Goal: Transaction & Acquisition: Purchase product/service

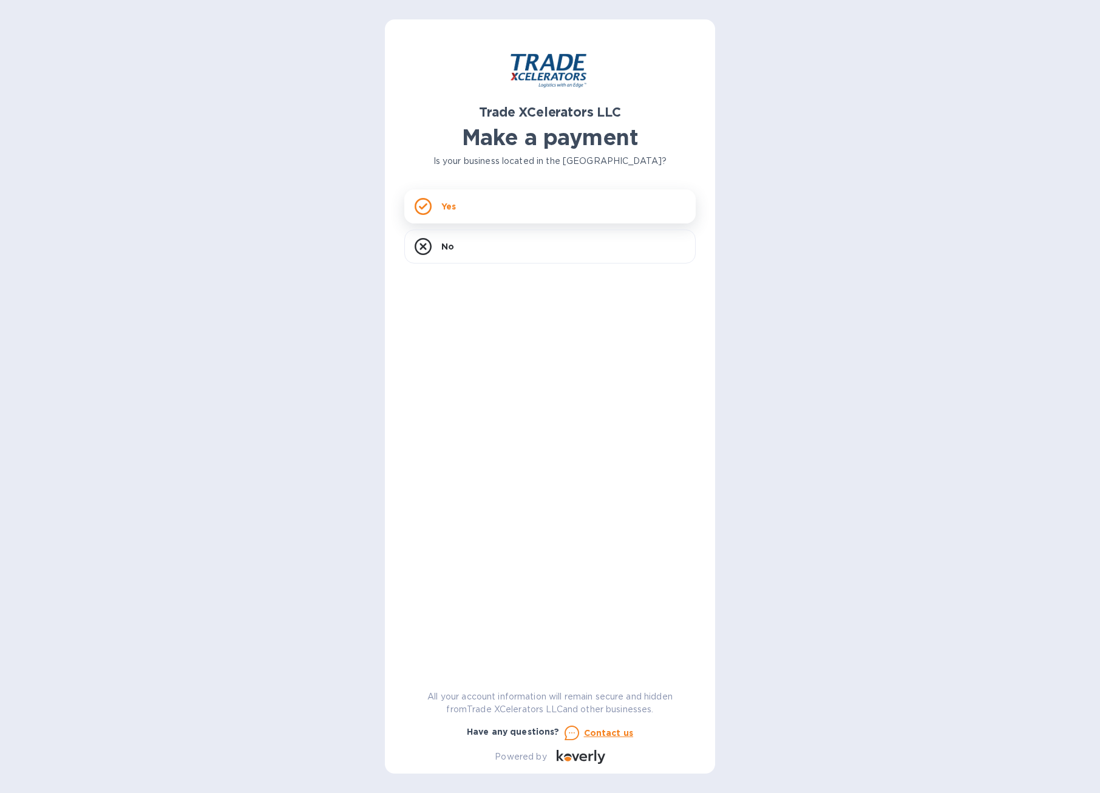
click at [472, 210] on div "Yes" at bounding box center [549, 206] width 291 height 34
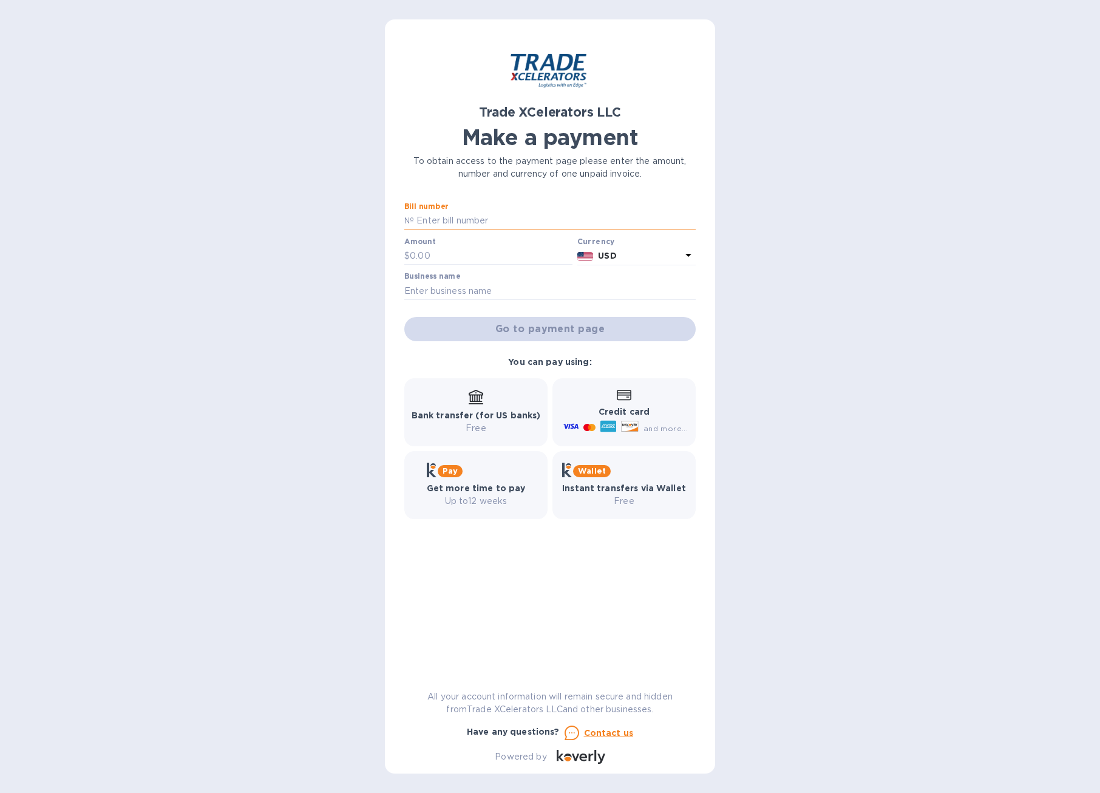
click at [440, 217] on input "text" at bounding box center [555, 221] width 282 height 18
click at [484, 220] on input "text" at bounding box center [555, 221] width 282 height 18
type input "7506778-1"
click at [449, 250] on input "text" at bounding box center [491, 256] width 163 height 18
type input "6,395.75"
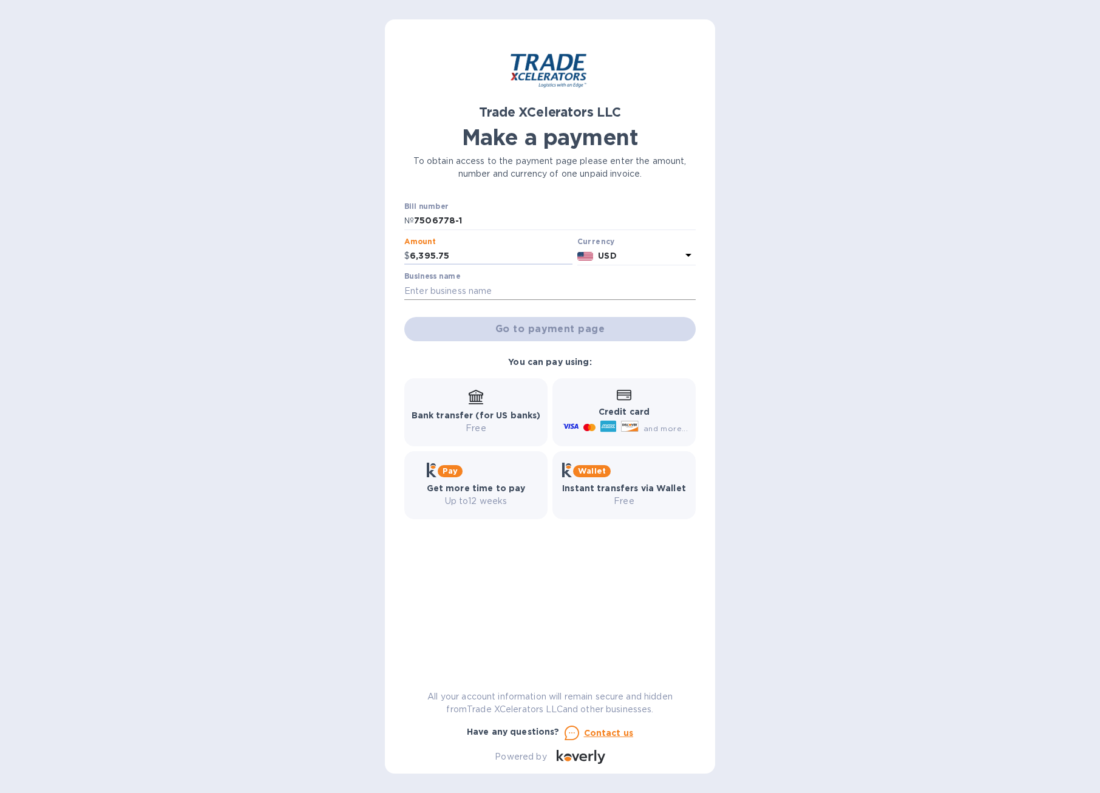
click at [470, 287] on input "text" at bounding box center [549, 291] width 291 height 18
type input "Velocity Equipment Solutions"
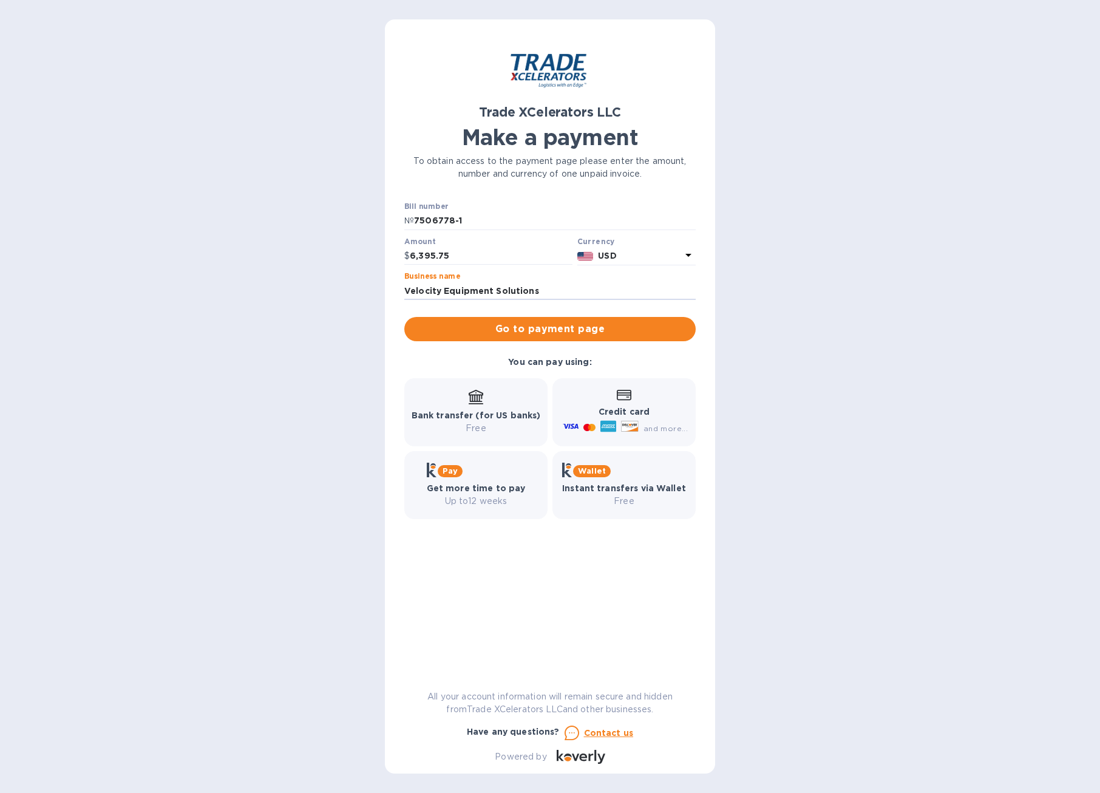
click at [841, 318] on div "Trade XCelerators LLC Make a payment To obtain access to the payment page pleas…" at bounding box center [550, 396] width 1100 height 793
click at [604, 324] on span "Go to payment page" at bounding box center [550, 329] width 272 height 15
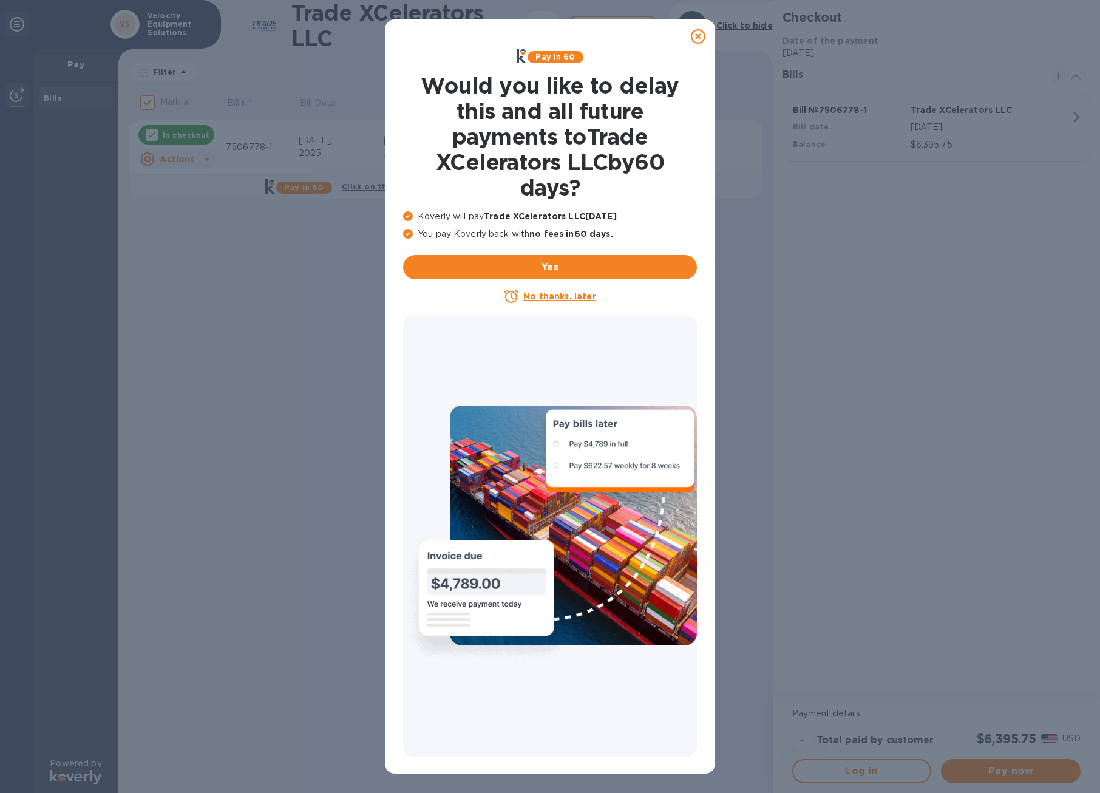
click at [565, 299] on u "No thanks, later" at bounding box center [559, 296] width 72 height 10
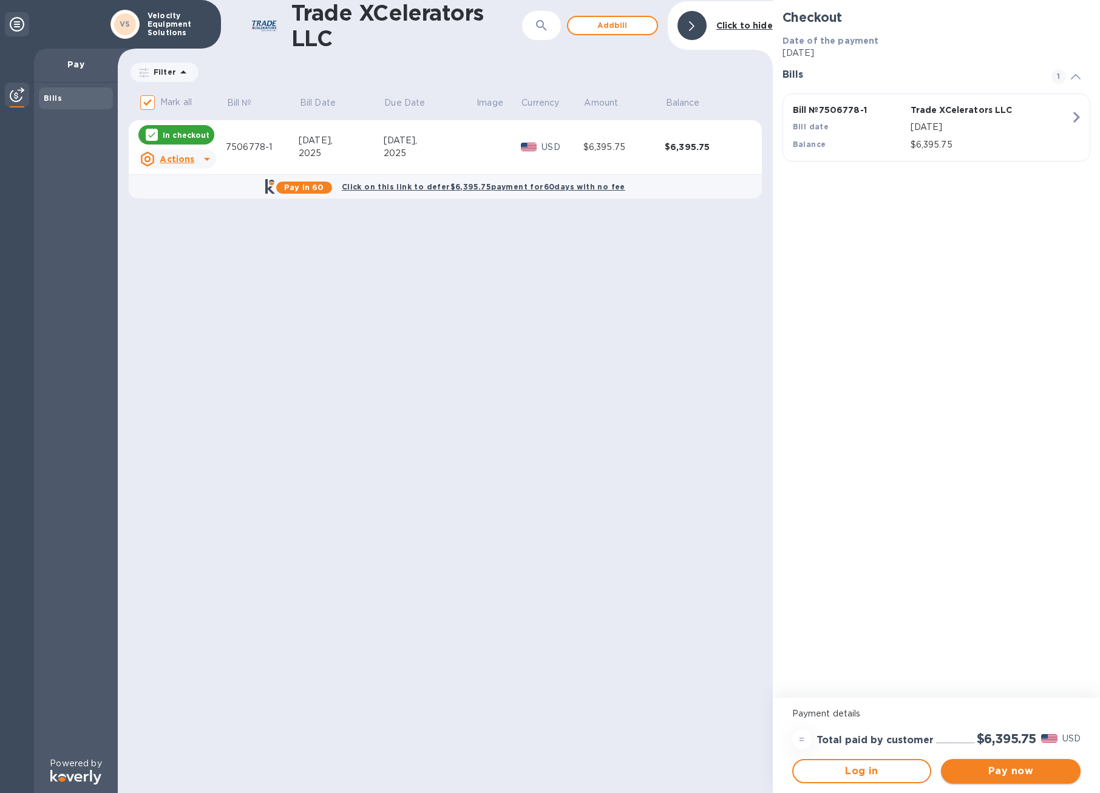
click at [1035, 774] on span "Pay now" at bounding box center [1011, 771] width 120 height 15
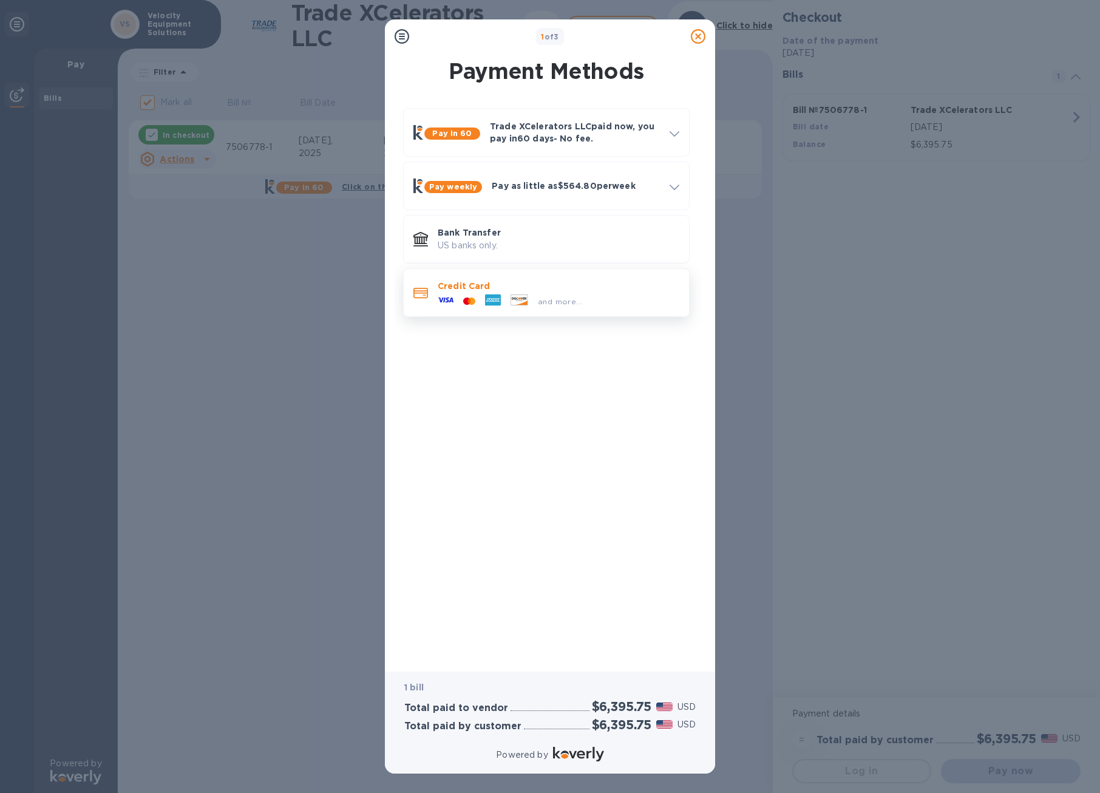
click at [523, 289] on p "Credit Card" at bounding box center [559, 286] width 242 height 12
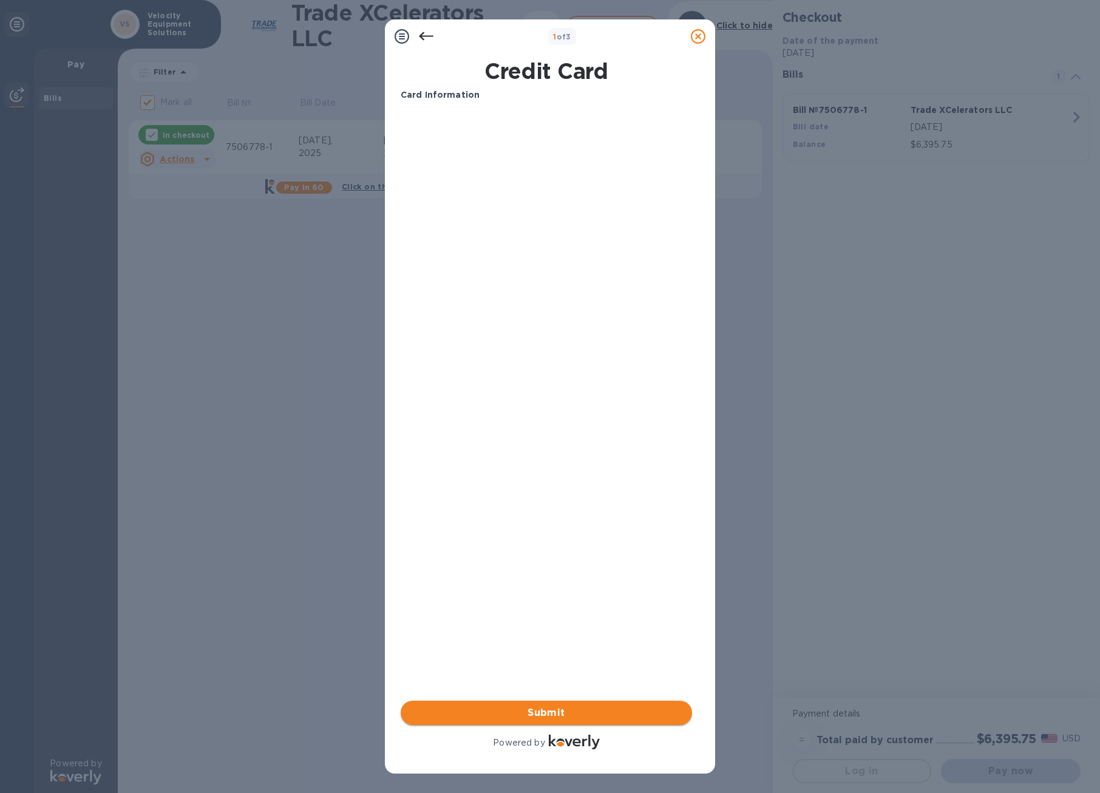
click at [580, 717] on span "Submit" at bounding box center [546, 712] width 272 height 15
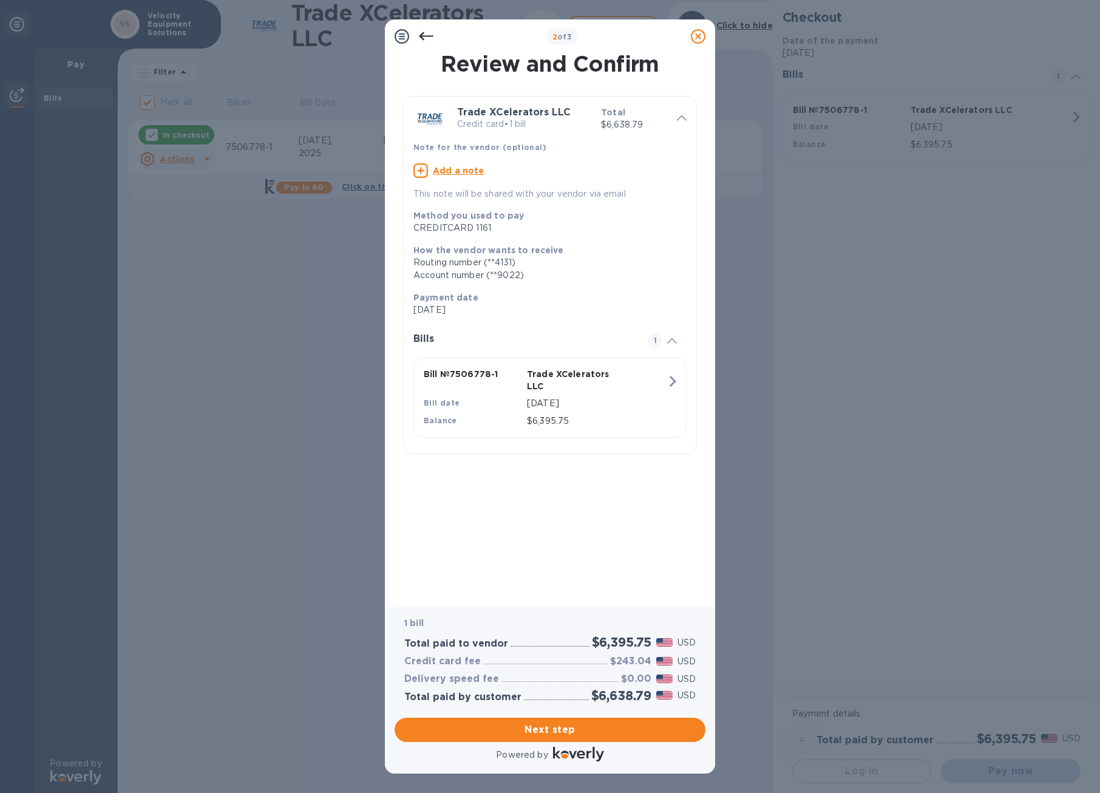
click at [449, 500] on div "Review and Confirm Trade XCelerators LLC Credit card • 1 bill Total $6,638.79 N…" at bounding box center [550, 321] width 299 height 537
click at [553, 732] on span "Next step" at bounding box center [549, 729] width 291 height 15
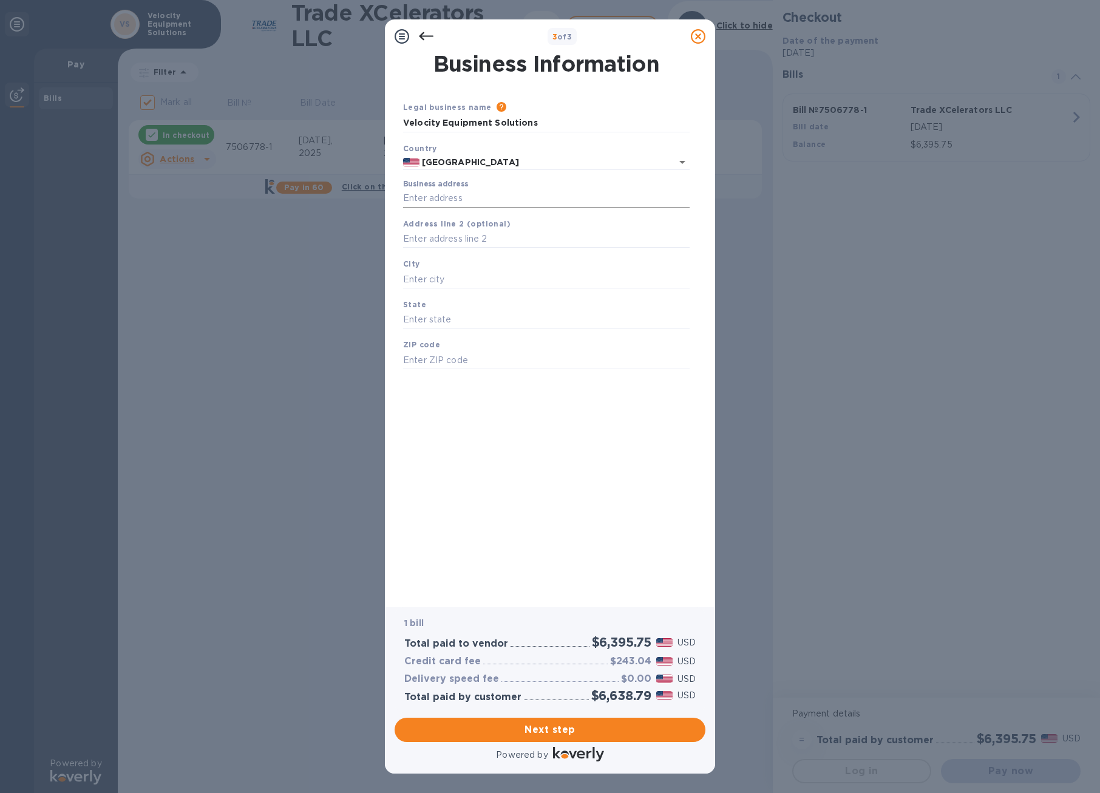
click at [444, 199] on input "Business address" at bounding box center [546, 198] width 287 height 18
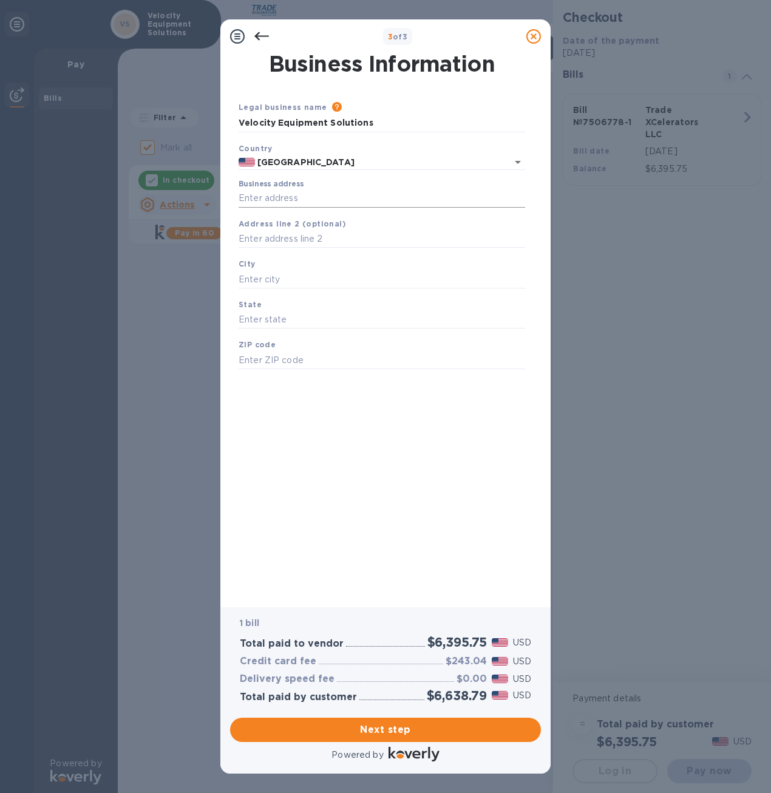
click at [307, 193] on input "Business address" at bounding box center [382, 198] width 287 height 18
click at [338, 198] on input "Business address" at bounding box center [382, 198] width 287 height 18
click at [453, 415] on div "Business Information Legal business name Please provide the legal name that app…" at bounding box center [385, 321] width 299 height 537
click at [315, 189] on input "Business address" at bounding box center [382, 198] width 287 height 18
type input "[STREET_ADDRESS]"
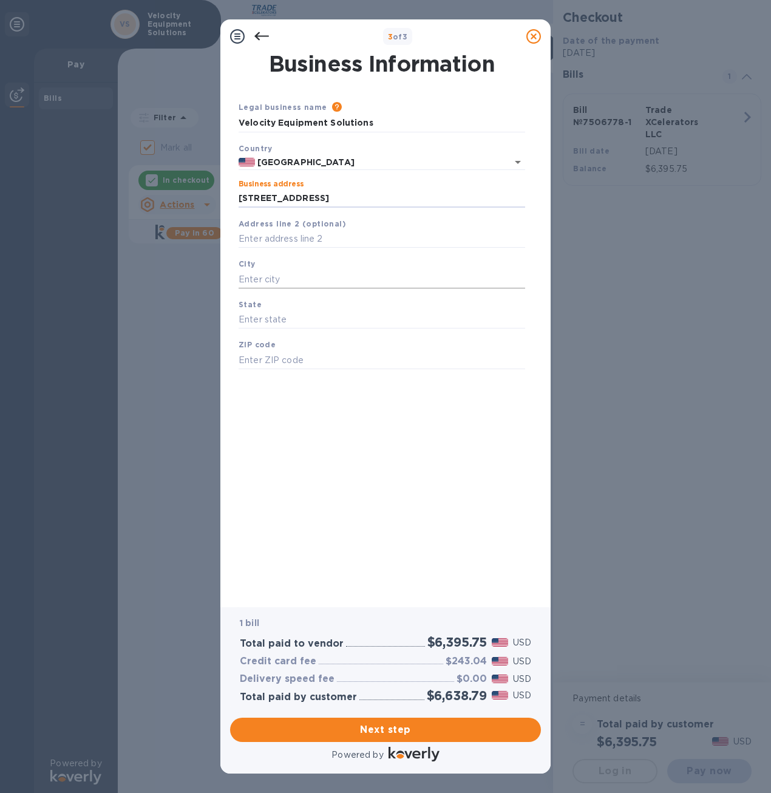
click at [273, 277] on input "text" at bounding box center [382, 279] width 287 height 18
type input "[GEOGRAPHIC_DATA]"
click at [275, 319] on input "text" at bounding box center [382, 320] width 287 height 18
type input "PA"
click at [266, 358] on input "text" at bounding box center [382, 360] width 287 height 18
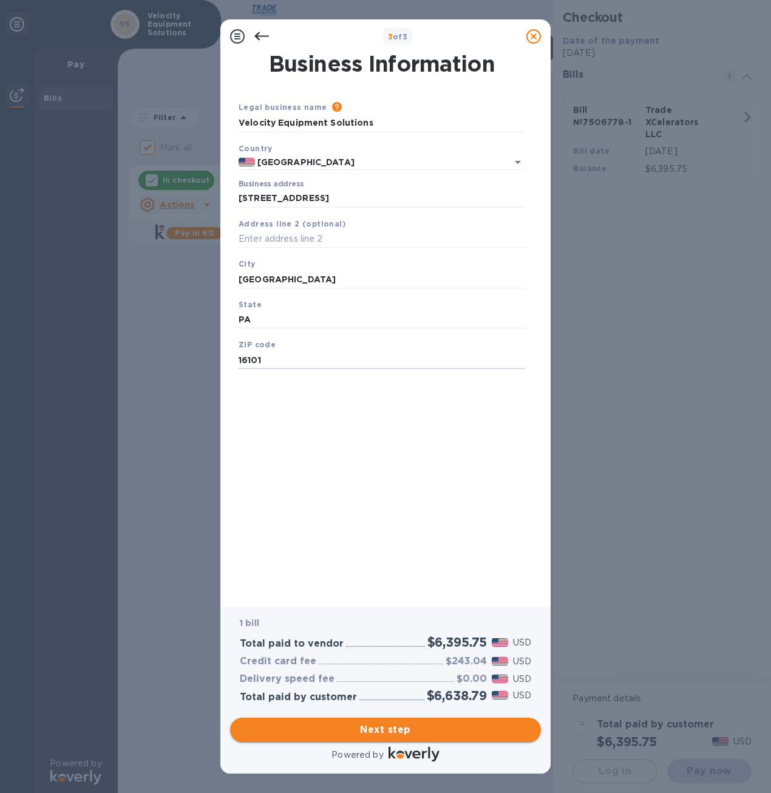
type input "16101"
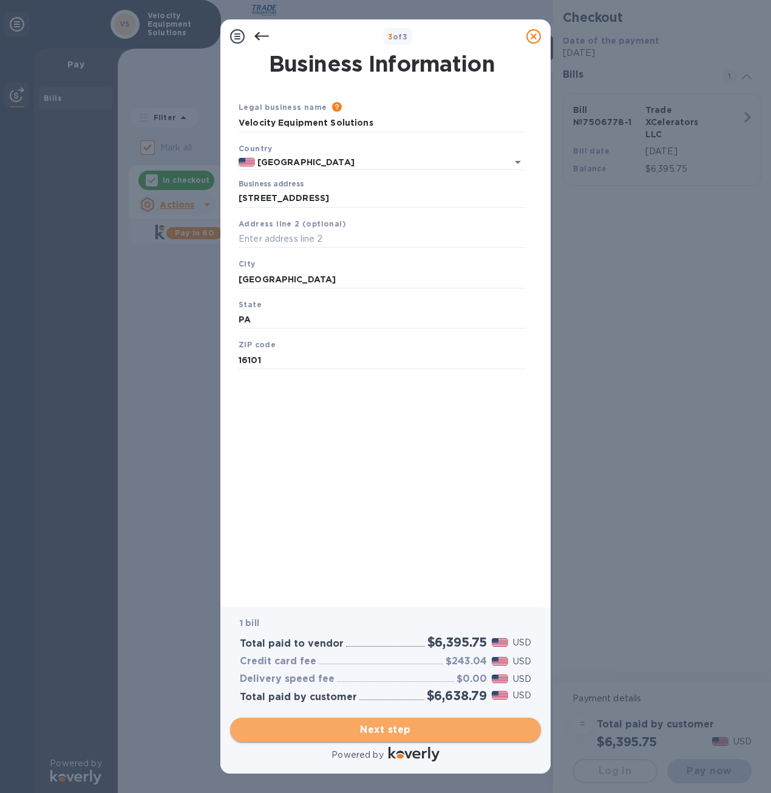
click at [415, 727] on span "Next step" at bounding box center [385, 729] width 291 height 15
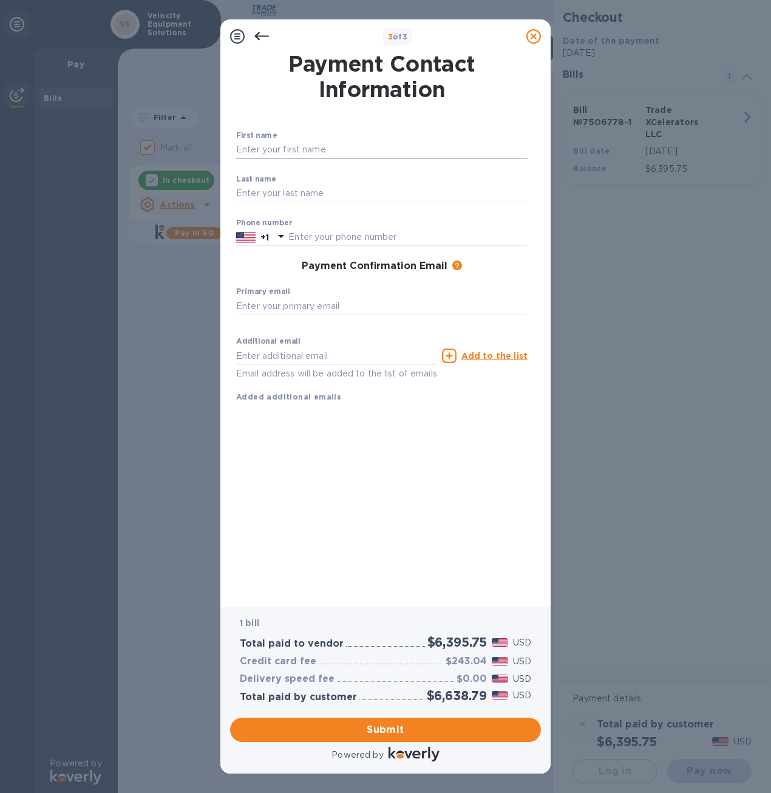
click at [300, 151] on input "text" at bounding box center [381, 150] width 291 height 18
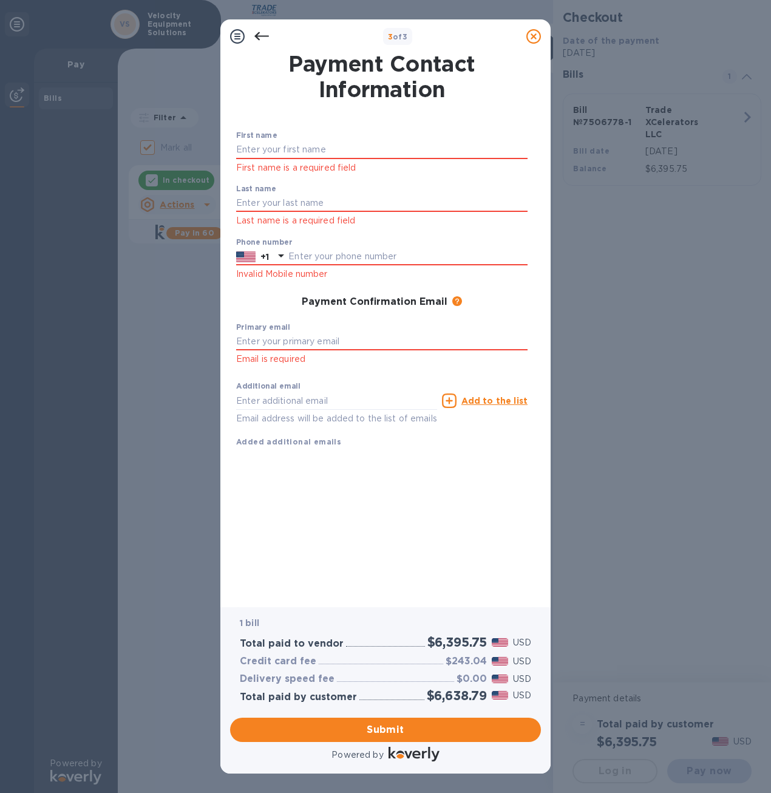
click at [371, 109] on div at bounding box center [382, 106] width 296 height 5
click at [317, 150] on input "text" at bounding box center [381, 150] width 291 height 18
type input "[PERSON_NAME]"
type input "Buck"
type input "6104442020"
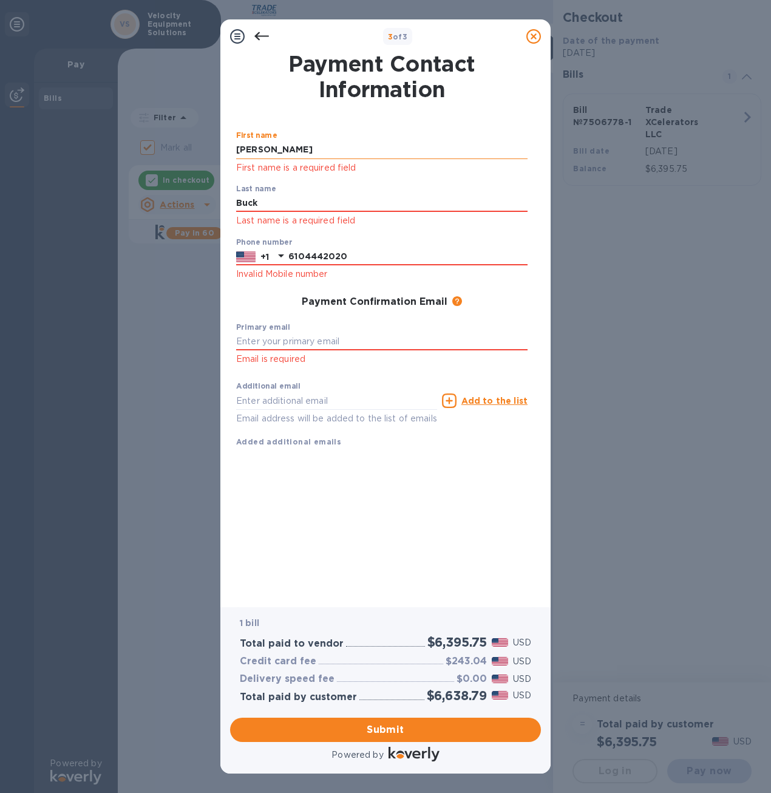
type input "[EMAIL_ADDRESS][DOMAIN_NAME]"
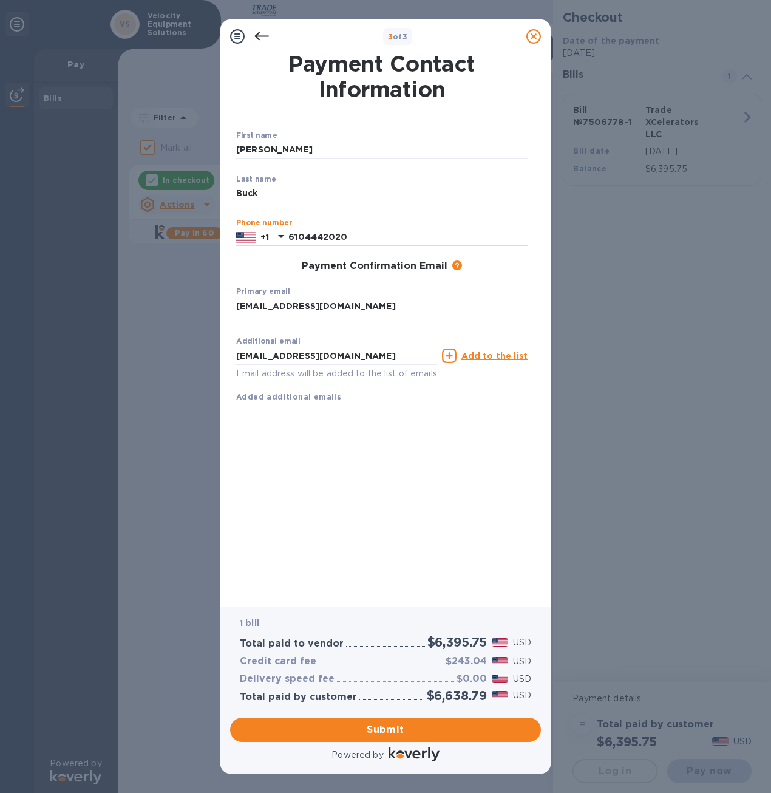
drag, startPoint x: 361, startPoint y: 256, endPoint x: 273, endPoint y: 257, distance: 88.6
click at [273, 257] on div "First name [PERSON_NAME] ​ Last name [PERSON_NAME] ​ Phone number [PHONE_NUMBER…" at bounding box center [381, 267] width 301 height 282
type input "4847328015"
click at [500, 355] on u "Add to the list" at bounding box center [494, 356] width 66 height 10
click at [320, 357] on input "text" at bounding box center [336, 356] width 201 height 18
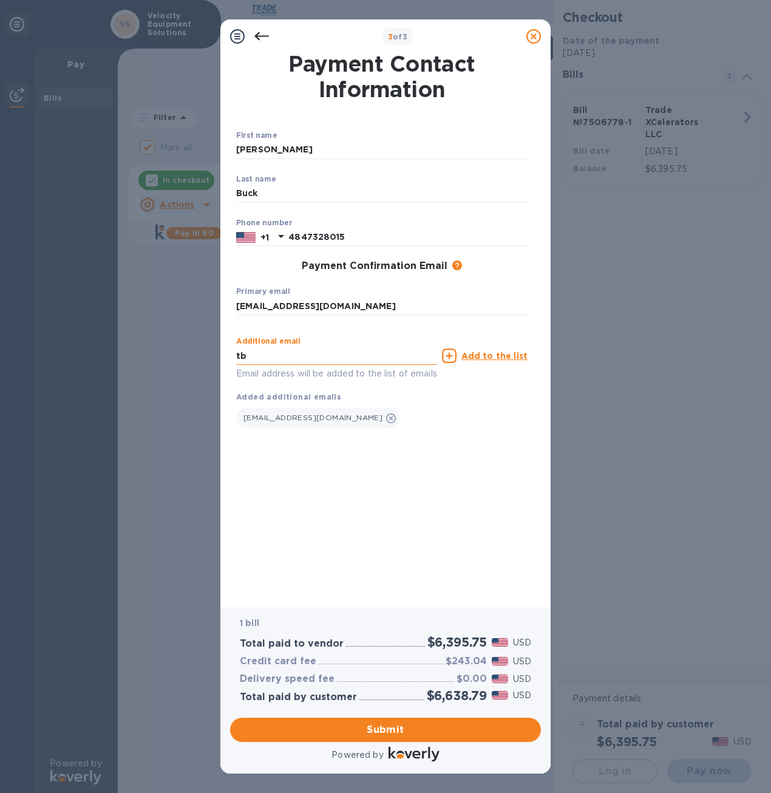
type input "[EMAIL_ADDRESS][DOMAIN_NAME]"
drag, startPoint x: 347, startPoint y: 456, endPoint x: 360, endPoint y: 458, distance: 12.9
click at [348, 447] on div "First name [PERSON_NAME] ​ Last name [PERSON_NAME] ​ Phone number [PHONE_NUMBER…" at bounding box center [381, 289] width 291 height 316
click at [406, 726] on span "Submit" at bounding box center [385, 729] width 291 height 15
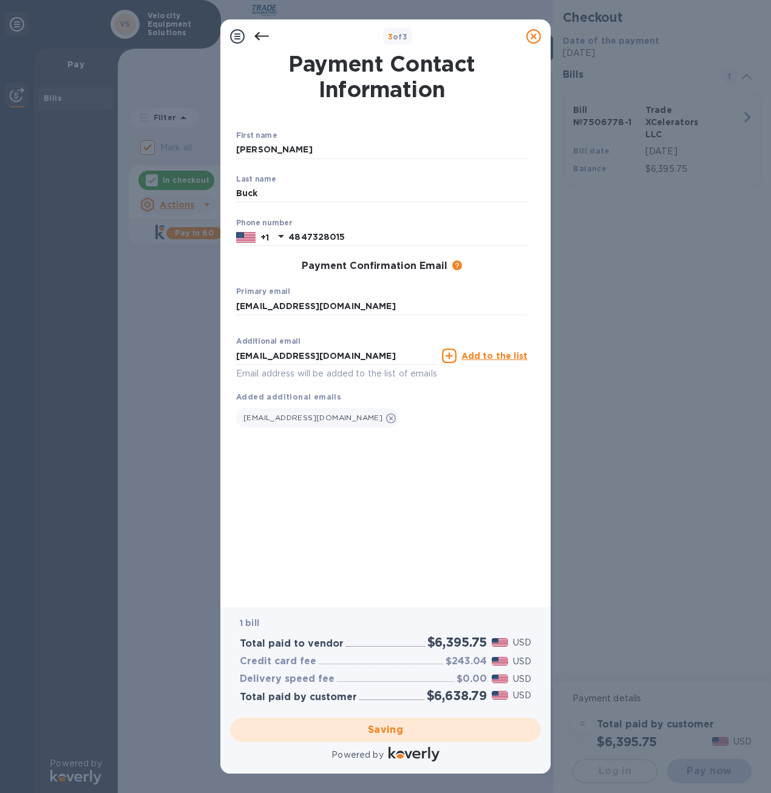
checkbox input "false"
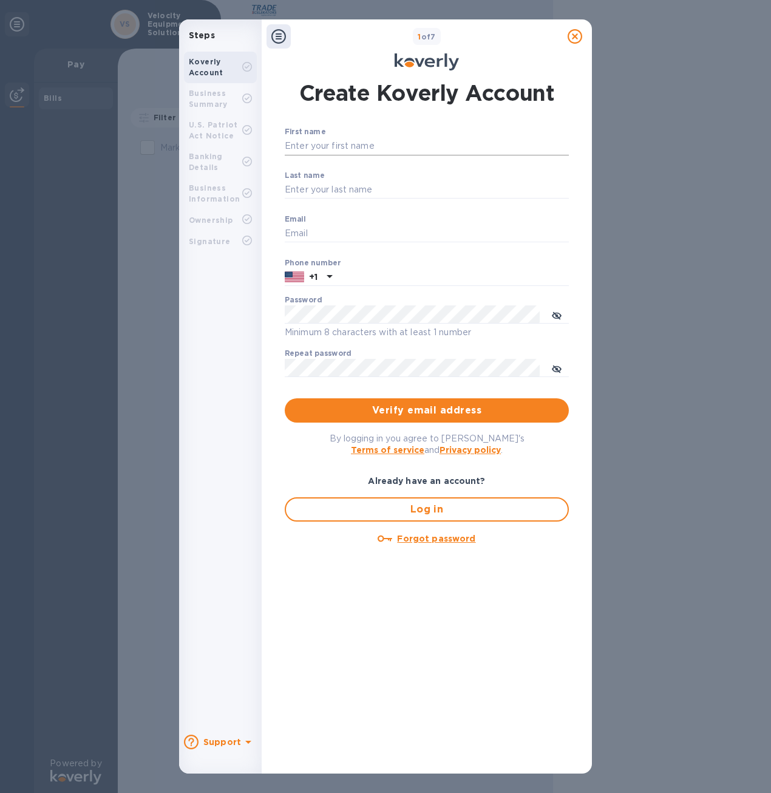
click at [347, 146] on input "First name" at bounding box center [427, 146] width 284 height 18
type input "[PERSON_NAME]"
type input "Buck"
type input "[EMAIL_ADDRESS][DOMAIN_NAME]"
click at [350, 273] on input "text" at bounding box center [453, 277] width 232 height 18
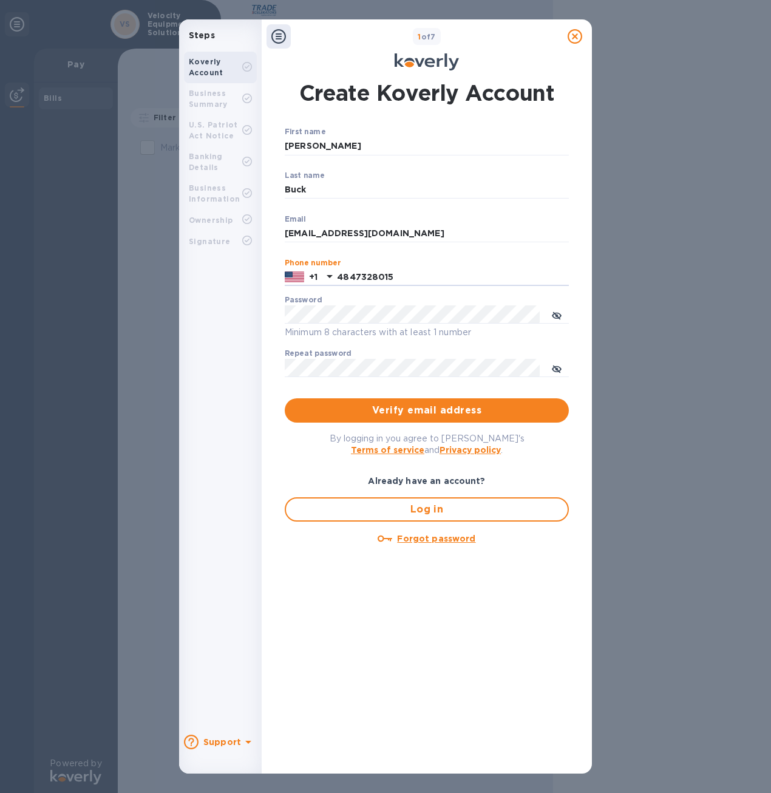
type input "4847328015"
click at [498, 406] on span "Verify email address" at bounding box center [426, 410] width 265 height 15
click at [559, 314] on icon "toggle password visibility" at bounding box center [557, 316] width 10 height 10
click at [450, 418] on button "Verify email address" at bounding box center [427, 410] width 284 height 24
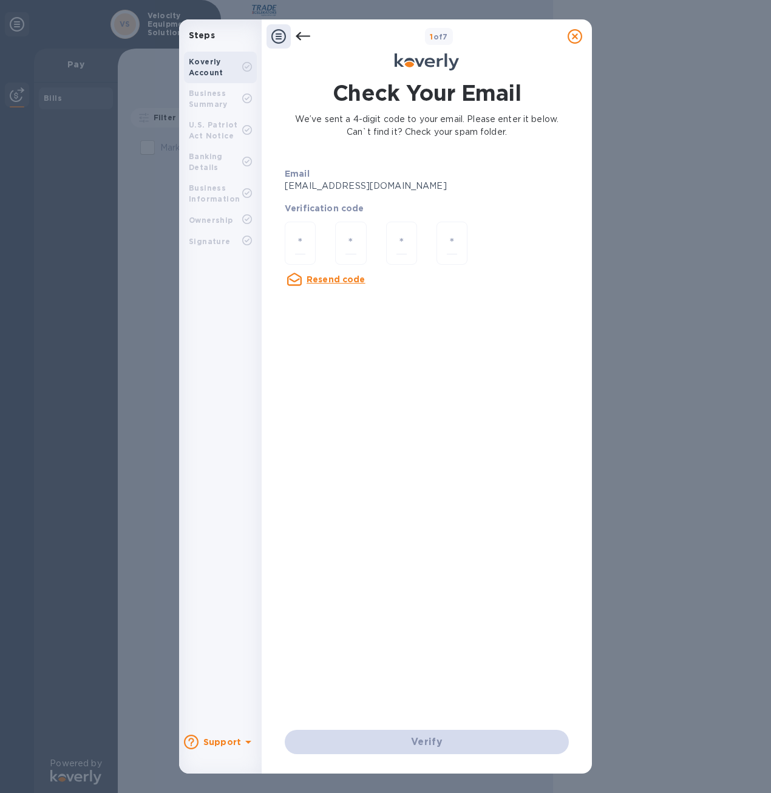
drag, startPoint x: 303, startPoint y: 237, endPoint x: 497, endPoint y: 273, distance: 197.6
click at [304, 236] on input "number" at bounding box center [300, 243] width 10 height 22
click at [301, 237] on input "number" at bounding box center [300, 243] width 10 height 22
type input "1"
type input "2"
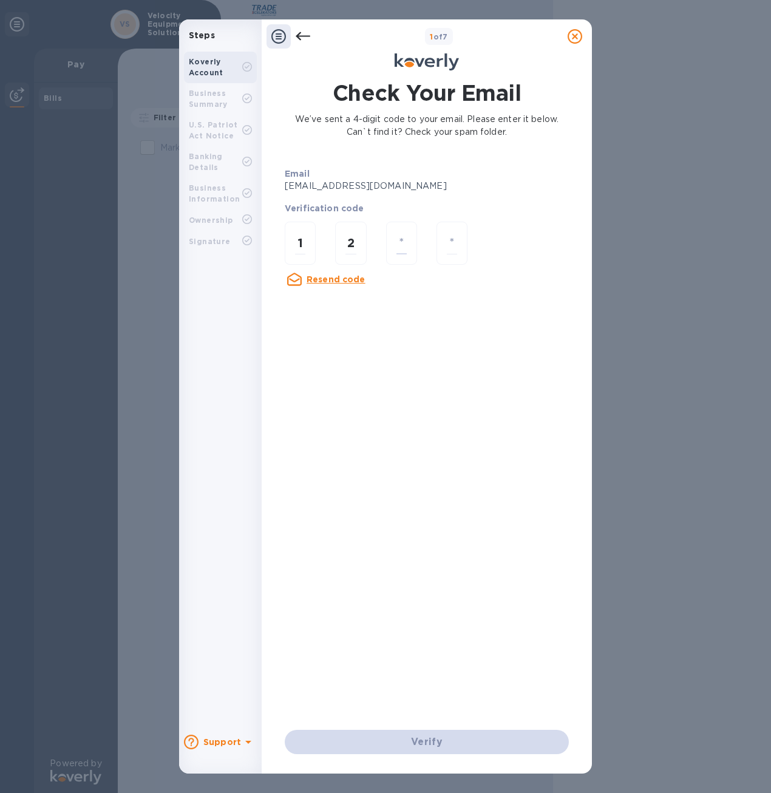
type input "4"
type input "1"
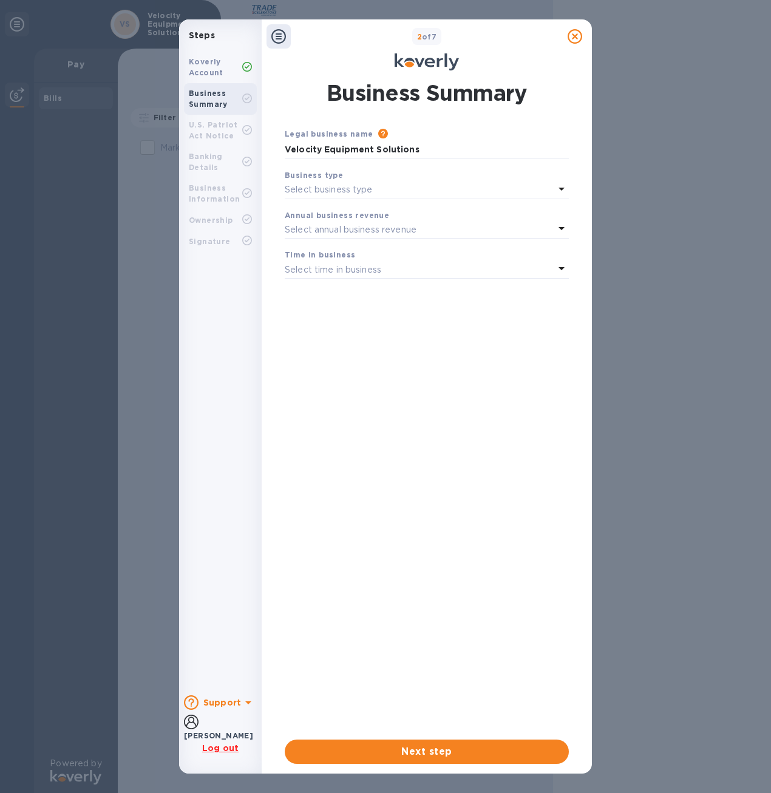
click at [367, 185] on p "Select business type" at bounding box center [329, 189] width 88 height 13
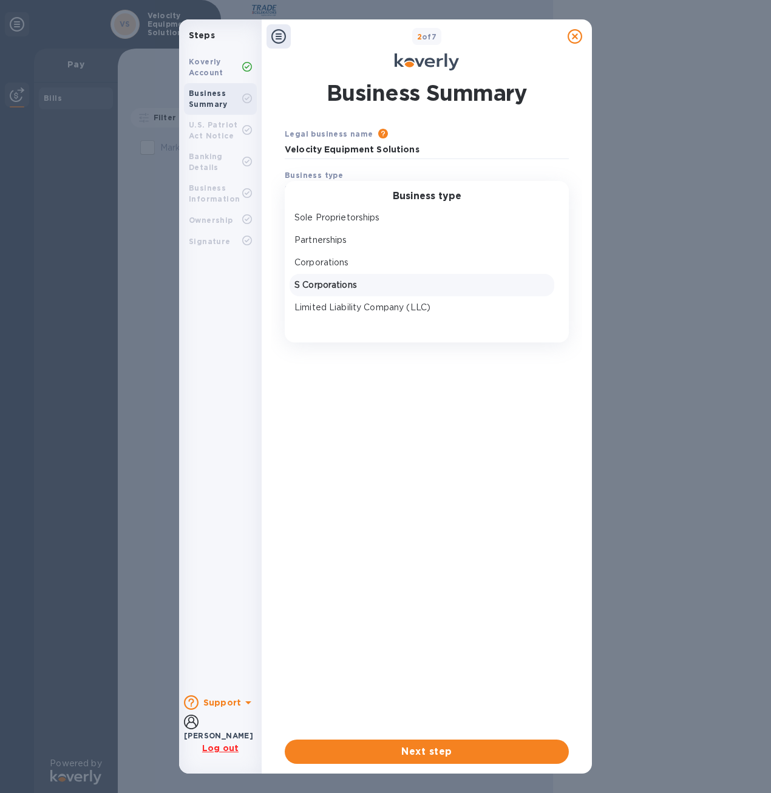
click at [376, 286] on p "S Corporations" at bounding box center [421, 285] width 255 height 13
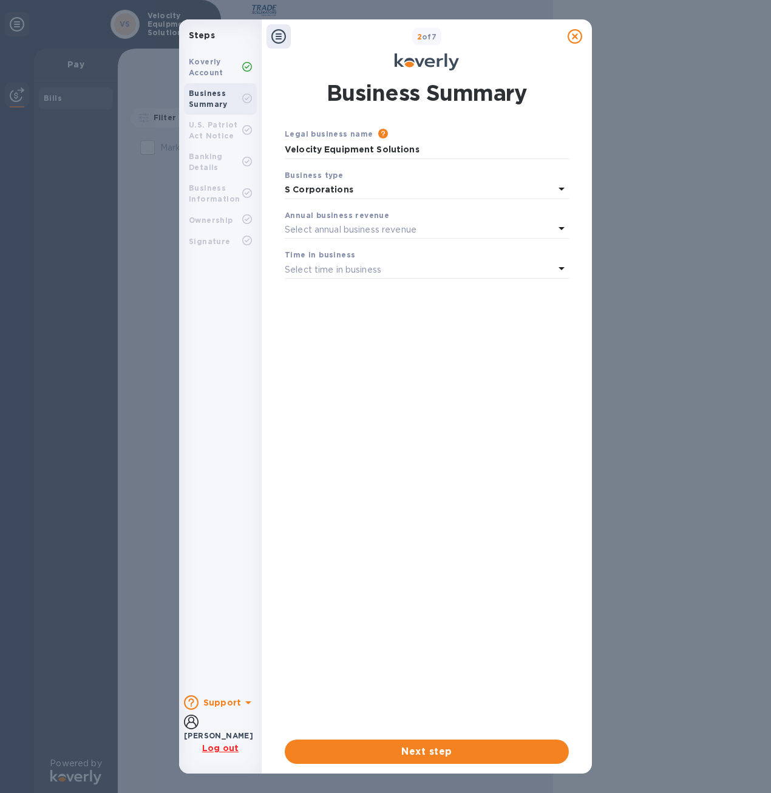
click at [342, 223] on p "Select annual business revenue" at bounding box center [351, 229] width 132 height 13
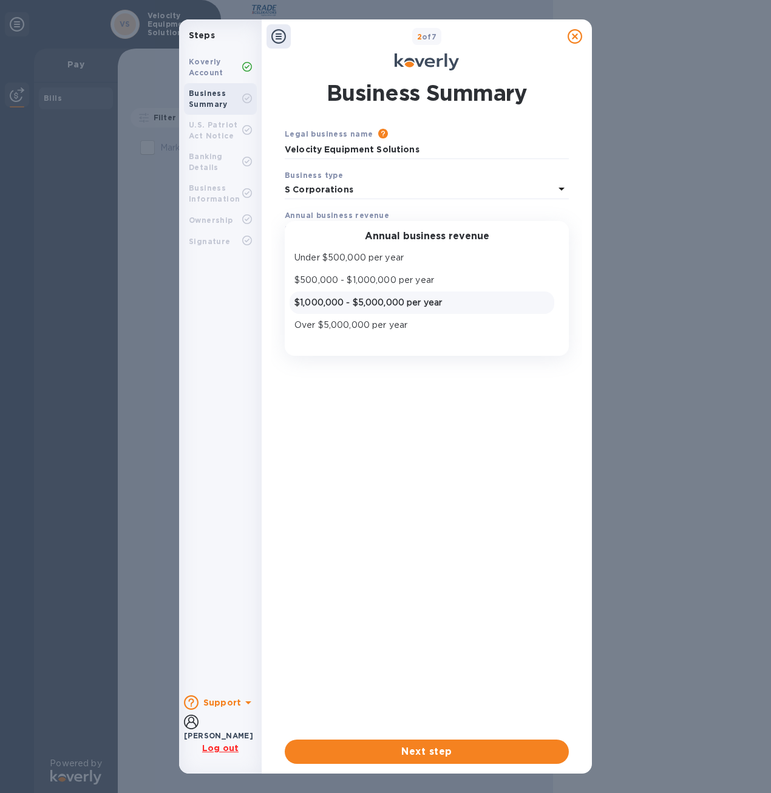
click at [362, 307] on p "$1,000,000 - $5,000,000 per year" at bounding box center [421, 302] width 255 height 13
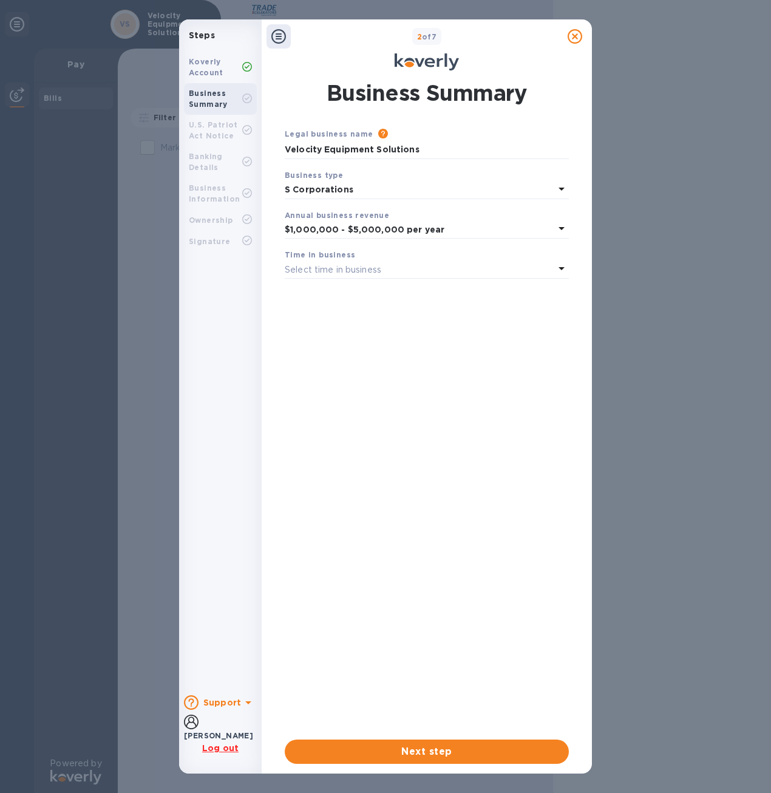
click at [356, 274] on p "Select time in business" at bounding box center [333, 269] width 97 height 13
click at [341, 367] on p "More than 5 years" at bounding box center [421, 365] width 255 height 13
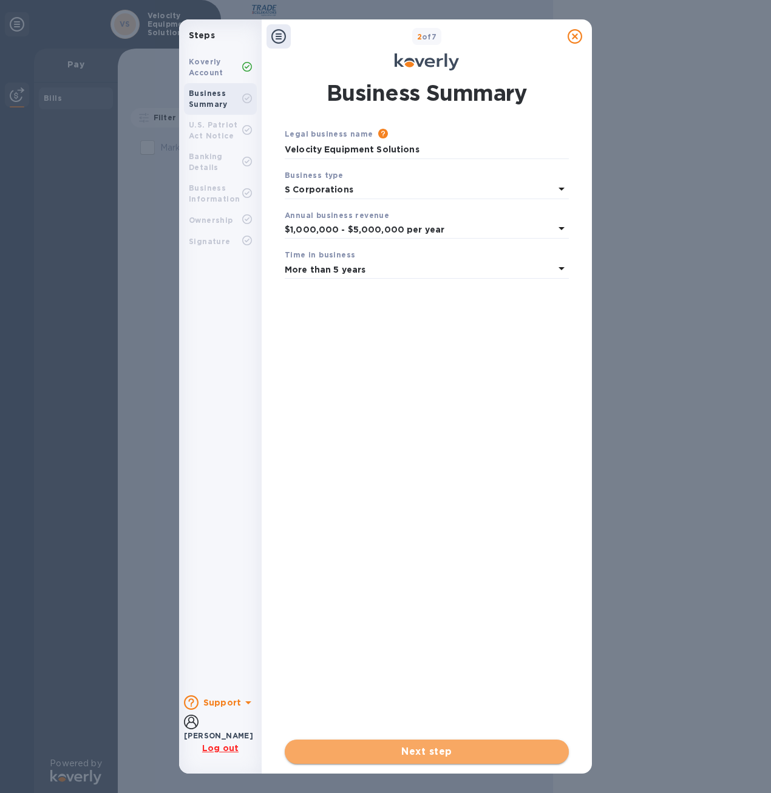
click at [463, 752] on span "Next step" at bounding box center [426, 751] width 265 height 15
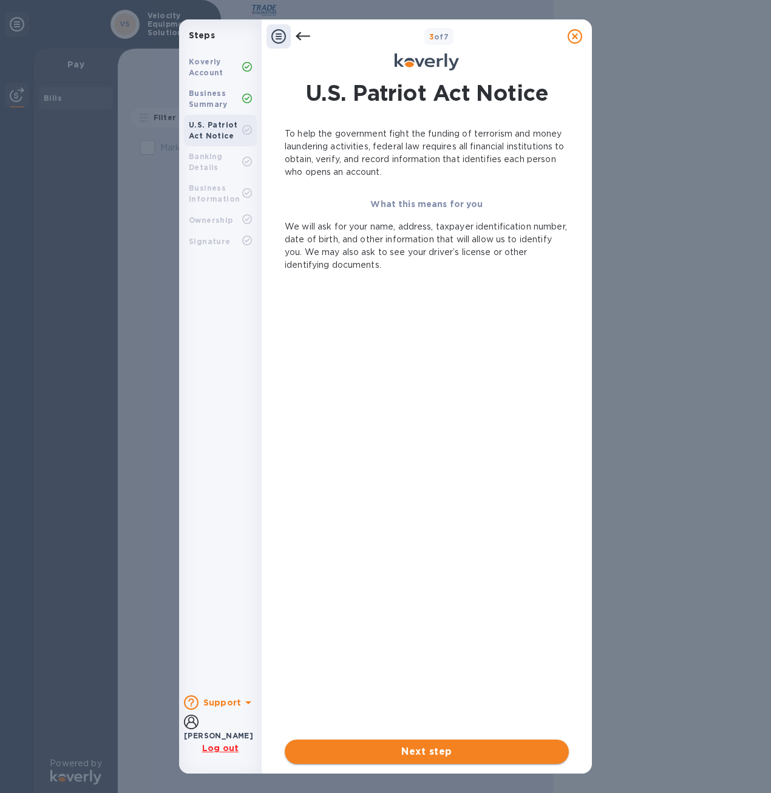
click at [433, 762] on button "Next step" at bounding box center [427, 751] width 284 height 24
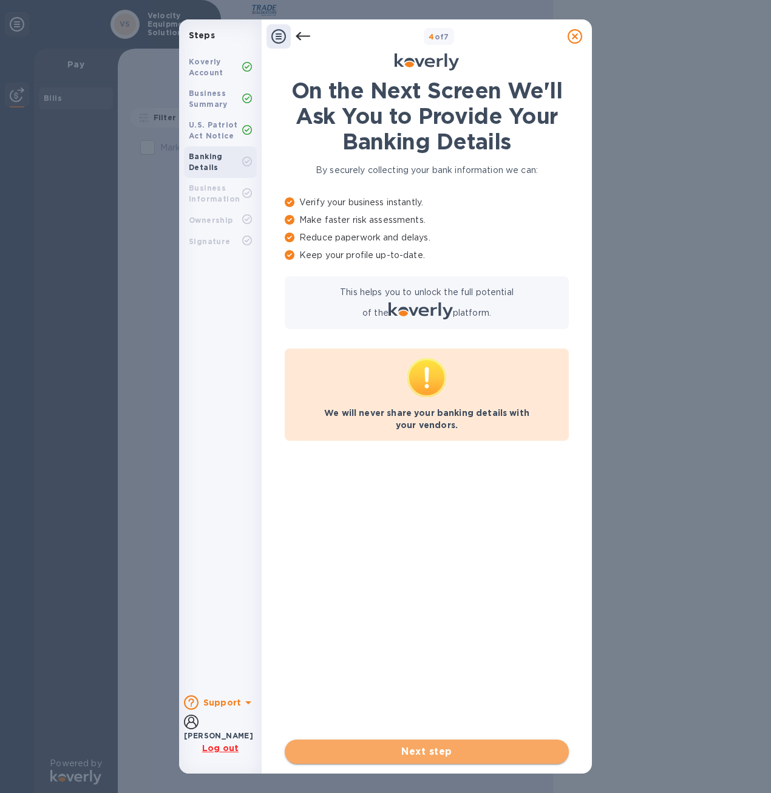
click at [441, 754] on span "Next step" at bounding box center [426, 751] width 265 height 15
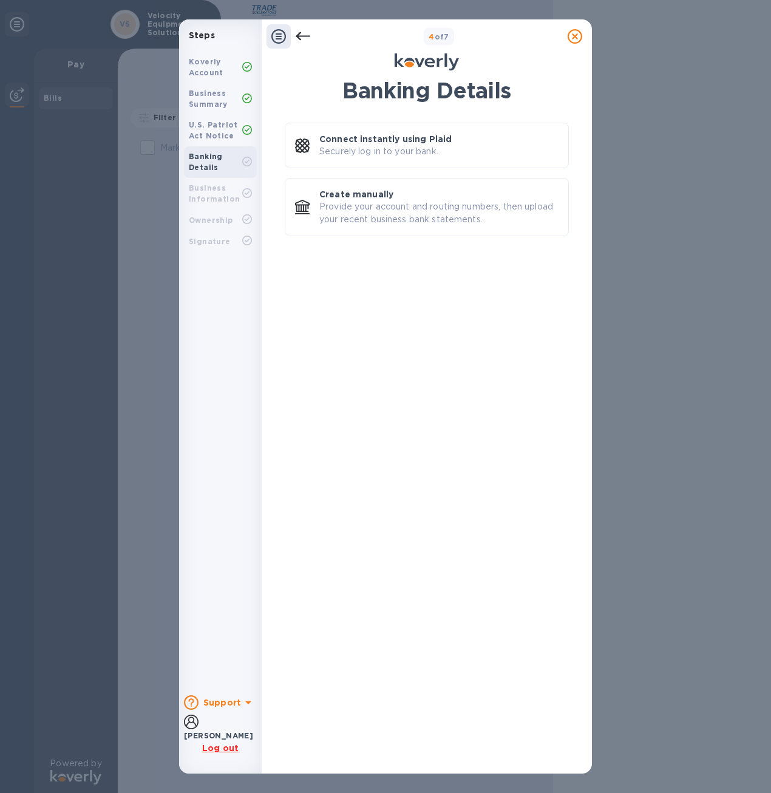
click at [236, 194] on div "Business Information" at bounding box center [215, 194] width 53 height 22
click at [277, 36] on icon at bounding box center [278, 36] width 15 height 15
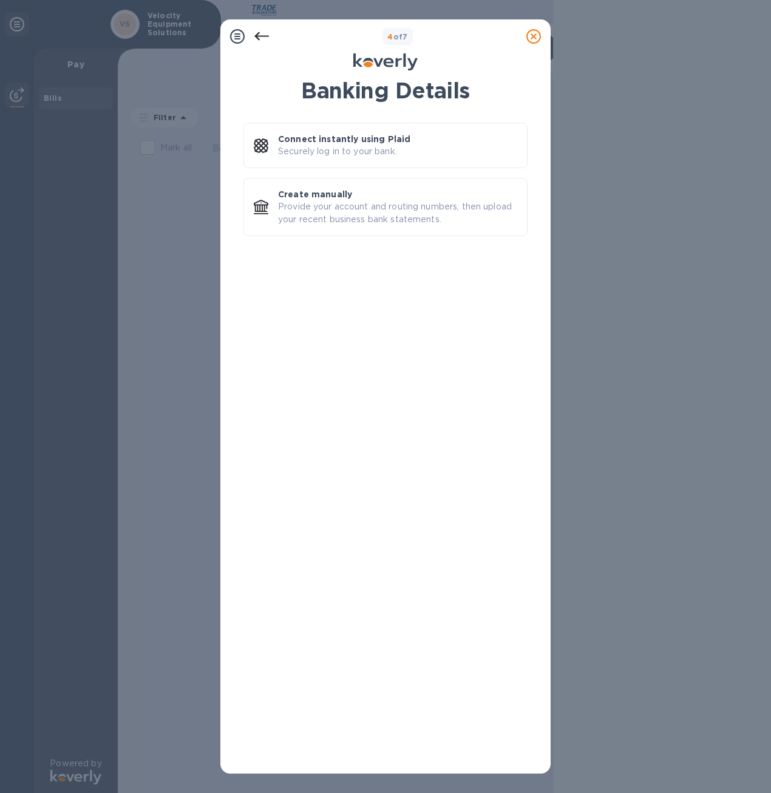
click at [258, 38] on icon at bounding box center [261, 36] width 15 height 8
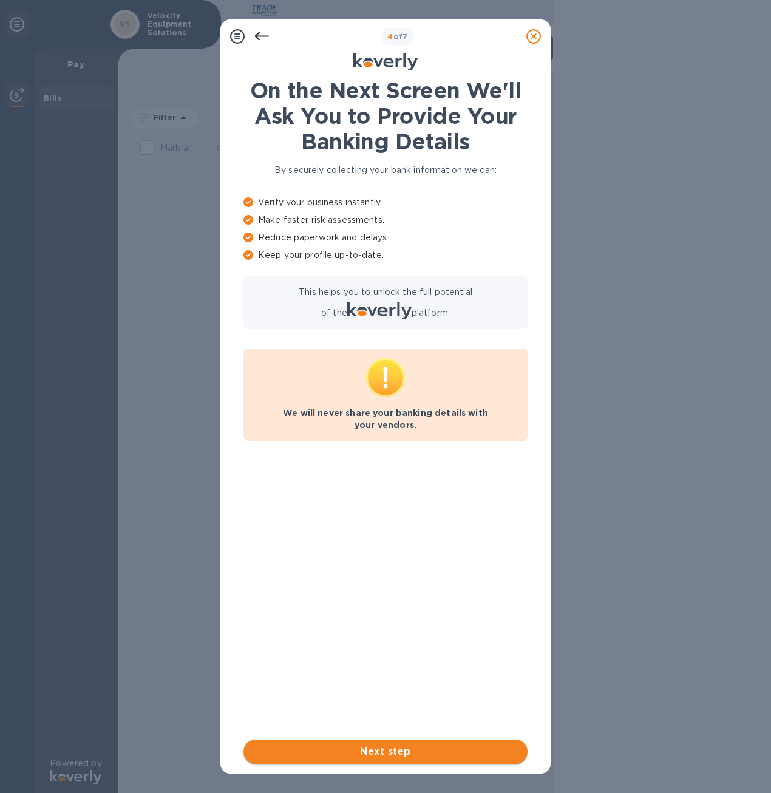
click at [399, 763] on button "Next step" at bounding box center [385, 751] width 284 height 24
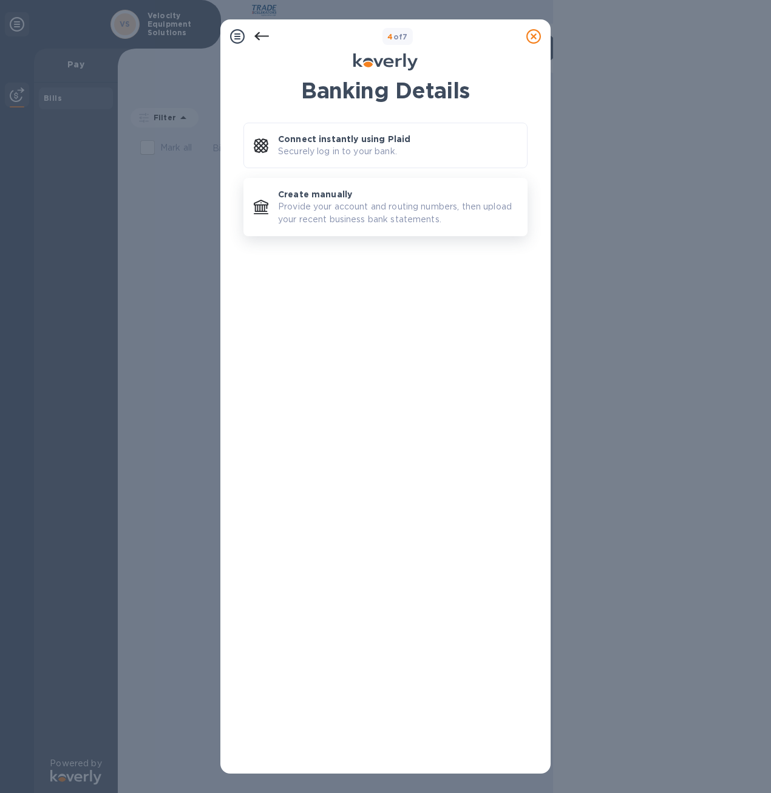
click at [378, 191] on div "Create manually Provide your account and routing numbers, then upload your rece…" at bounding box center [397, 207] width 239 height 38
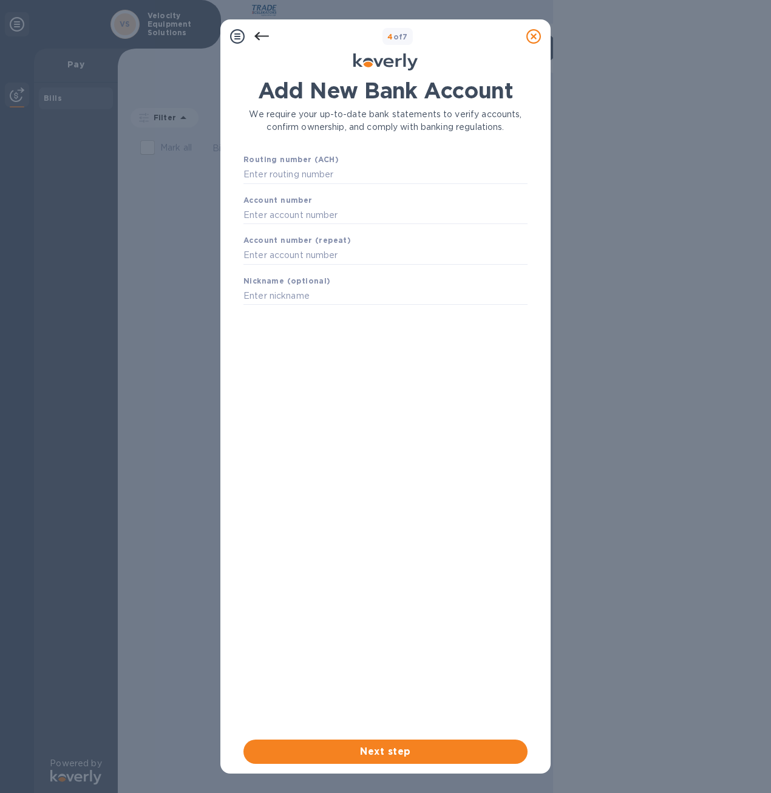
click at [268, 30] on icon at bounding box center [261, 36] width 15 height 15
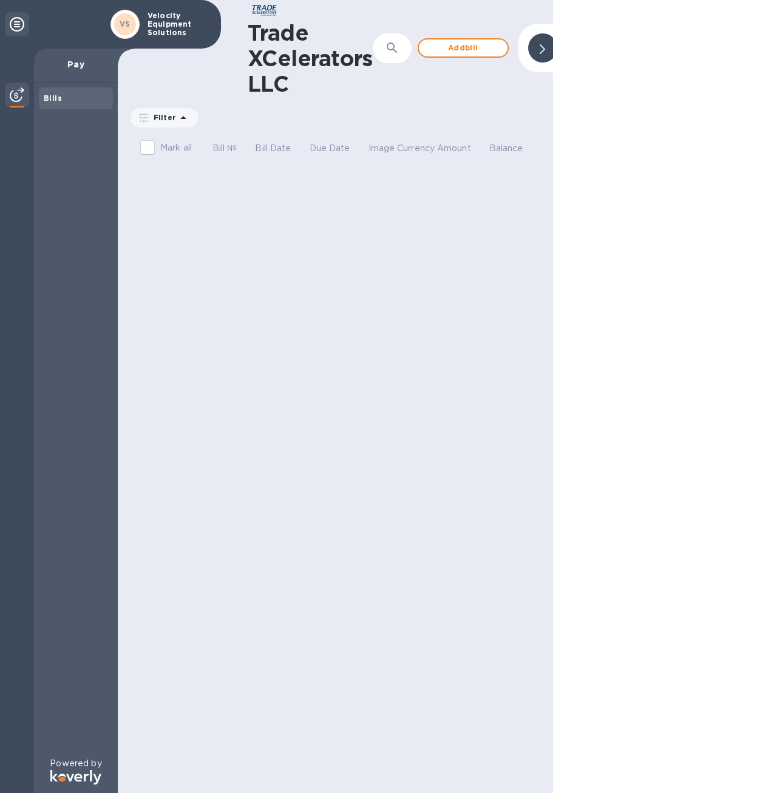
click at [373, 276] on div "Trade XCelerators LLC ​ Add bill Filter Amount Mark all Bill № Bill Date Due Da…" at bounding box center [335, 396] width 435 height 793
click at [424, 260] on div "Trade XCelerators LLC ​ Add bill Filter Amount Mark all Bill № Bill Date Due Da…" at bounding box center [335, 396] width 435 height 793
click at [546, 53] on div at bounding box center [542, 47] width 29 height 29
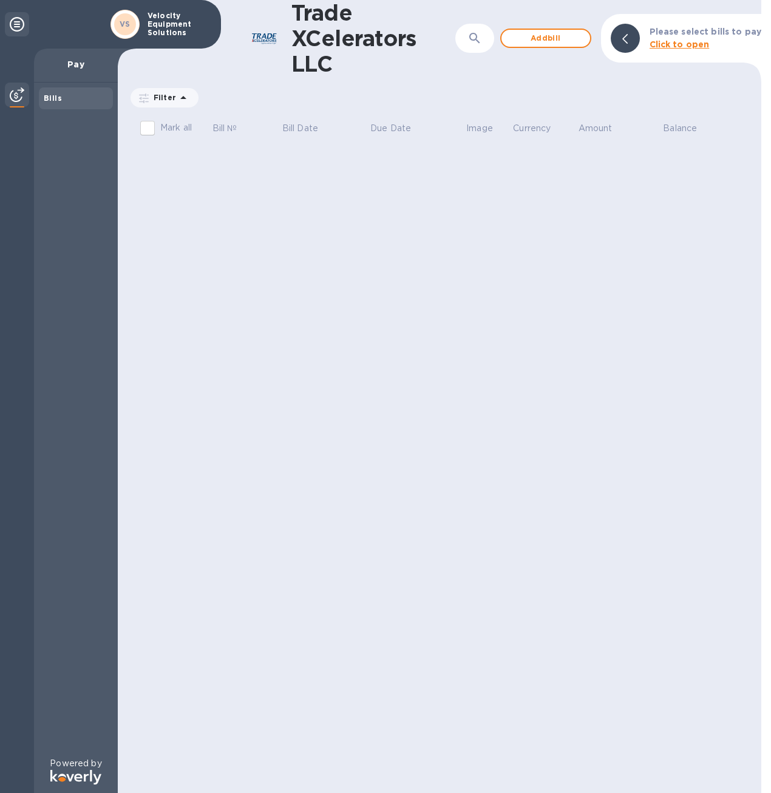
click at [17, 98] on img at bounding box center [17, 94] width 15 height 15
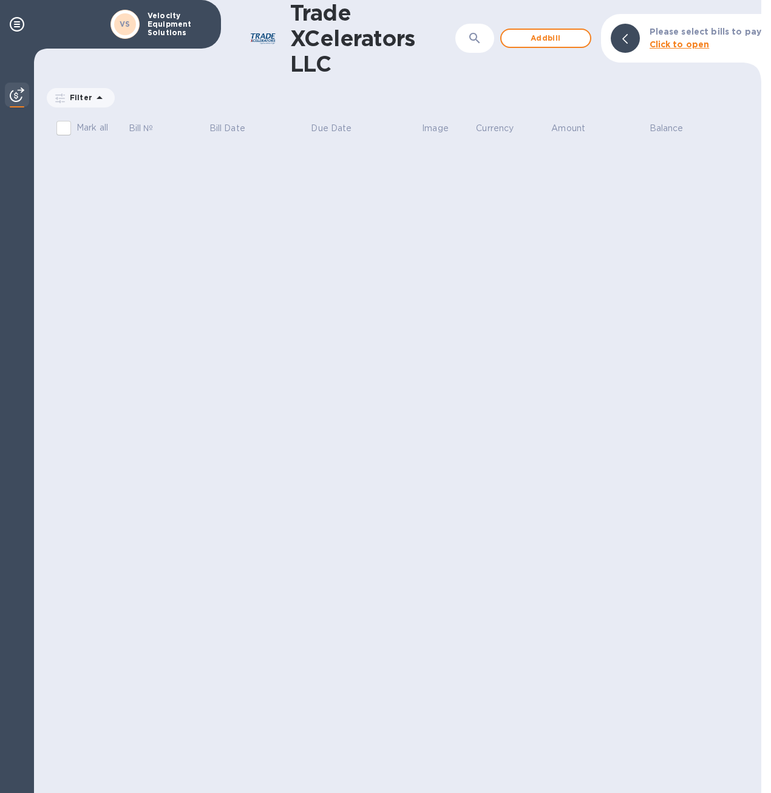
click at [24, 93] on img at bounding box center [17, 94] width 15 height 15
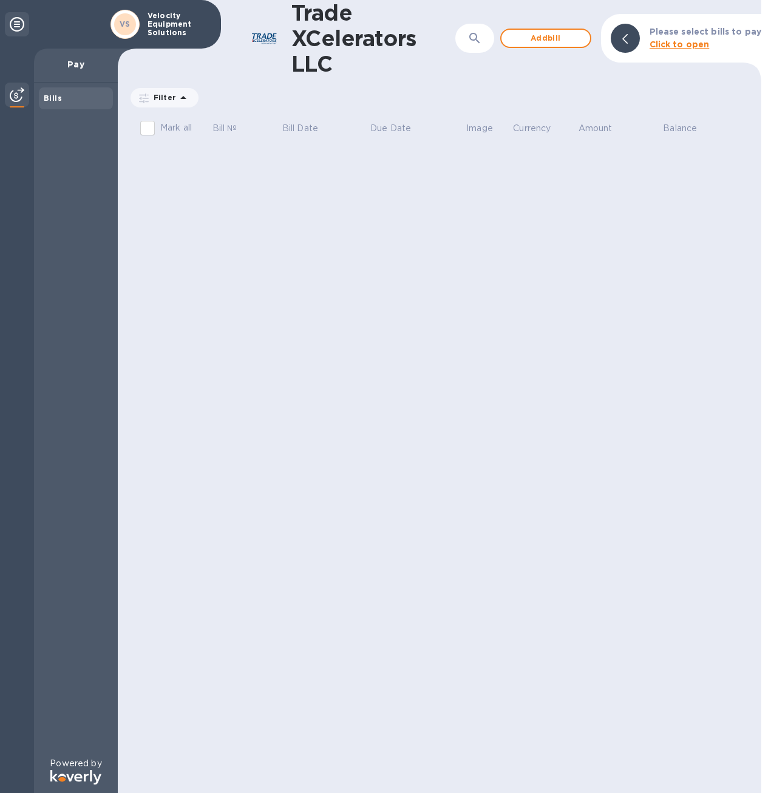
click at [163, 22] on p "Velocity Equipment Solutions" at bounding box center [178, 24] width 61 height 25
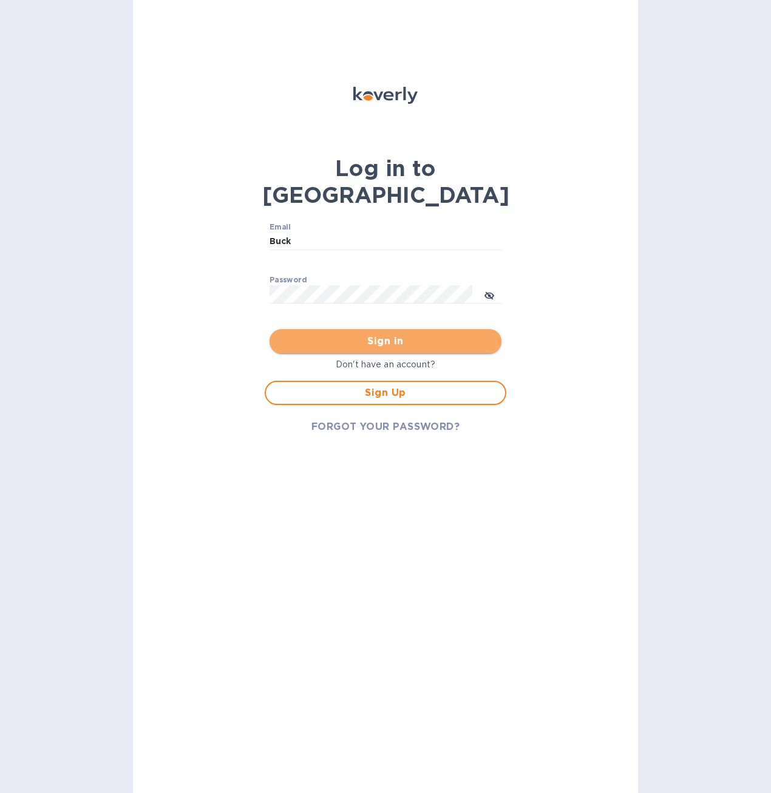
click at [428, 334] on span "Sign in" at bounding box center [385, 341] width 212 height 15
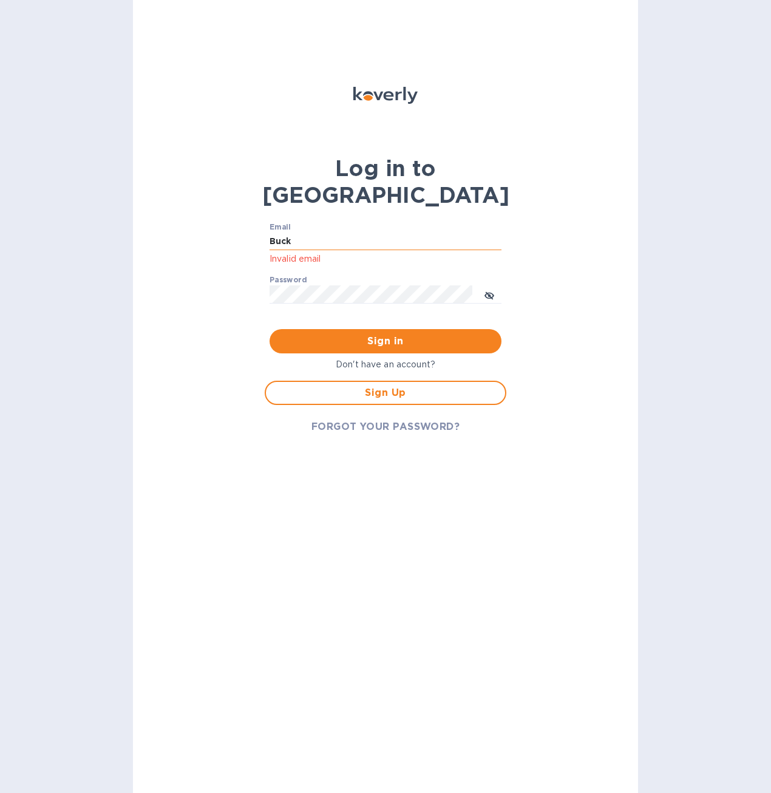
click at [387, 233] on input "Buck" at bounding box center [386, 242] width 232 height 18
click at [382, 233] on input "Buck" at bounding box center [386, 242] width 232 height 18
drag, startPoint x: 380, startPoint y: 217, endPoint x: 231, endPoint y: 203, distance: 149.3
click at [231, 203] on div "Log in to Koverly Email Buck Invalid email Password ​ Sign in Don't have an acc…" at bounding box center [385, 396] width 505 height 793
type input "[EMAIL_ADDRESS][DOMAIN_NAME]"
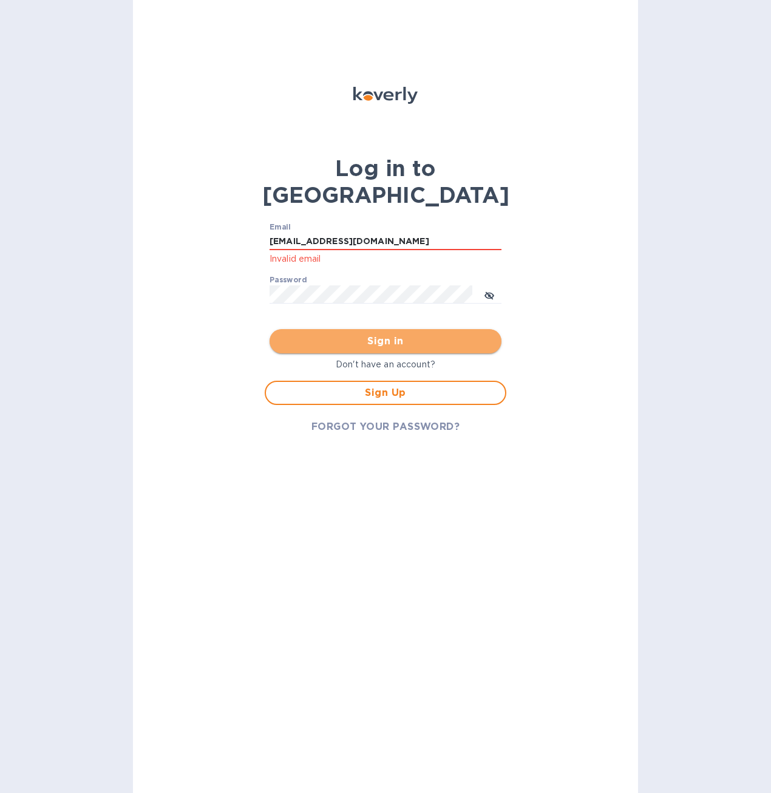
click at [409, 334] on span "Sign in" at bounding box center [385, 341] width 212 height 15
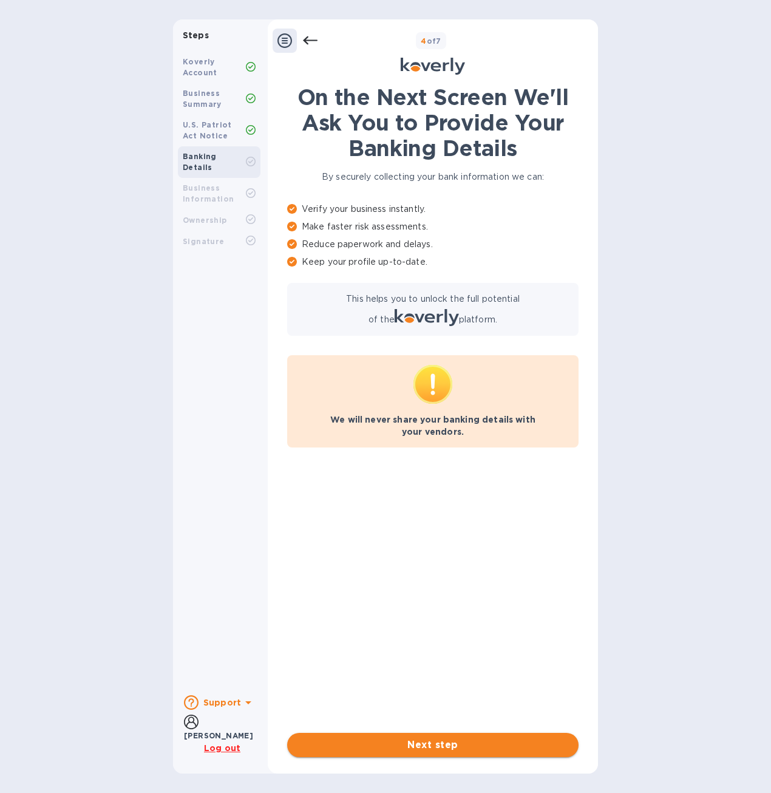
click at [428, 748] on span "Next step" at bounding box center [433, 745] width 272 height 15
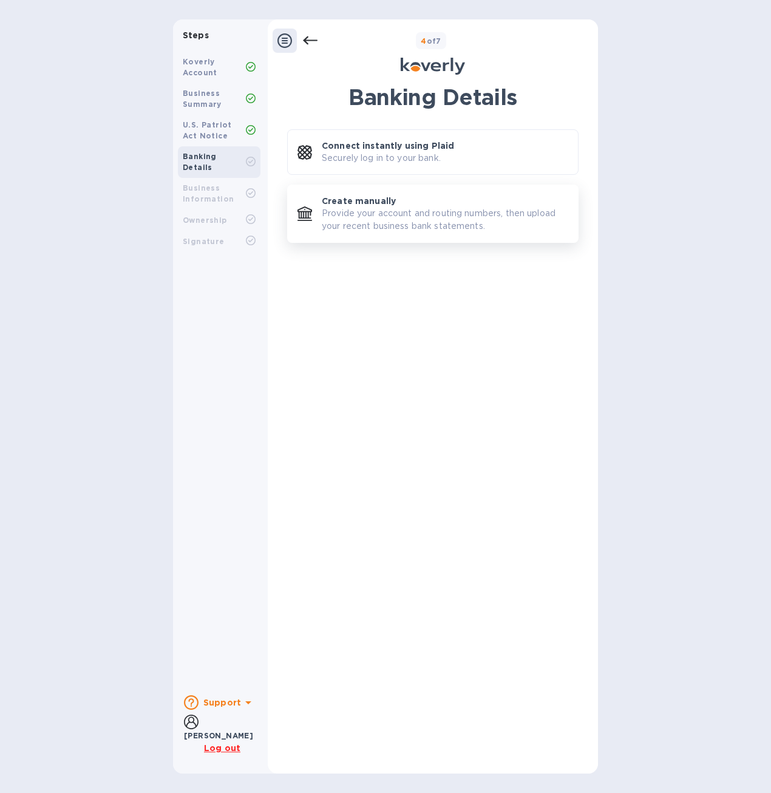
click at [369, 209] on p "Provide your account and routing numbers, then upload your recent business bank…" at bounding box center [445, 219] width 246 height 25
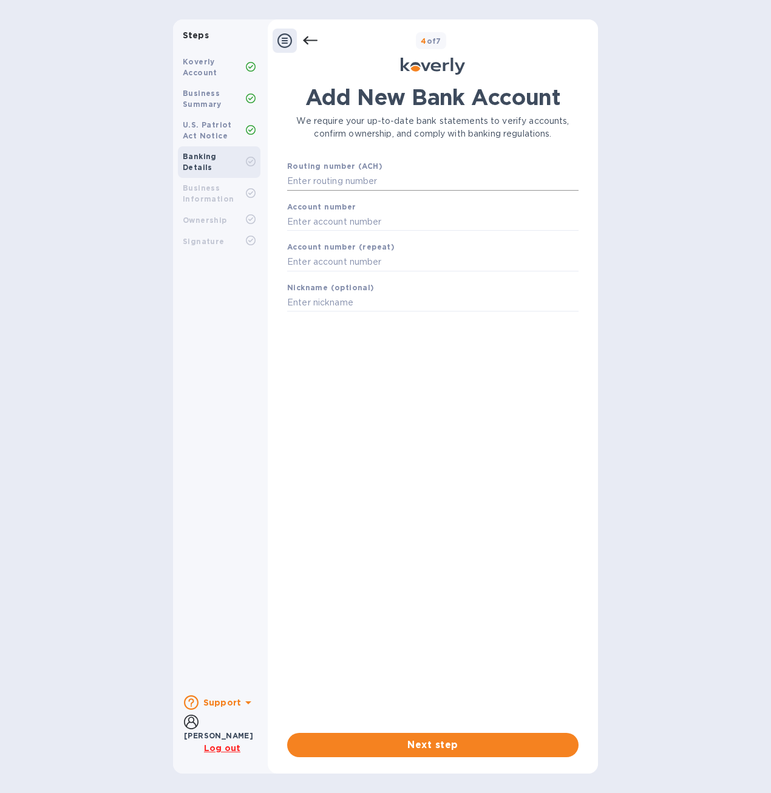
click at [362, 189] on input "text" at bounding box center [432, 181] width 291 height 18
type input "043300738"
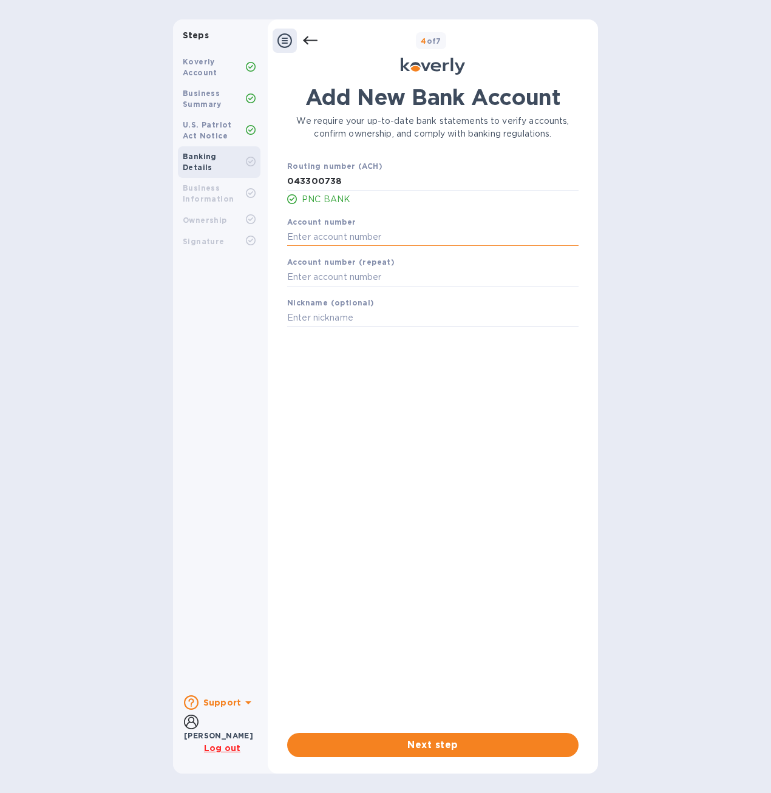
click at [326, 239] on input "text" at bounding box center [432, 237] width 291 height 18
type input "6007447937"
click at [351, 279] on input "text" at bounding box center [432, 277] width 291 height 18
type input "6007447937"
click at [339, 314] on input "text" at bounding box center [432, 318] width 291 height 18
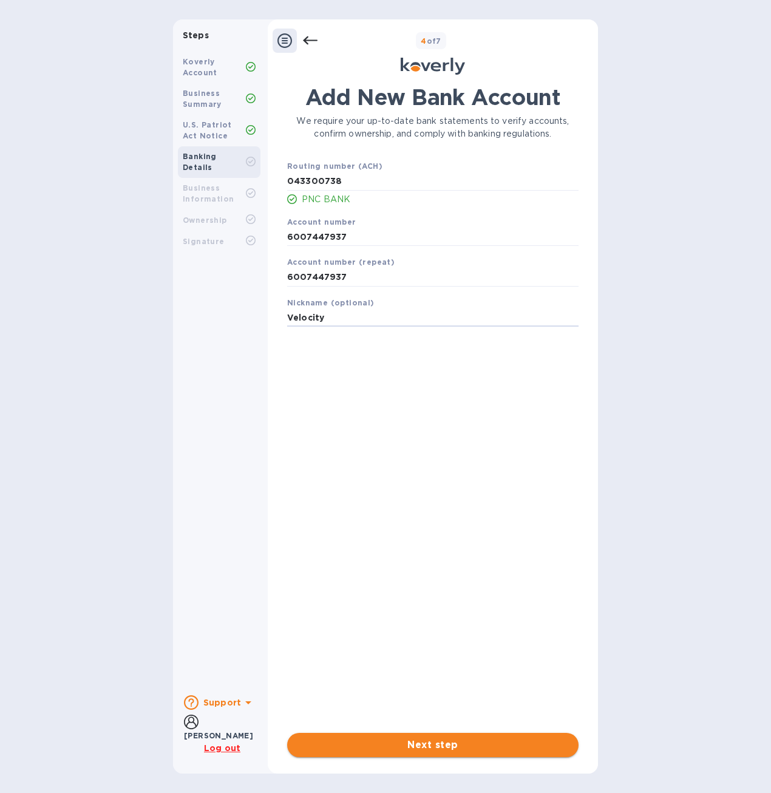
type input "Velocity"
click at [467, 749] on span "Next step" at bounding box center [433, 745] width 272 height 15
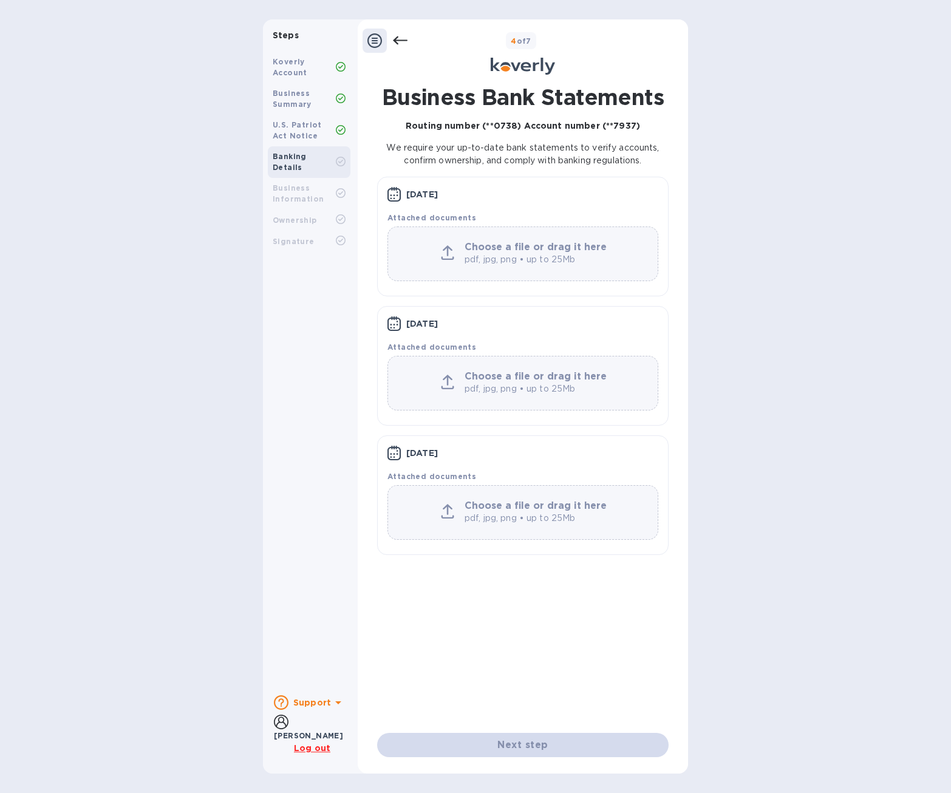
click at [469, 240] on div "Choose a file or drag it here pdf, jpg, png • up to 25Mb" at bounding box center [522, 253] width 271 height 55
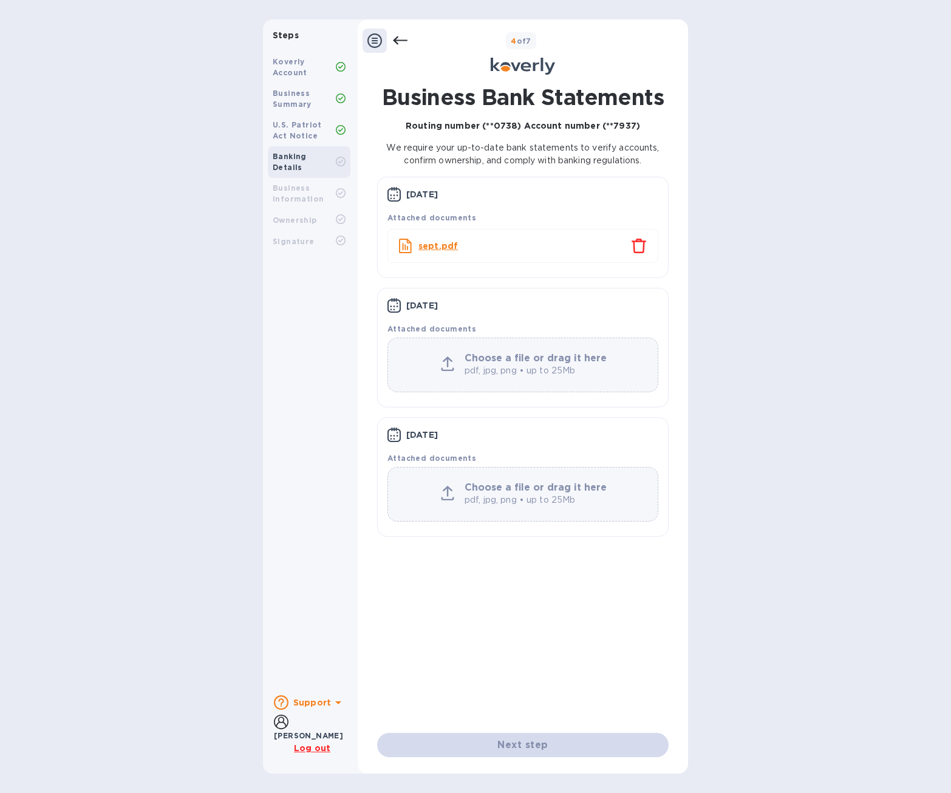
click at [546, 364] on p "pdf, jpg, png • up to 25Mb" at bounding box center [537, 370] width 146 height 13
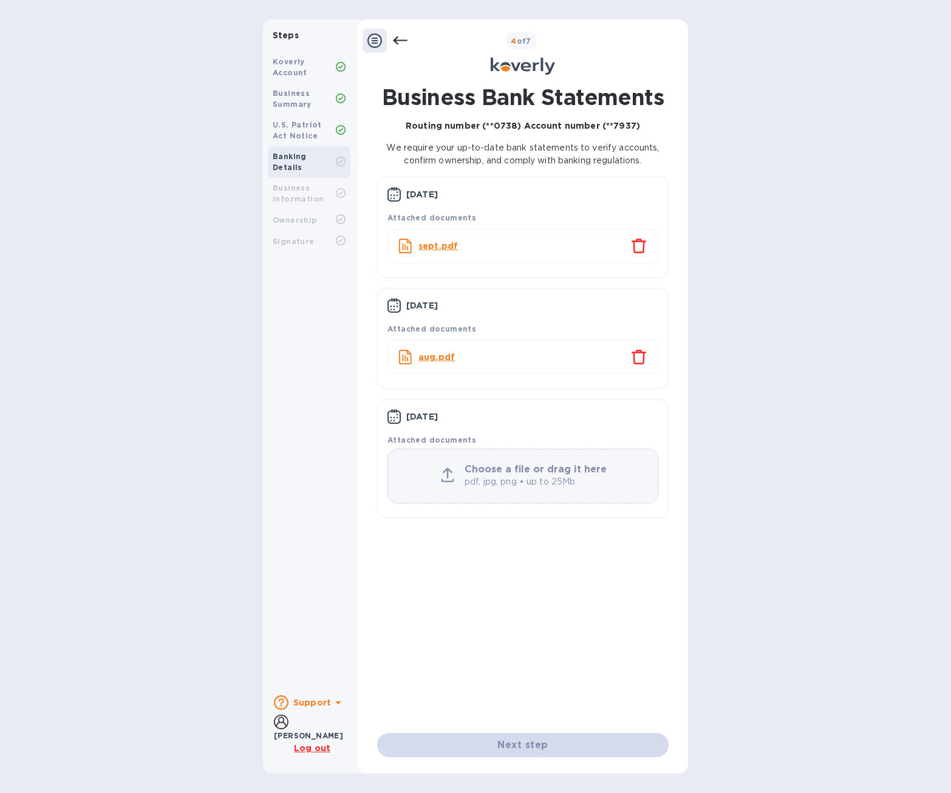
click at [532, 480] on p "pdf, jpg, png • up to 25Mb" at bounding box center [537, 481] width 146 height 13
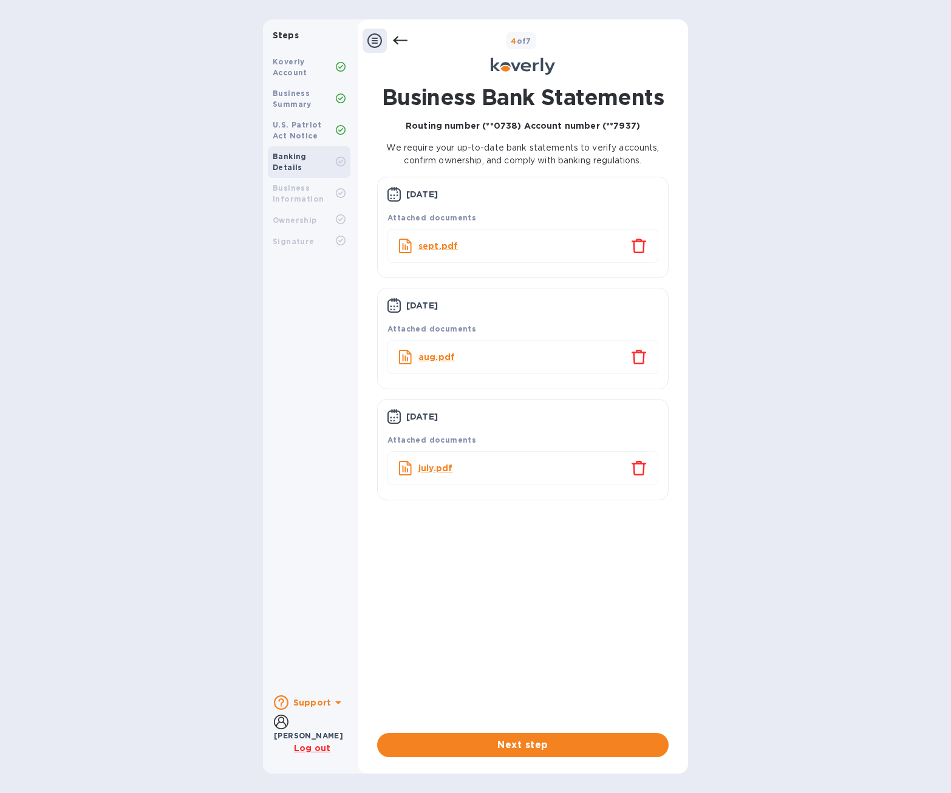
click at [545, 739] on span "Next step" at bounding box center [523, 745] width 272 height 15
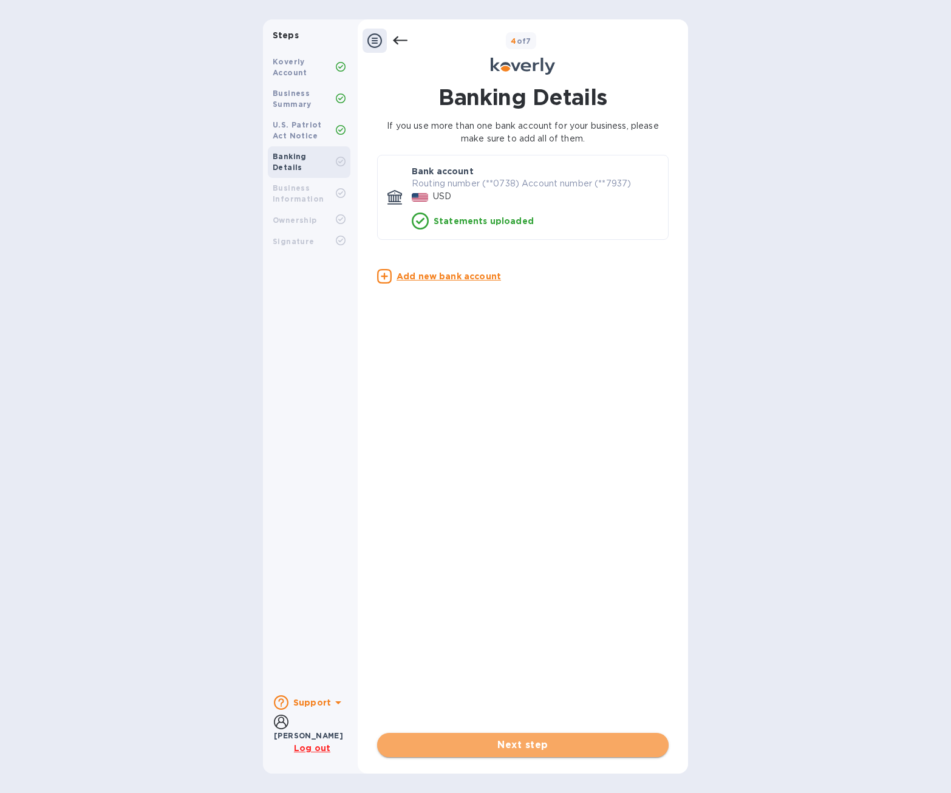
click at [541, 755] on button "Next step" at bounding box center [522, 745] width 291 height 24
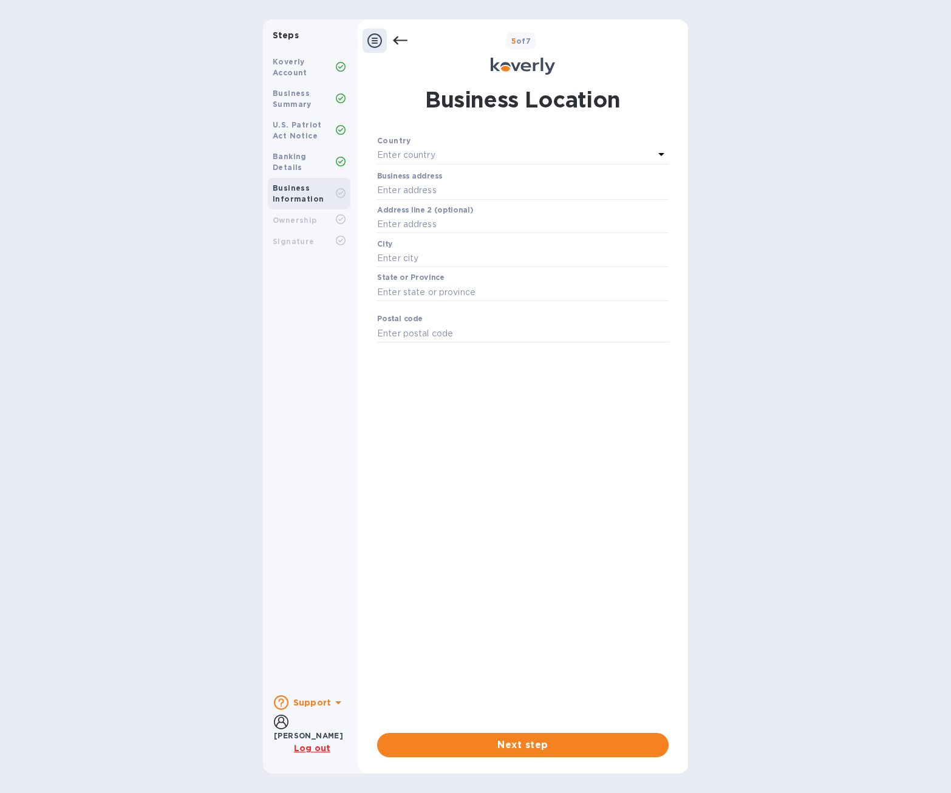
click at [446, 156] on div "Enter country" at bounding box center [515, 155] width 277 height 17
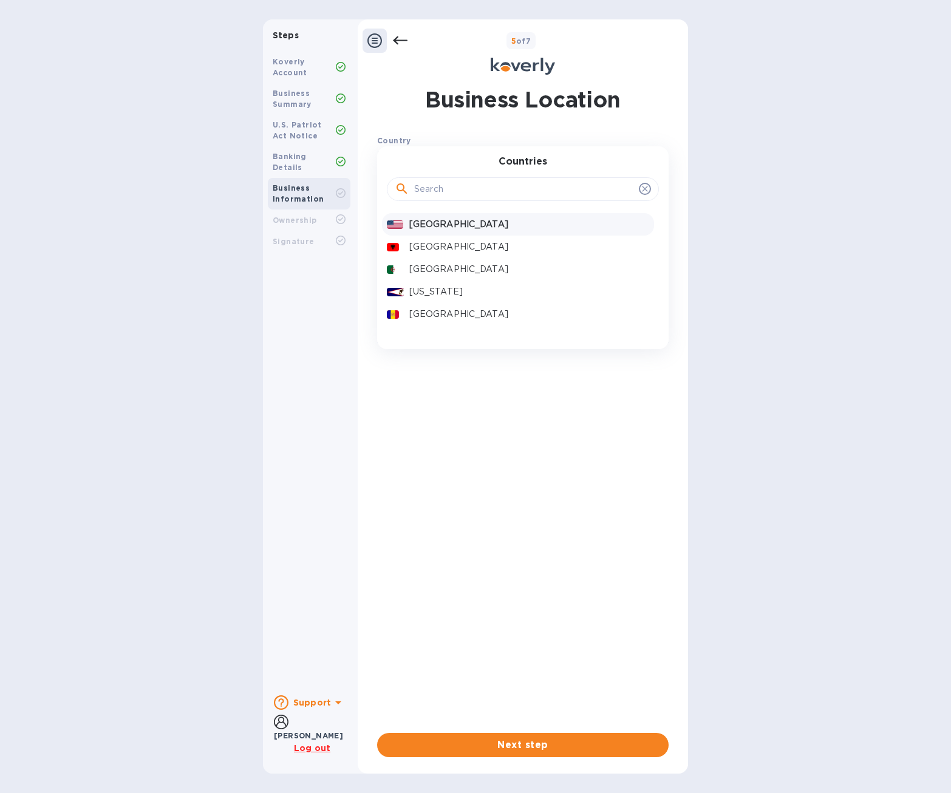
click at [440, 223] on p "[GEOGRAPHIC_DATA]" at bounding box center [529, 224] width 240 height 13
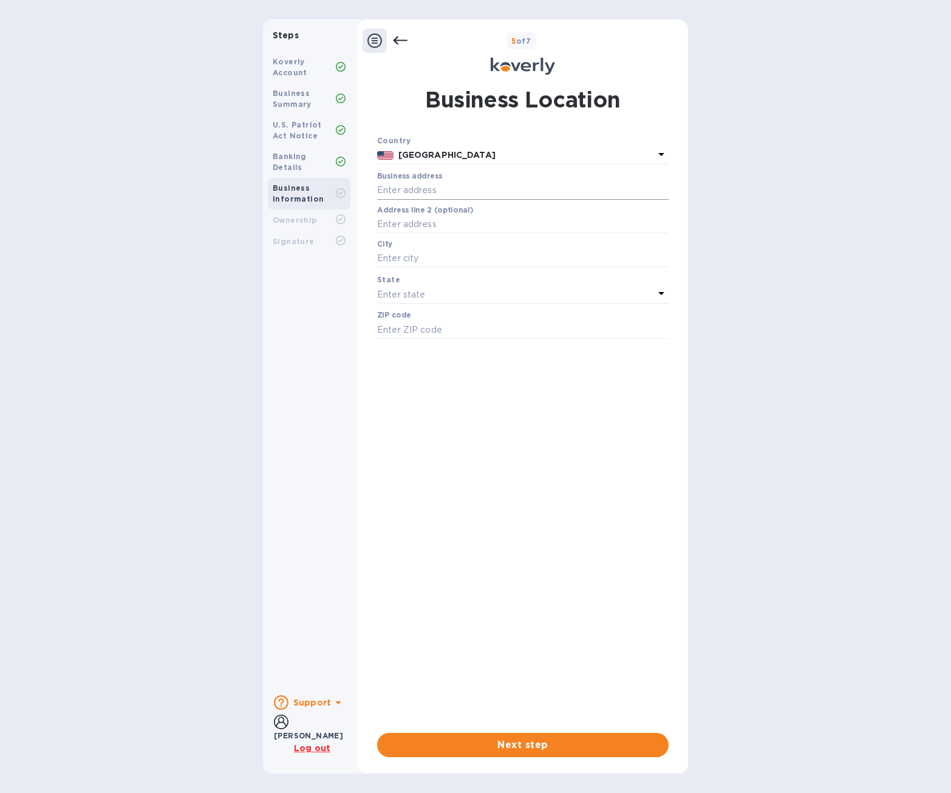
click at [418, 184] on input "text" at bounding box center [522, 191] width 291 height 18
type input "[STREET_ADDRESS]"
type input "[GEOGRAPHIC_DATA]"
type input "16101"
click at [406, 301] on div "Enter state" at bounding box center [515, 294] width 277 height 17
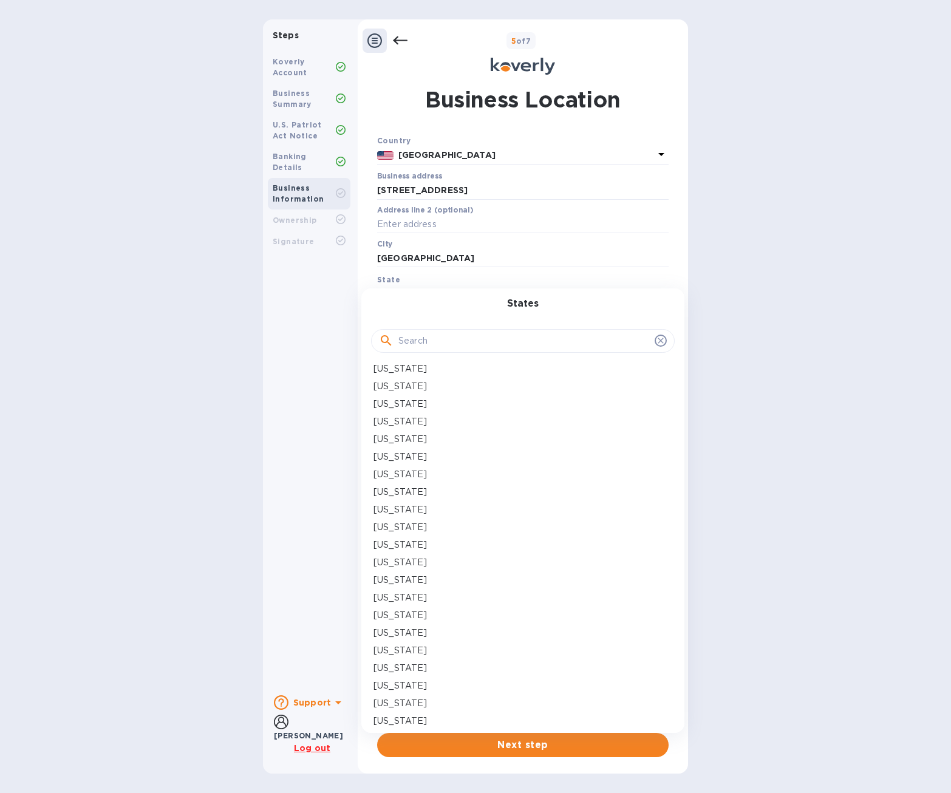
click at [408, 296] on div "States Alabama Alaska American Samoa Arizona Arkansas California Colorado Conne…" at bounding box center [522, 510] width 323 height 444
click at [413, 347] on input "text" at bounding box center [523, 341] width 251 height 18
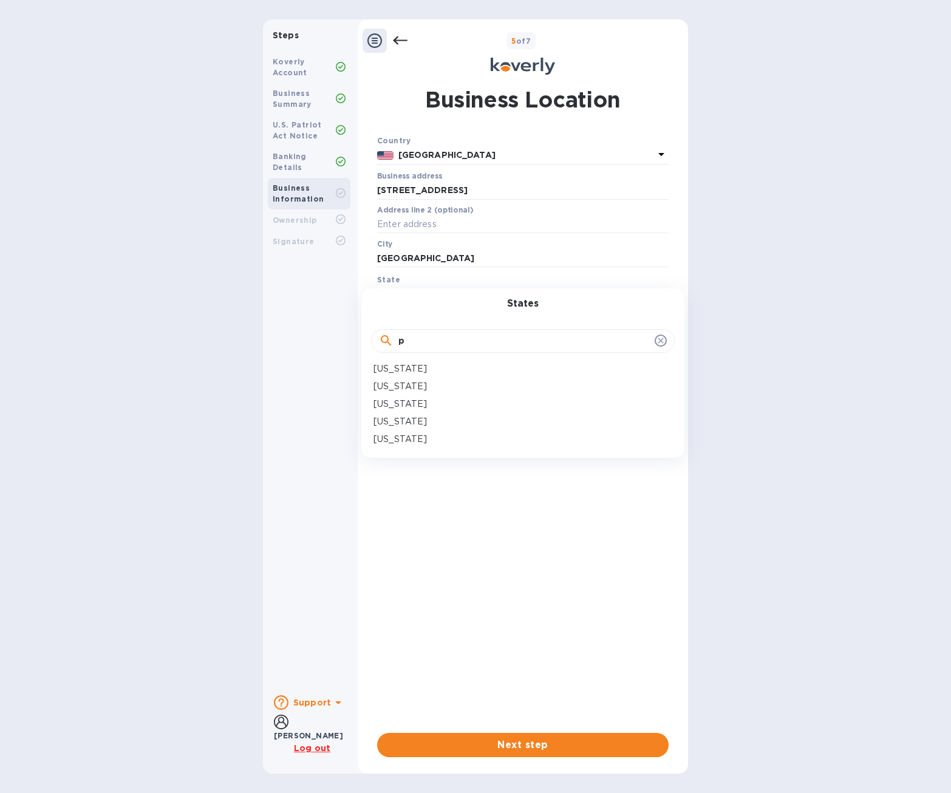
type input "p"
click at [398, 422] on p "Pennsylvania" at bounding box center [399, 421] width 53 height 13
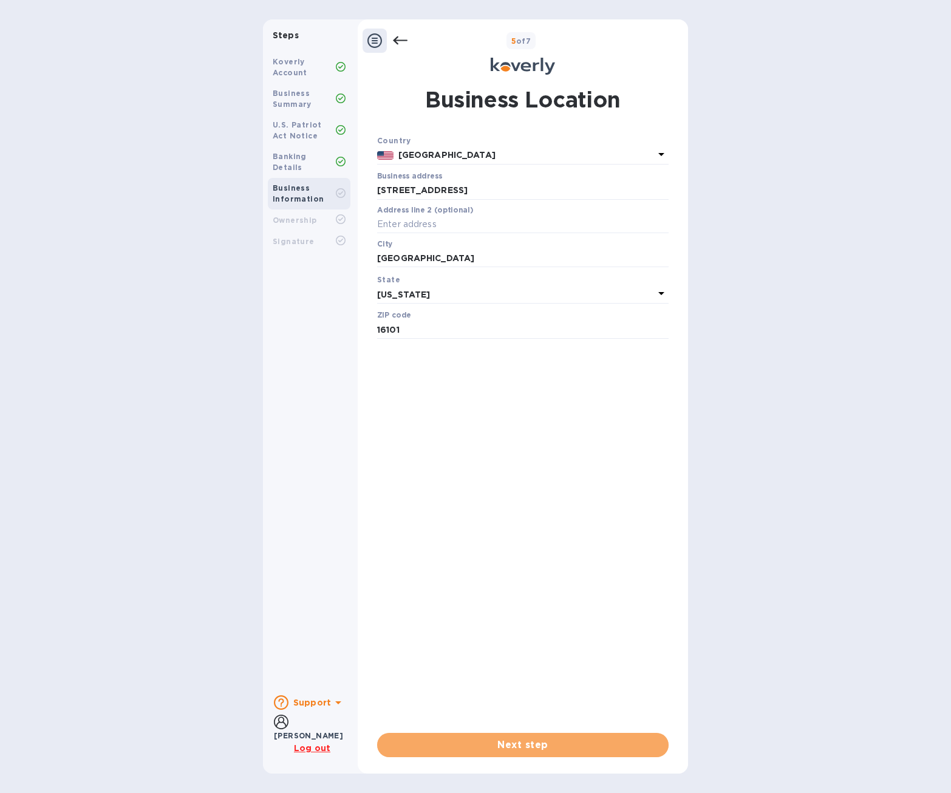
click at [536, 749] on span "Next step" at bounding box center [523, 745] width 272 height 15
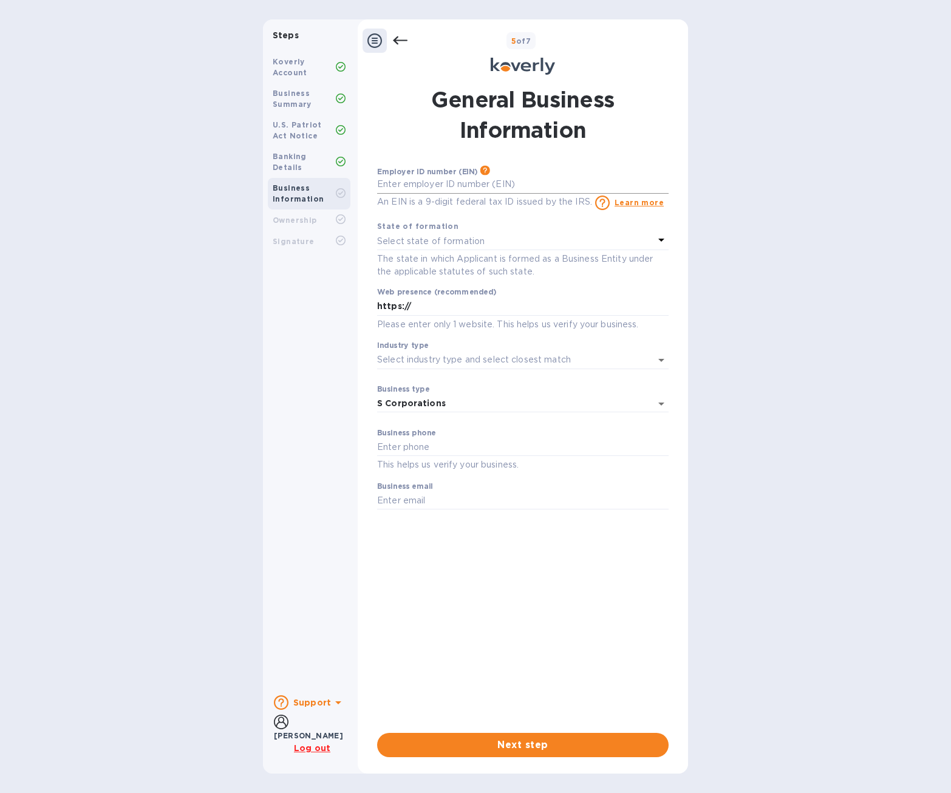
click at [437, 186] on input "text" at bounding box center [522, 184] width 291 height 18
type input "***45"
click at [441, 257] on p "The state in which Applicant is formed as a Business Entity under the applicabl…" at bounding box center [522, 265] width 291 height 25
click at [445, 244] on p "Select state of formation" at bounding box center [430, 241] width 107 height 13
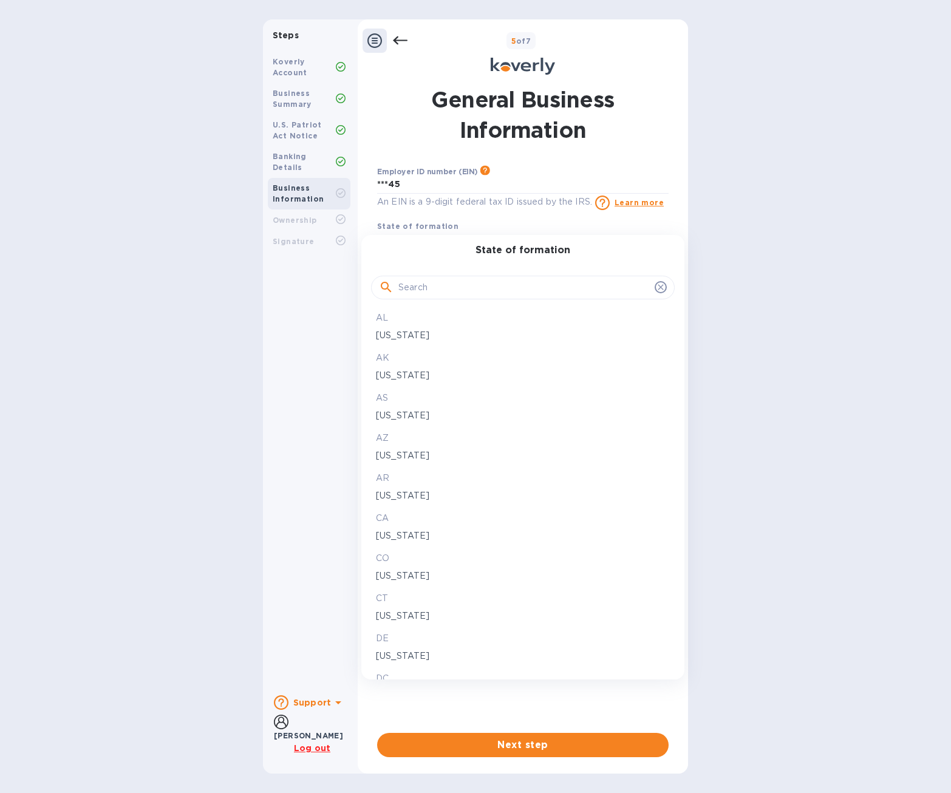
click at [444, 290] on input "text" at bounding box center [523, 288] width 251 height 18
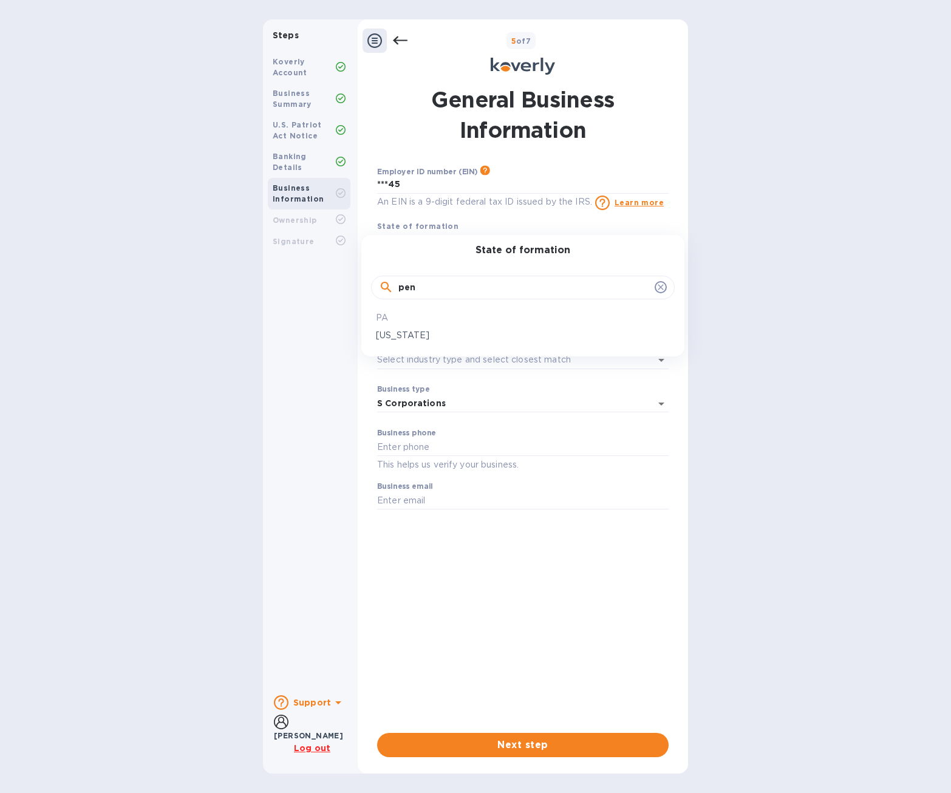
type input "pen"
click at [449, 328] on div "Pennsylvania" at bounding box center [522, 336] width 299 height 18
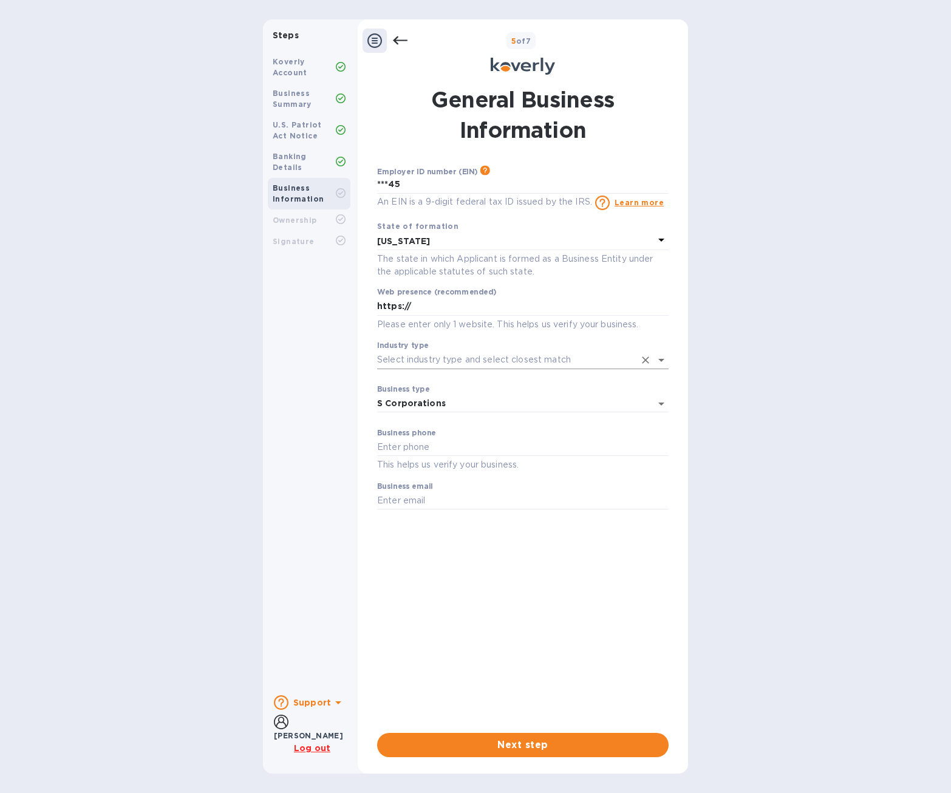
click at [438, 356] on input "Industry type" at bounding box center [505, 360] width 257 height 18
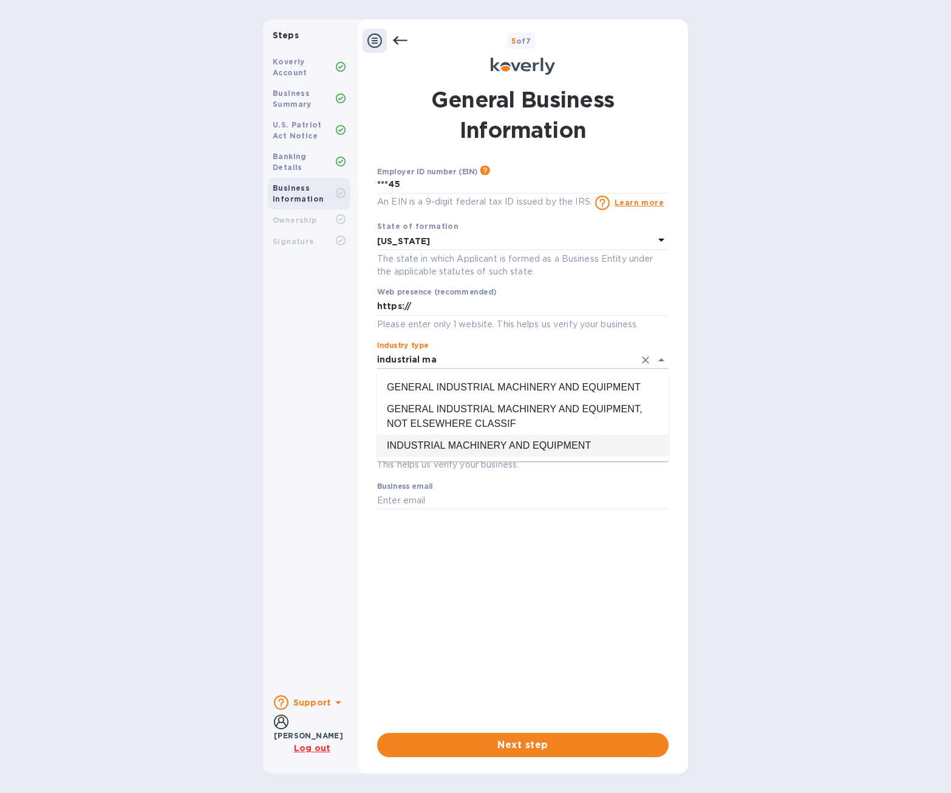
click at [535, 444] on li "INDUSTRIAL MACHINERY AND EQUIPMENT" at bounding box center [522, 446] width 291 height 22
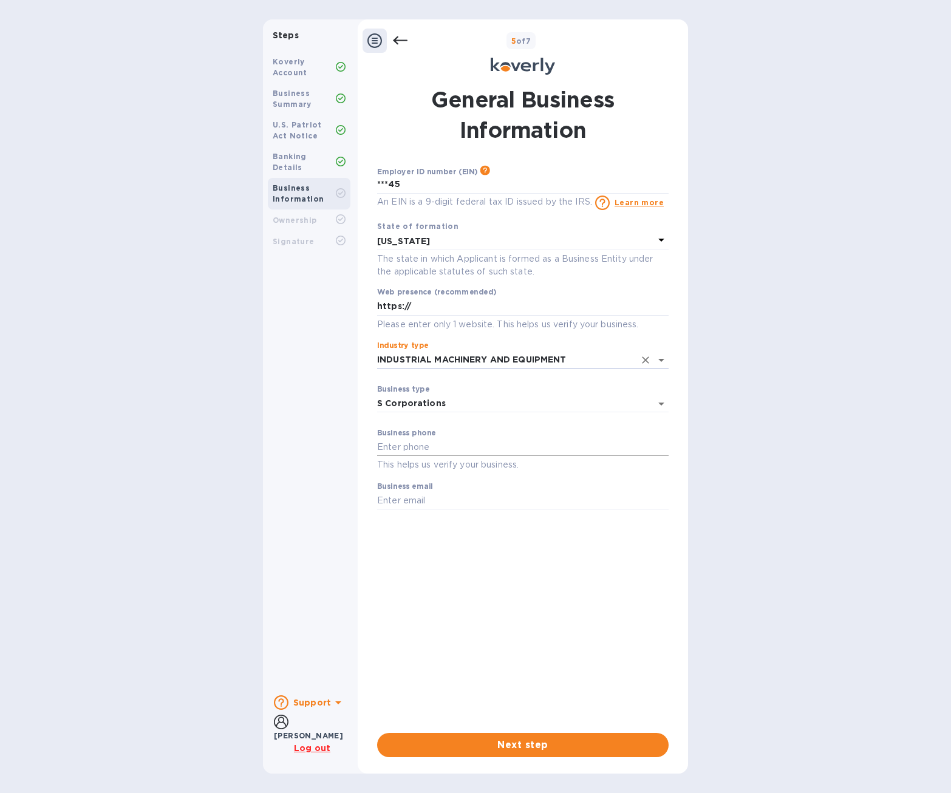
type input "INDUSTRIAL MACHINERY AND EQUIPMENT"
click at [430, 444] on input "text" at bounding box center [522, 447] width 291 height 18
click at [424, 438] on input "text" at bounding box center [522, 447] width 291 height 18
type input "4847328015"
drag, startPoint x: 419, startPoint y: 499, endPoint x: 361, endPoint y: 491, distance: 58.8
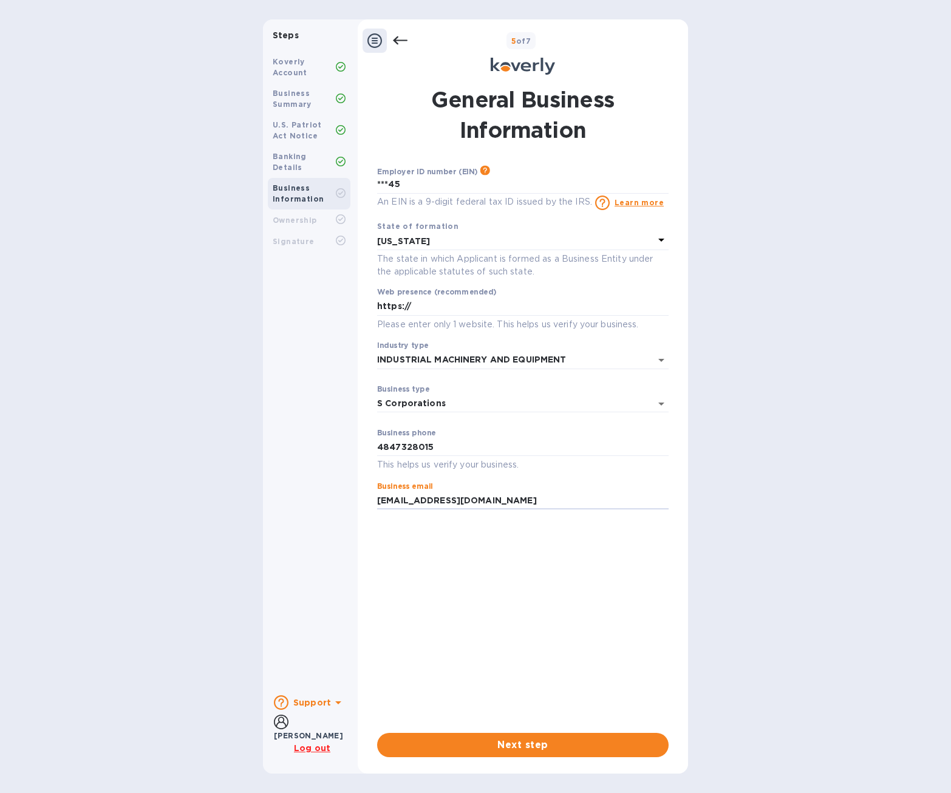
click at [353, 499] on div "Steps Koverly Account Business Summary U.S. Patriot Act Notice Banking Details …" at bounding box center [475, 396] width 425 height 754
type input "[EMAIL_ADDRESS][DOMAIN_NAME]"
click at [518, 745] on span "Next step" at bounding box center [523, 745] width 272 height 15
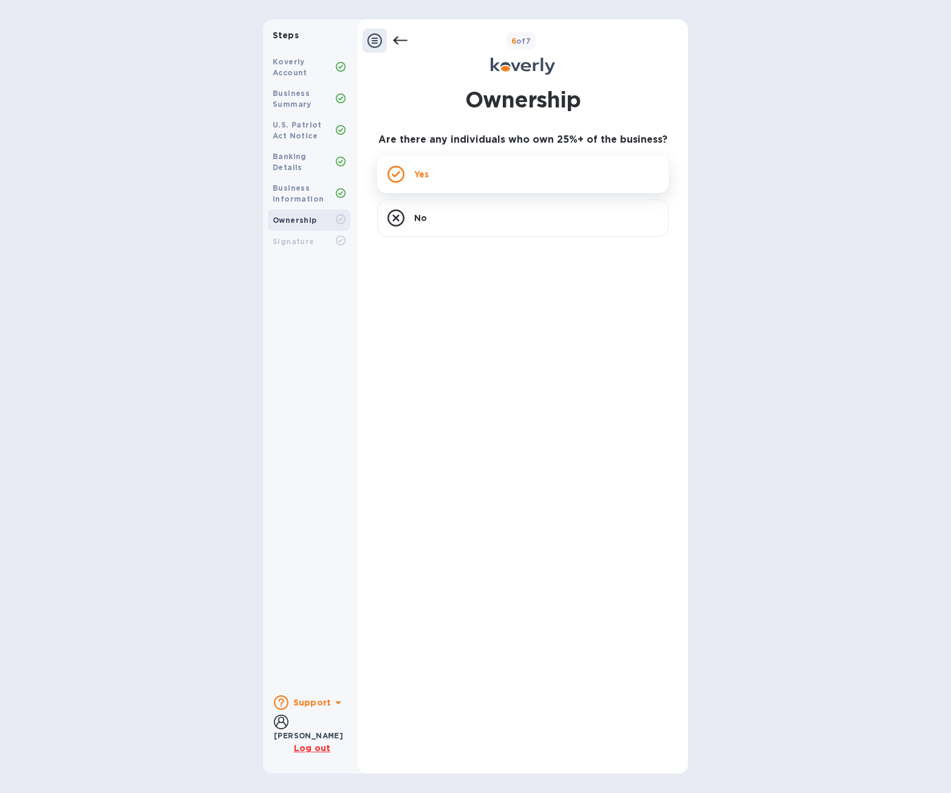
click at [475, 163] on div "Yes" at bounding box center [522, 174] width 291 height 38
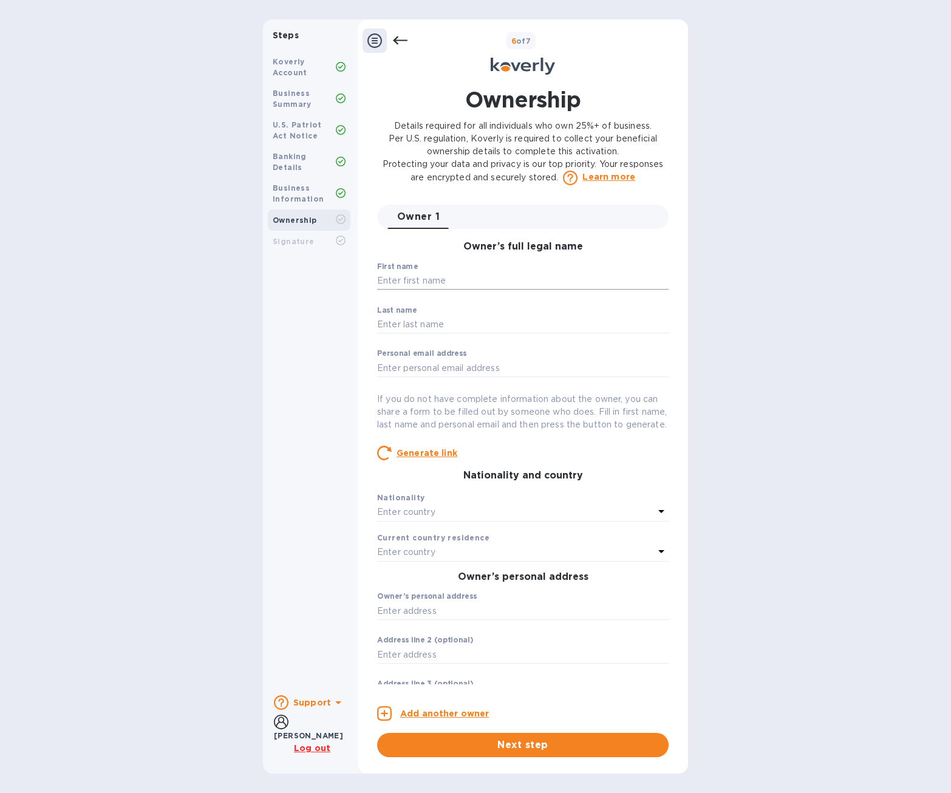
click at [468, 283] on input "text" at bounding box center [522, 281] width 291 height 18
type input "Thomas"
type input "Blaszkow"
type input "[EMAIL_ADDRESS][DOMAIN_NAME]"
type input "108 Beacon Ct"
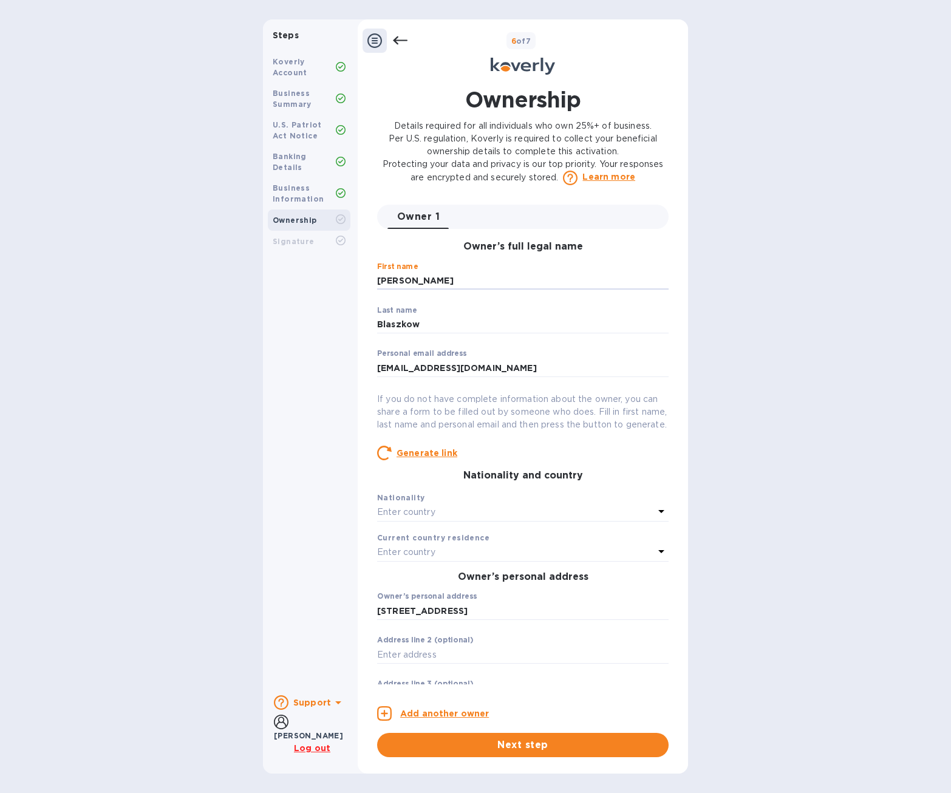
type input "Wilmington"
type input "[GEOGRAPHIC_DATA]"
type input "19808"
type input "***15"
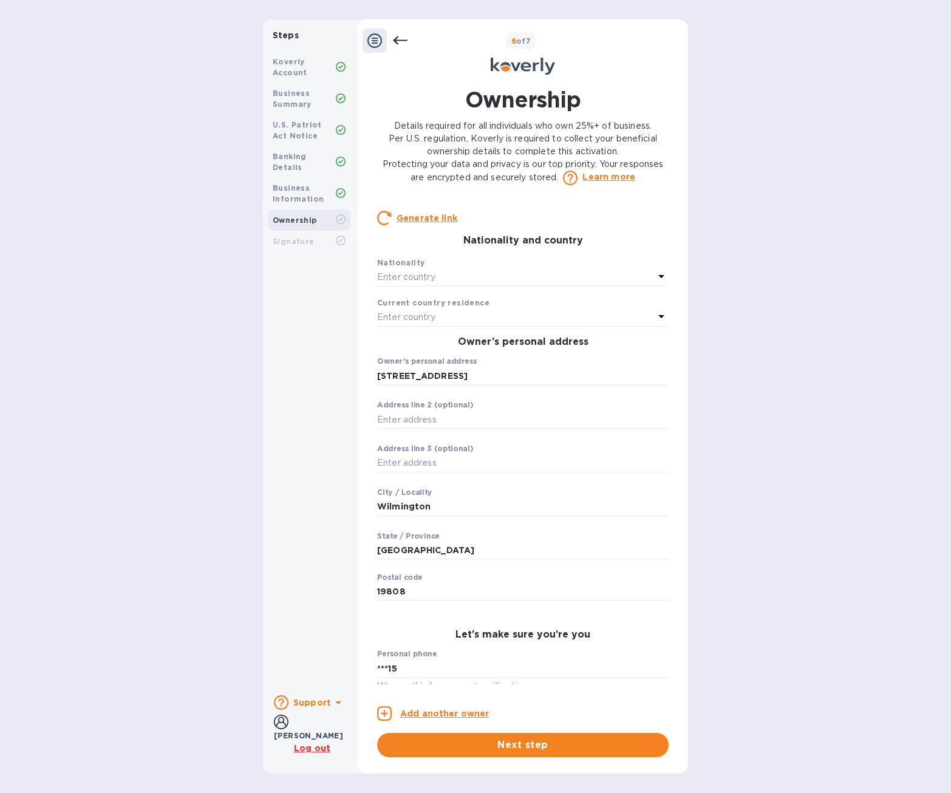
scroll to position [243, 0]
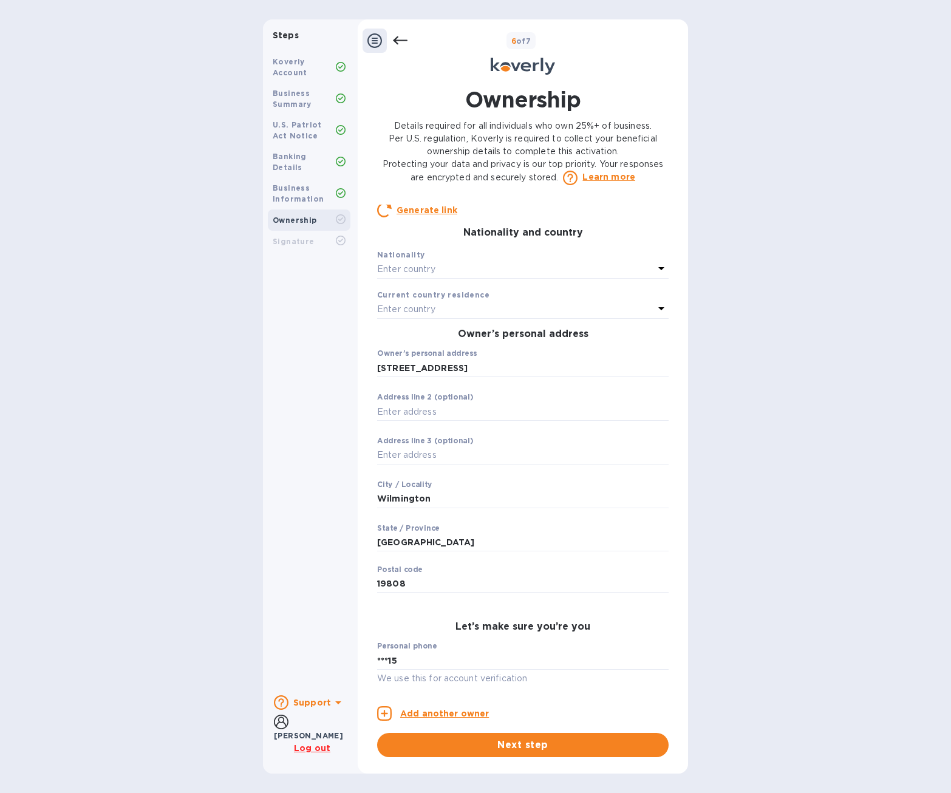
click at [435, 276] on p "Enter country" at bounding box center [406, 269] width 58 height 13
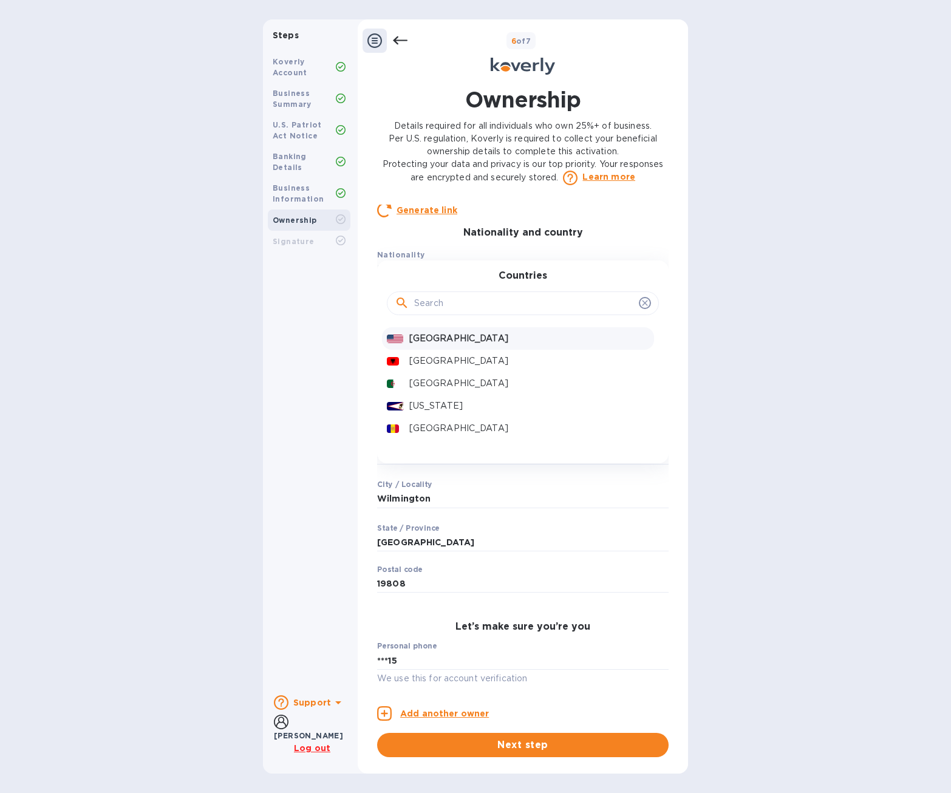
click at [445, 345] on p "[GEOGRAPHIC_DATA]" at bounding box center [529, 338] width 240 height 13
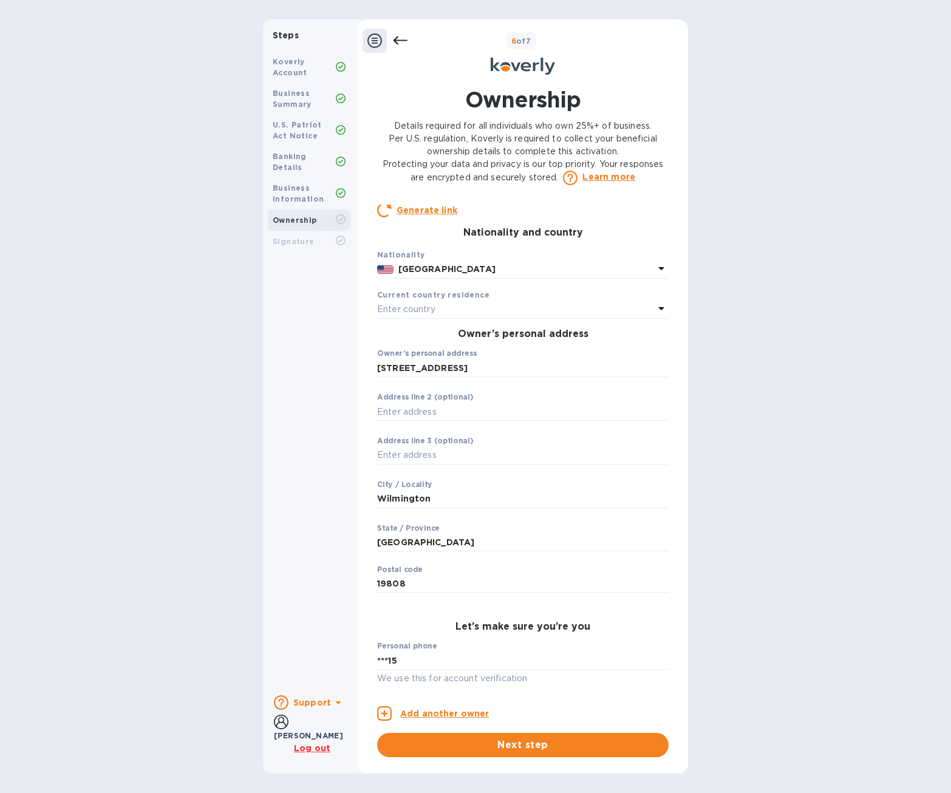
click at [433, 316] on p "Enter country" at bounding box center [406, 309] width 58 height 13
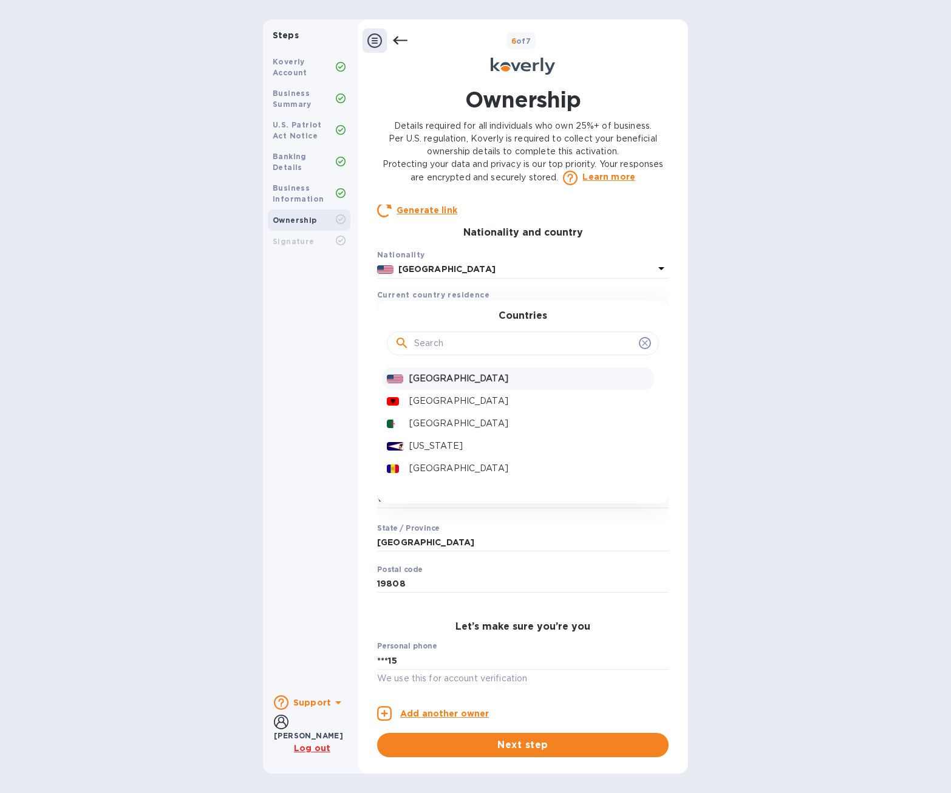
click at [438, 385] on p "[GEOGRAPHIC_DATA]" at bounding box center [529, 378] width 240 height 13
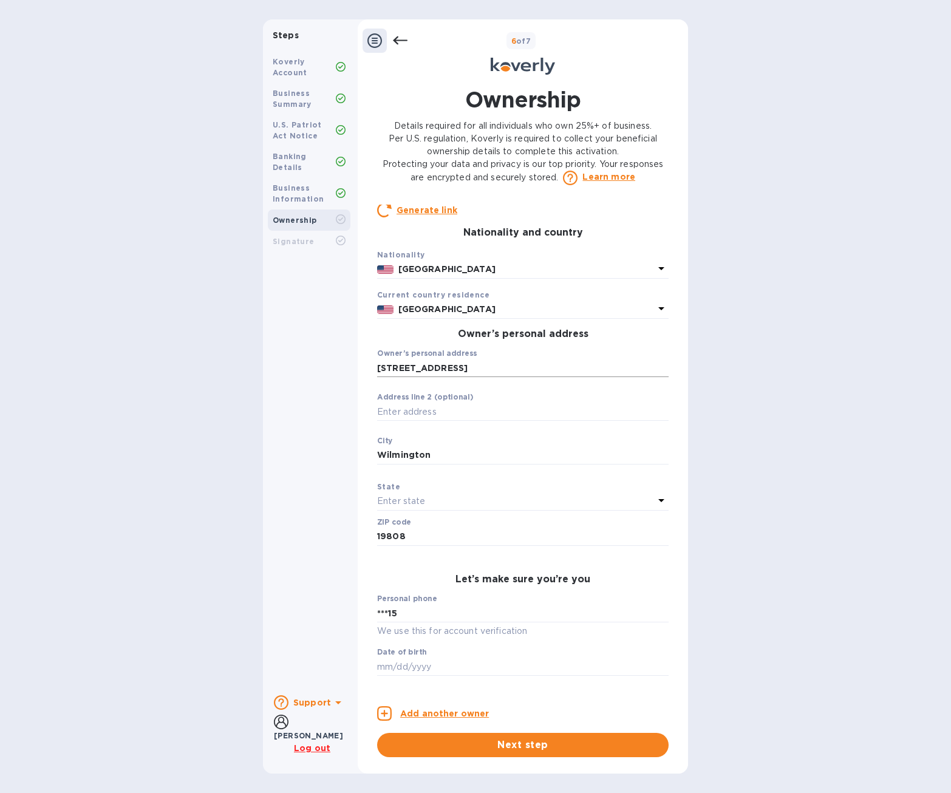
scroll to position [307, 0]
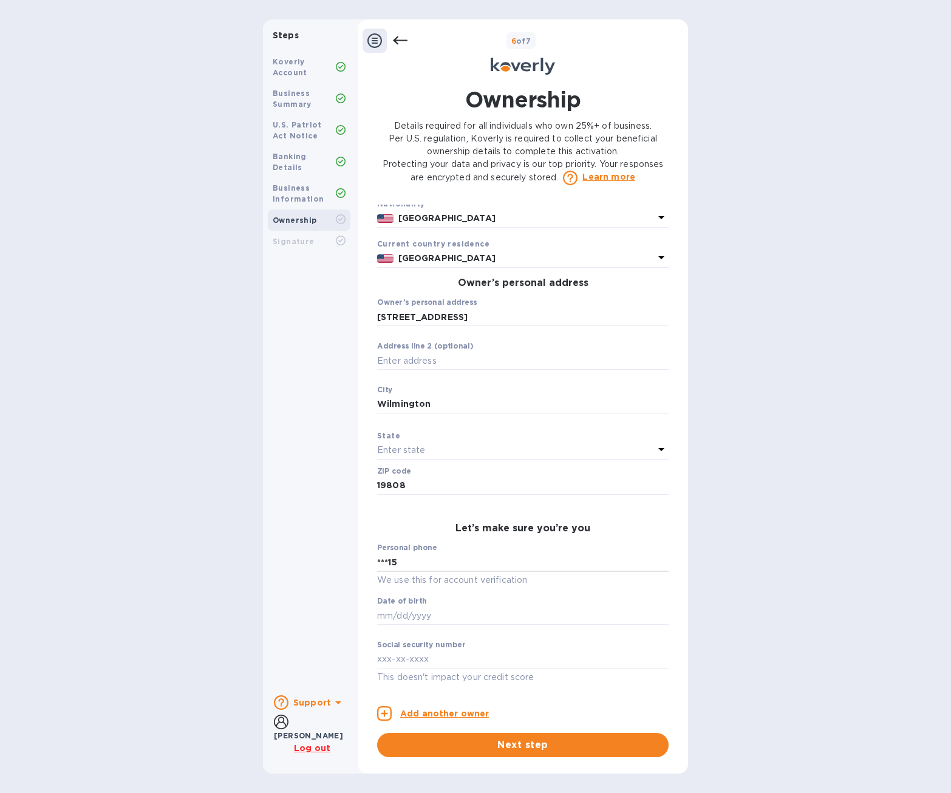
click at [418, 562] on input "***15" at bounding box center [522, 562] width 291 height 18
click at [422, 559] on input "***15" at bounding box center [522, 562] width 291 height 18
click at [423, 559] on input "***15" at bounding box center [522, 562] width 291 height 18
click at [422, 559] on input "***15" at bounding box center [522, 562] width 291 height 18
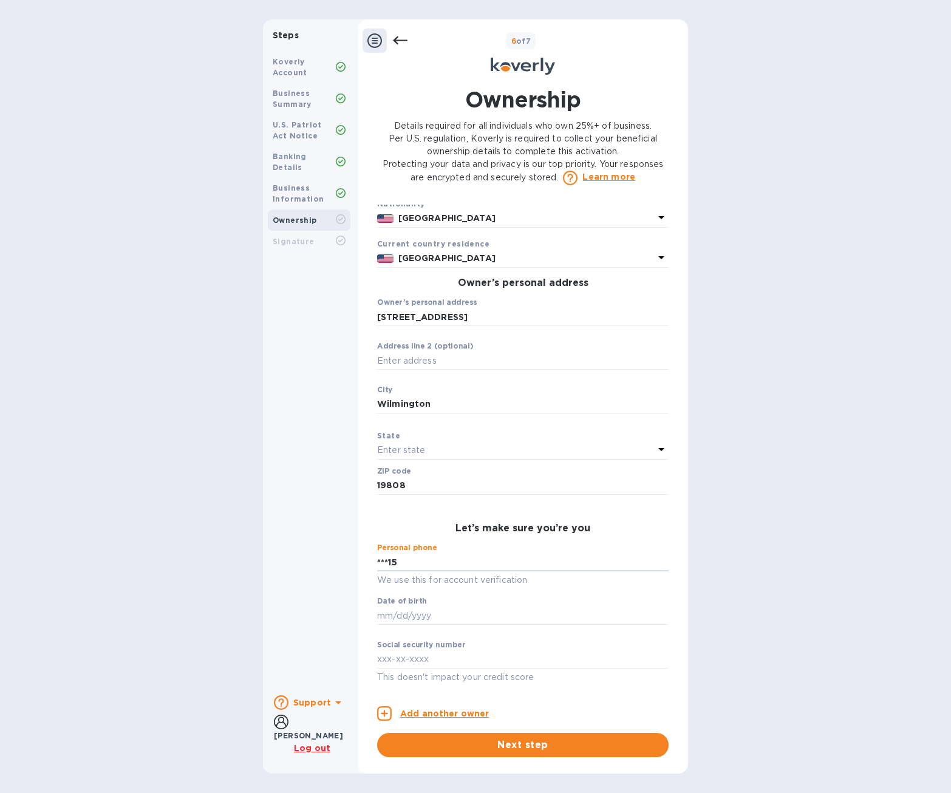
drag, startPoint x: 420, startPoint y: 562, endPoint x: 350, endPoint y: 567, distance: 69.4
click at [350, 567] on div "Steps Koverly Account Business Summary U.S. Patriot Act Notice Banking Details …" at bounding box center [475, 396] width 425 height 754
type input "***15"
click at [350, 550] on div "Koverly Account Business Summary U.S. Patriot Act Notice Banking Details Busine…" at bounding box center [309, 366] width 92 height 639
click at [444, 623] on input "text" at bounding box center [522, 616] width 291 height 18
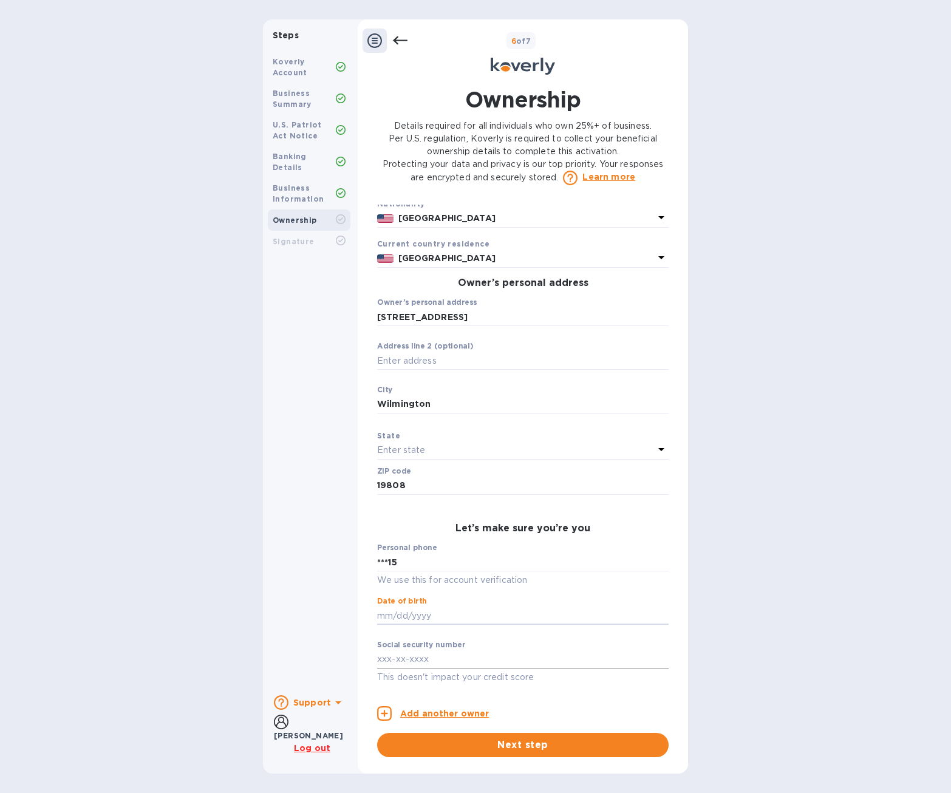
click at [439, 653] on input "text" at bounding box center [522, 659] width 291 height 18
click at [305, 191] on b "Business Information" at bounding box center [298, 193] width 51 height 20
click at [400, 40] on icon at bounding box center [400, 40] width 15 height 8
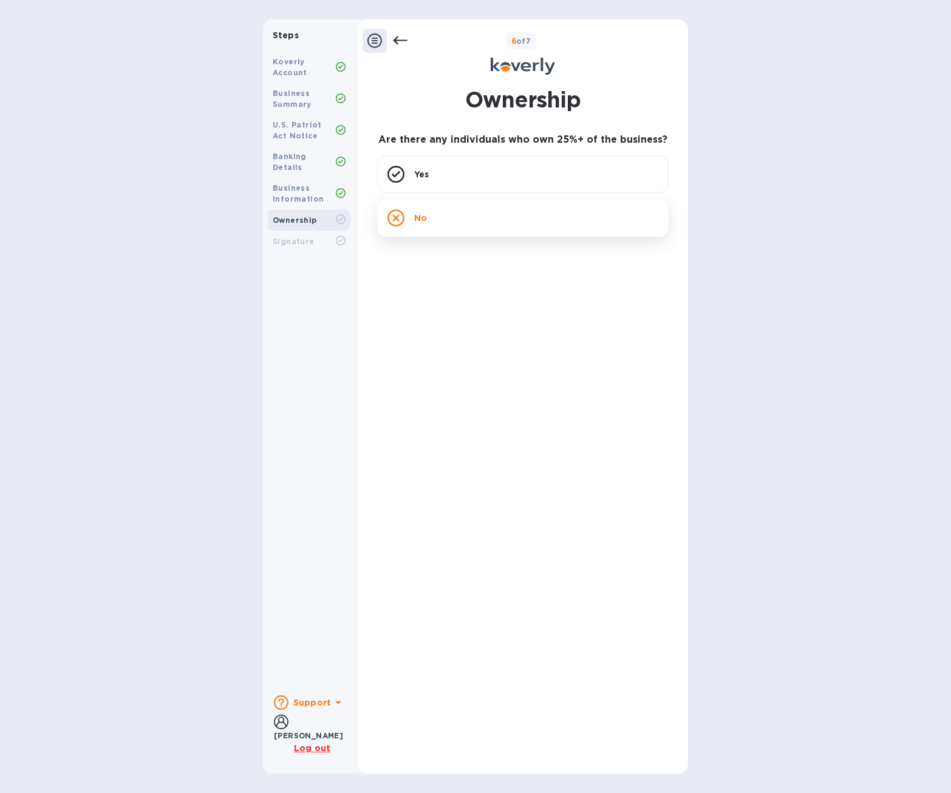
click at [427, 214] on div "No" at bounding box center [522, 218] width 291 height 38
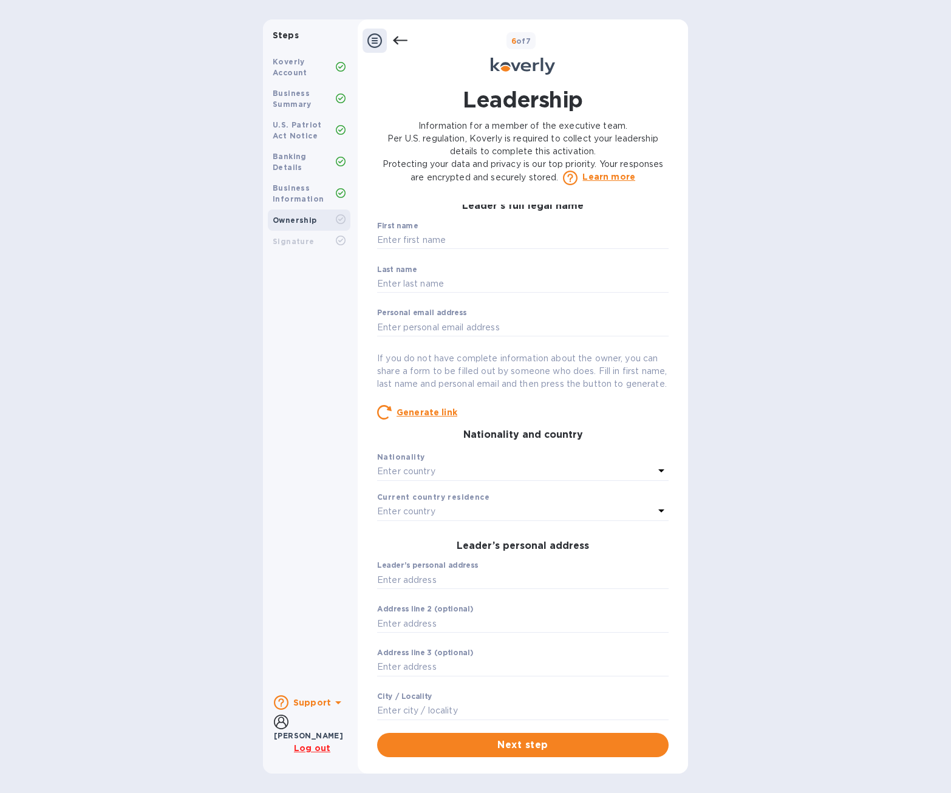
scroll to position [0, 0]
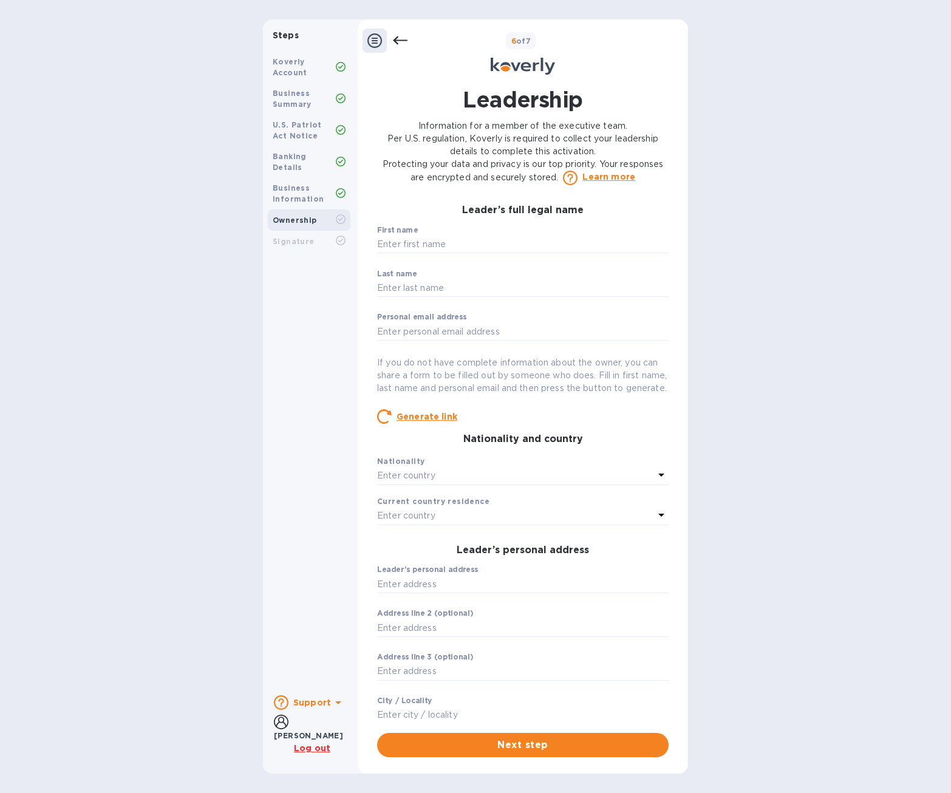
click at [312, 185] on b "Business Information" at bounding box center [298, 193] width 51 height 20
click at [404, 39] on icon at bounding box center [400, 40] width 15 height 15
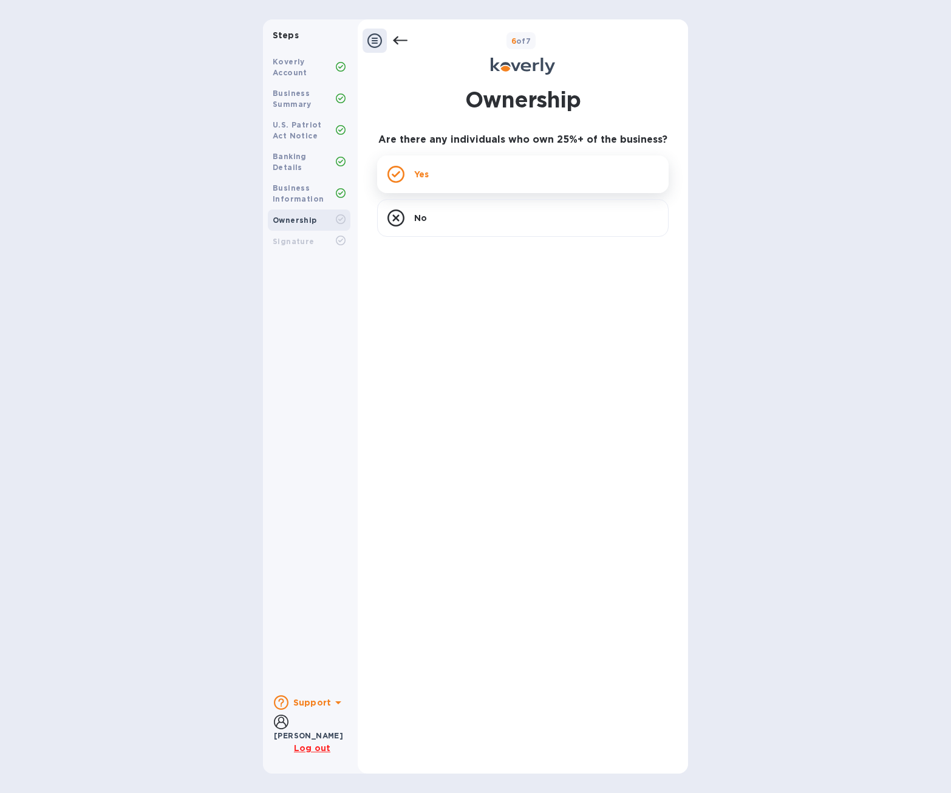
click at [439, 182] on div "Yes" at bounding box center [522, 174] width 291 height 38
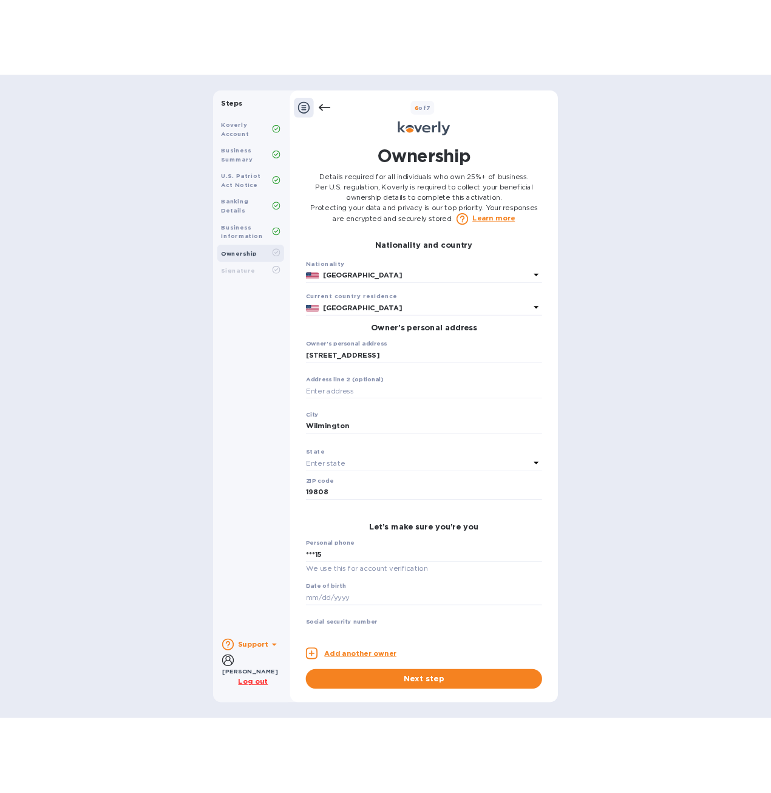
scroll to position [307, 0]
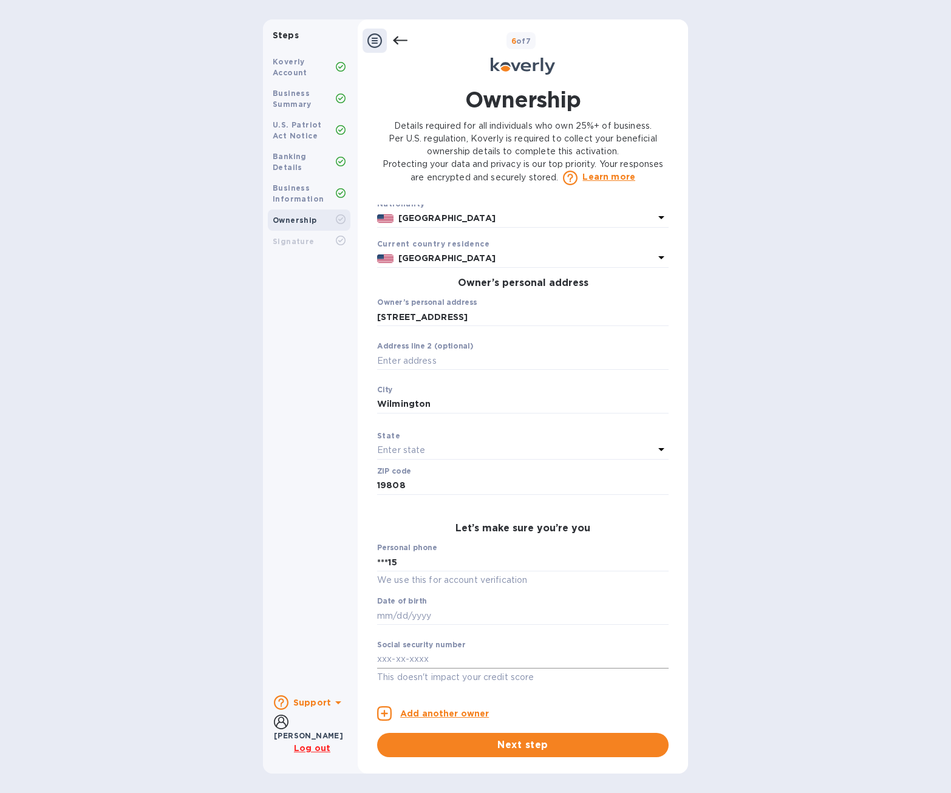
click at [415, 663] on input "text" at bounding box center [522, 659] width 291 height 18
click at [457, 657] on input "214-7" at bounding box center [522, 659] width 291 height 18
type input "***-7"
click at [447, 607] on input "text" at bounding box center [522, 616] width 291 height 18
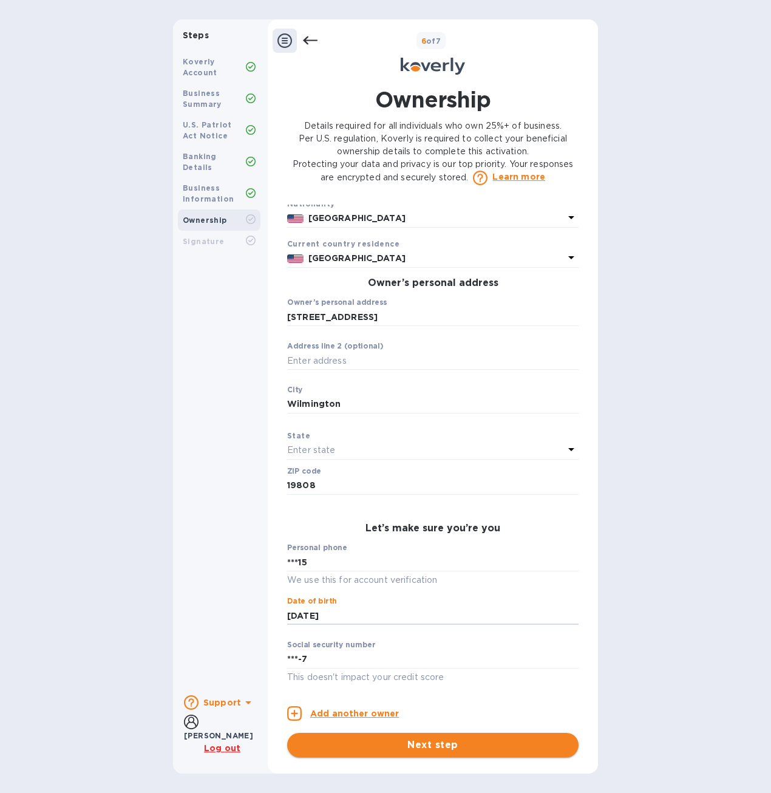
type input "***60"
click at [426, 746] on span "Next step" at bounding box center [433, 745] width 272 height 15
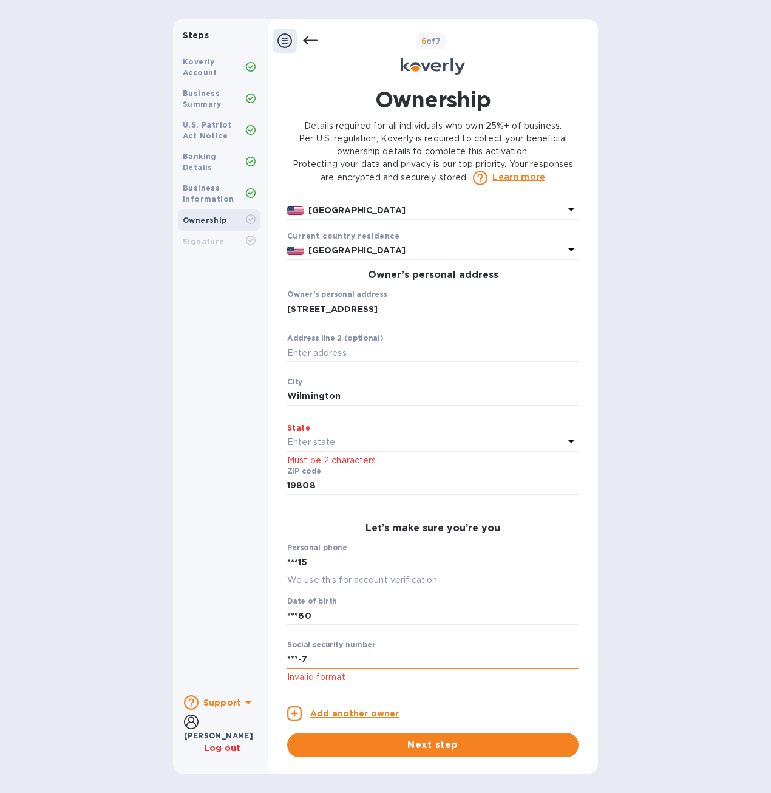
click at [349, 665] on input "***-7" at bounding box center [432, 659] width 291 height 18
drag, startPoint x: 343, startPoint y: 655, endPoint x: 259, endPoint y: 650, distance: 84.0
click at [259, 650] on div "Steps Koverly Account Business Summary U.S. Patriot Act Notice Banking Details …" at bounding box center [385, 396] width 425 height 754
click at [359, 653] on input "***-7" at bounding box center [432, 659] width 291 height 18
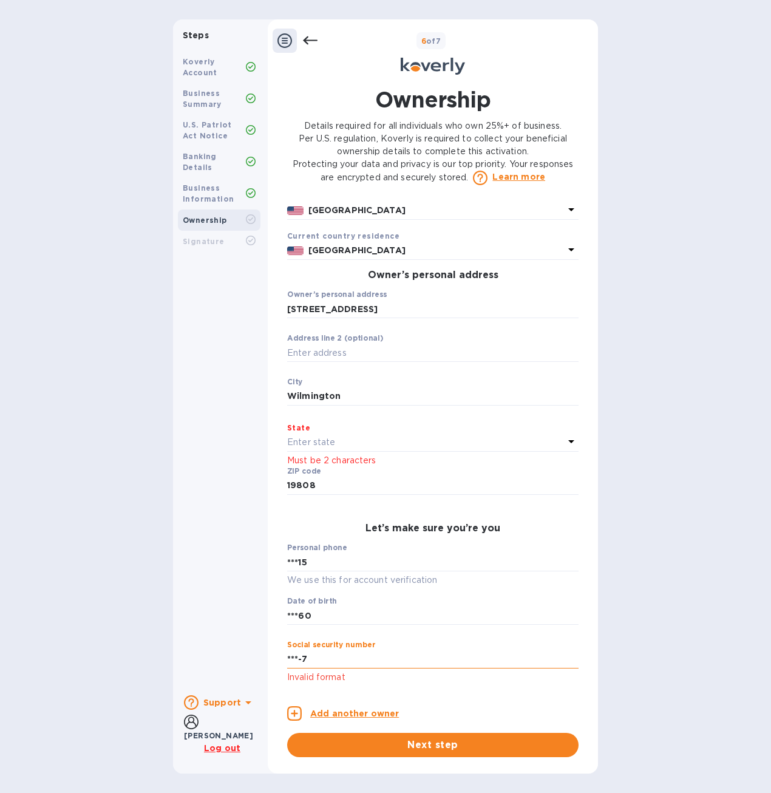
click at [359, 653] on input "***-7" at bounding box center [432, 659] width 291 height 18
click at [360, 653] on input "***-7" at bounding box center [432, 659] width 291 height 18
type input "***-7"
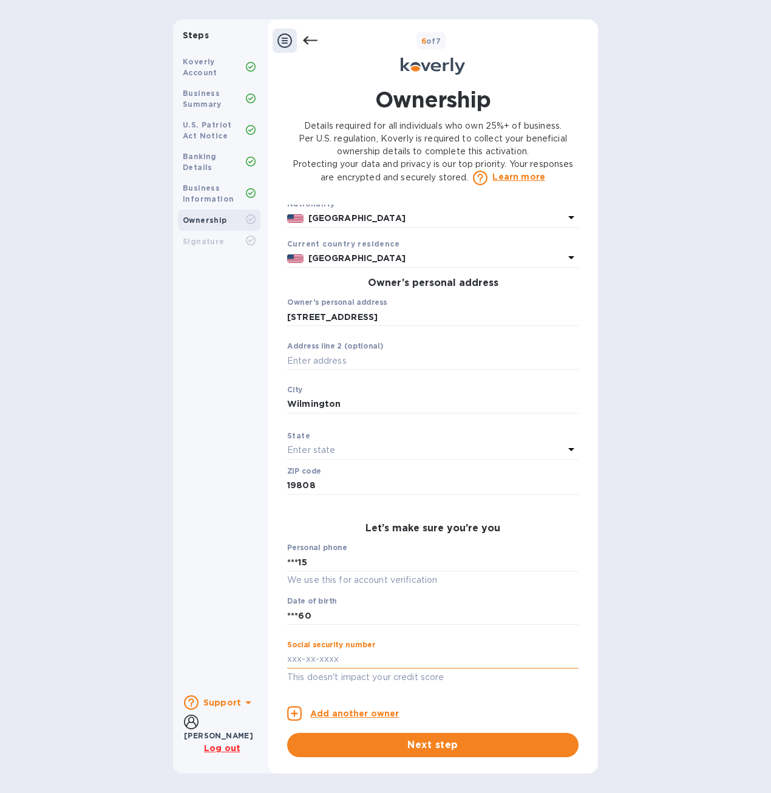
scroll to position [307, 0]
type input "***42"
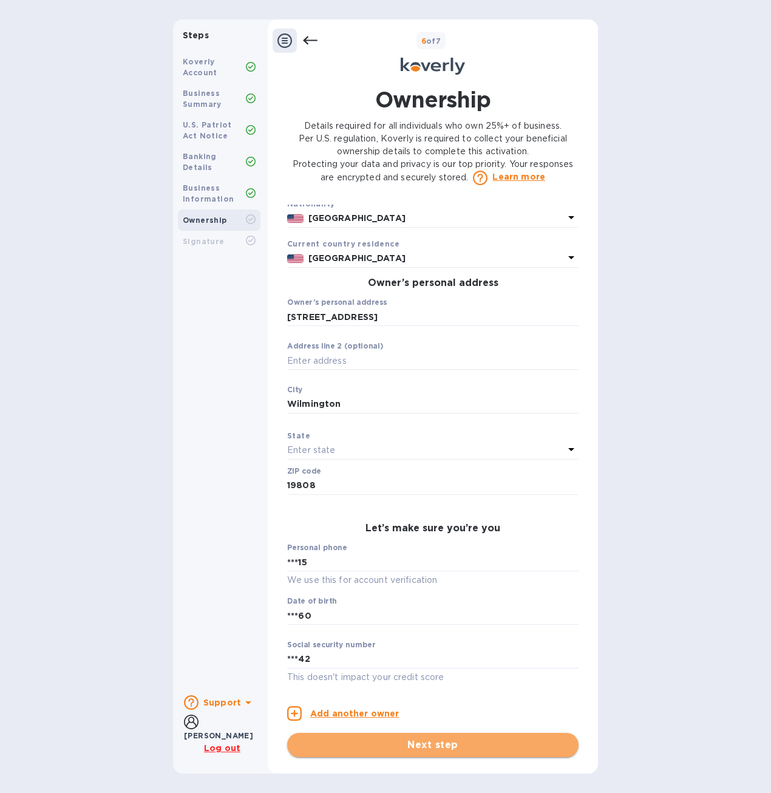
click at [453, 744] on span "Next step" at bounding box center [433, 745] width 272 height 15
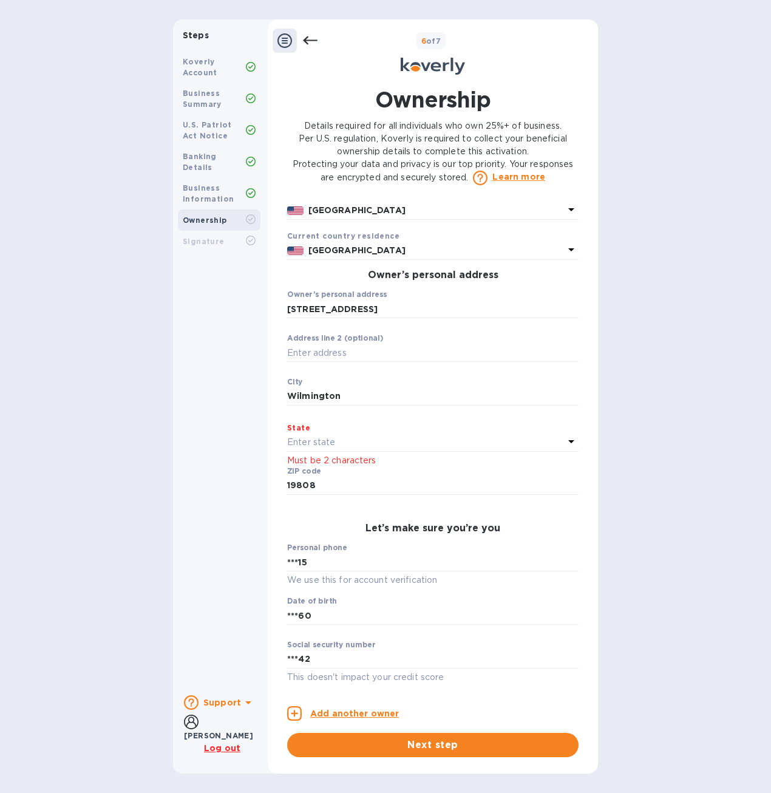
click at [331, 444] on p "Enter state" at bounding box center [311, 442] width 48 height 13
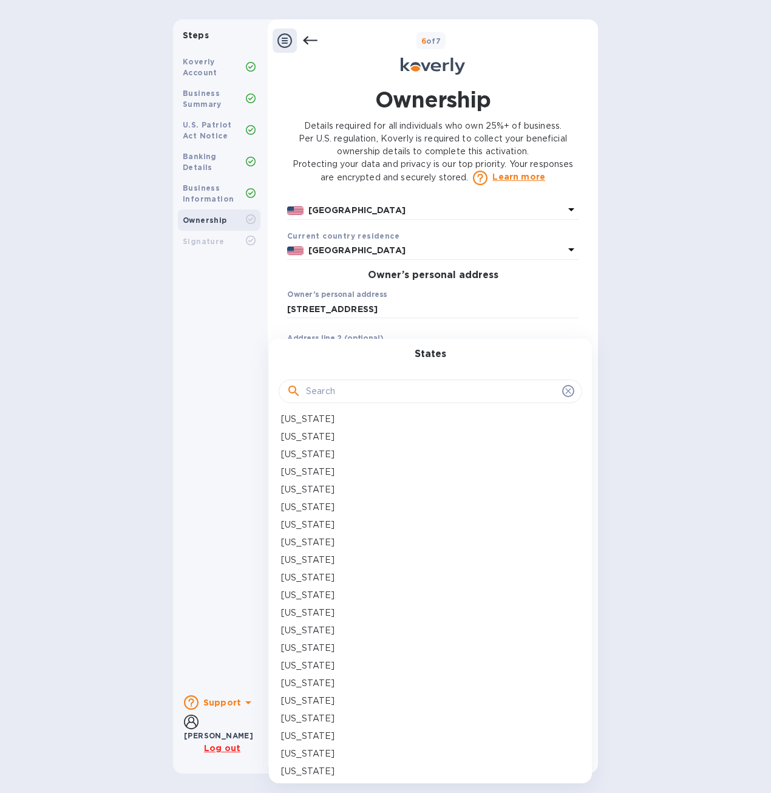
click at [347, 390] on input "text" at bounding box center [431, 391] width 251 height 18
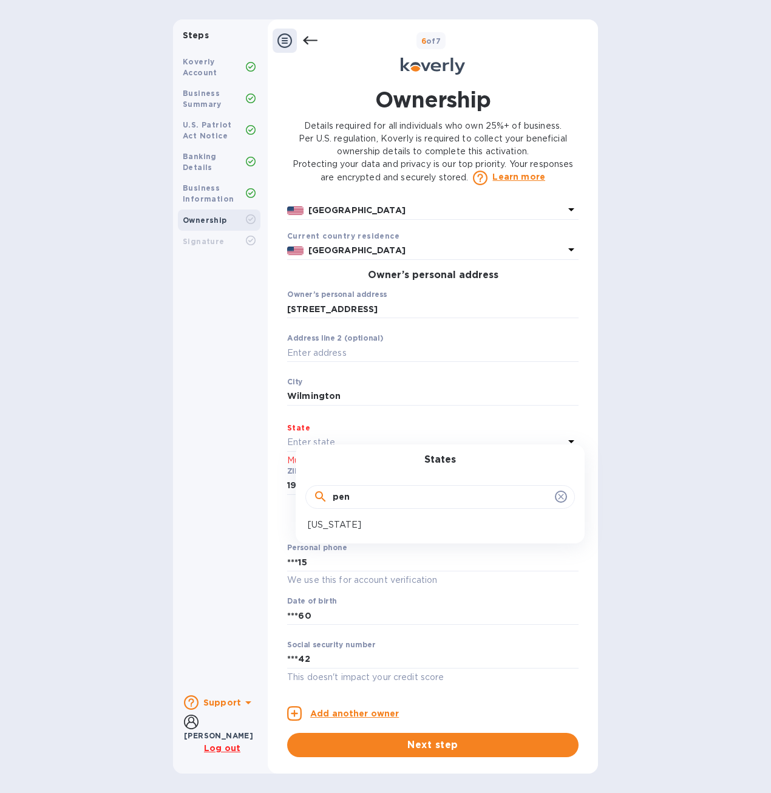
type input "pen"
click at [350, 529] on p "Pennsylvania" at bounding box center [334, 524] width 53 height 13
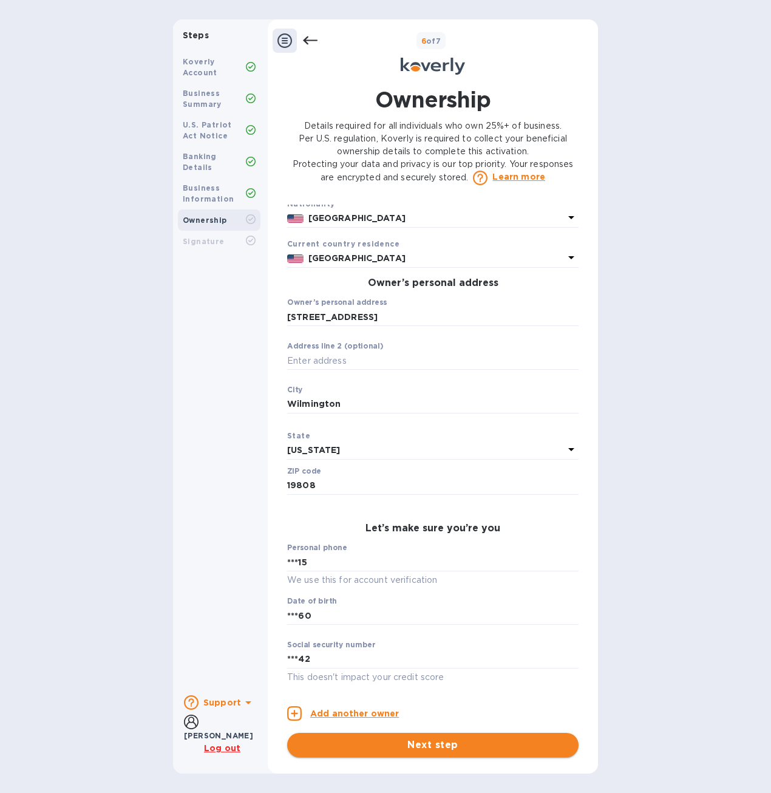
click at [428, 752] on button "Next step" at bounding box center [432, 745] width 291 height 24
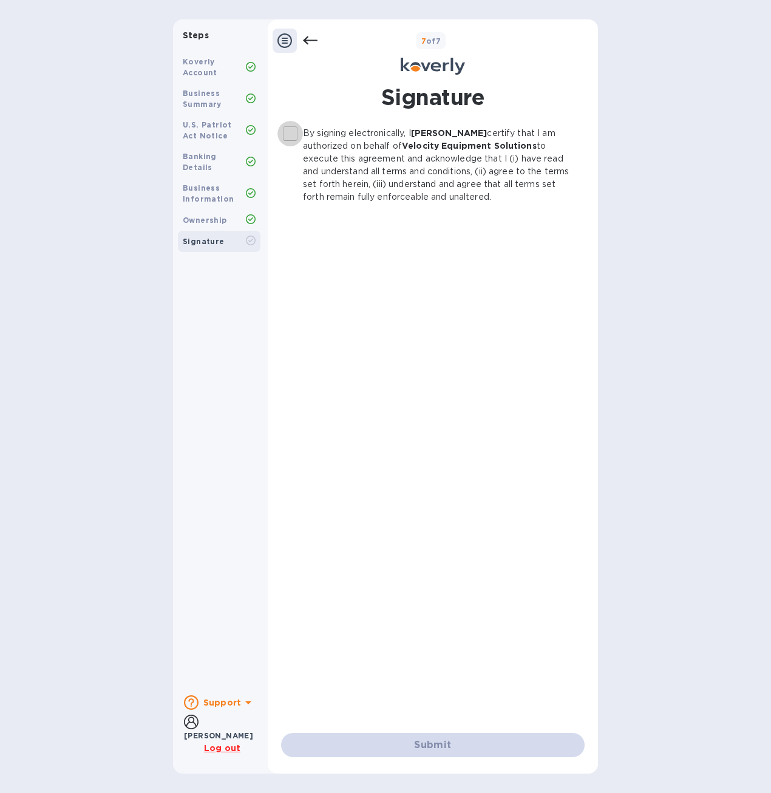
click at [285, 134] on input "By signing electronically, I Alexis Buck certify that I am authorized on behalf…" at bounding box center [289, 133] width 25 height 25
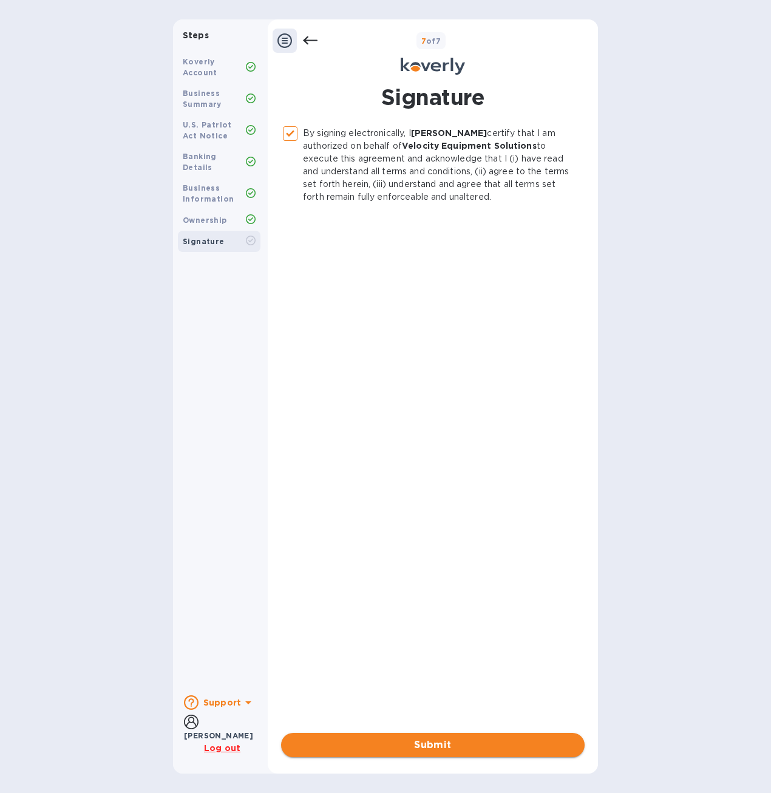
click at [458, 749] on span "Submit" at bounding box center [433, 745] width 284 height 15
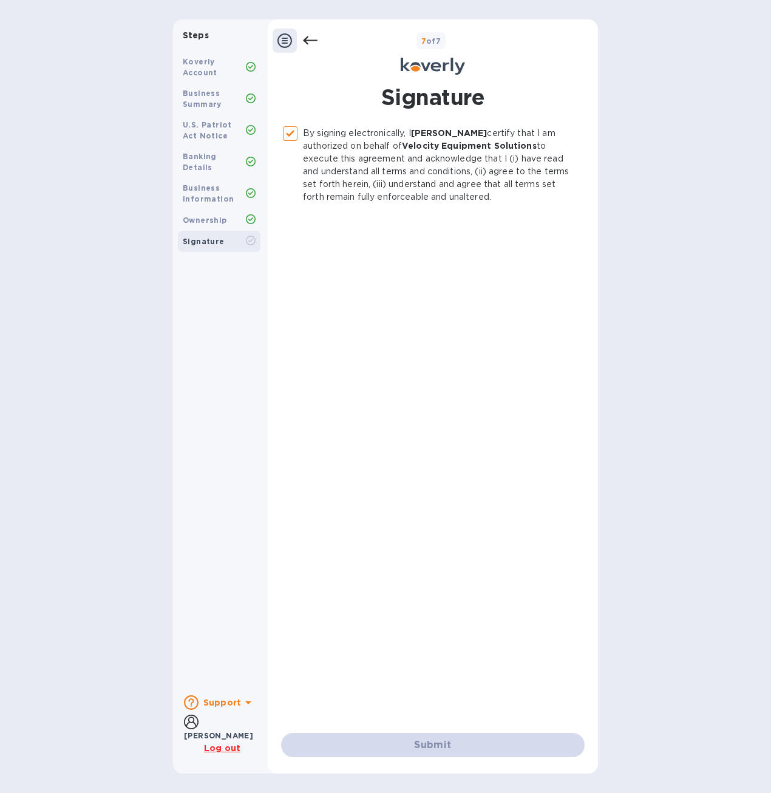
checkbox input "false"
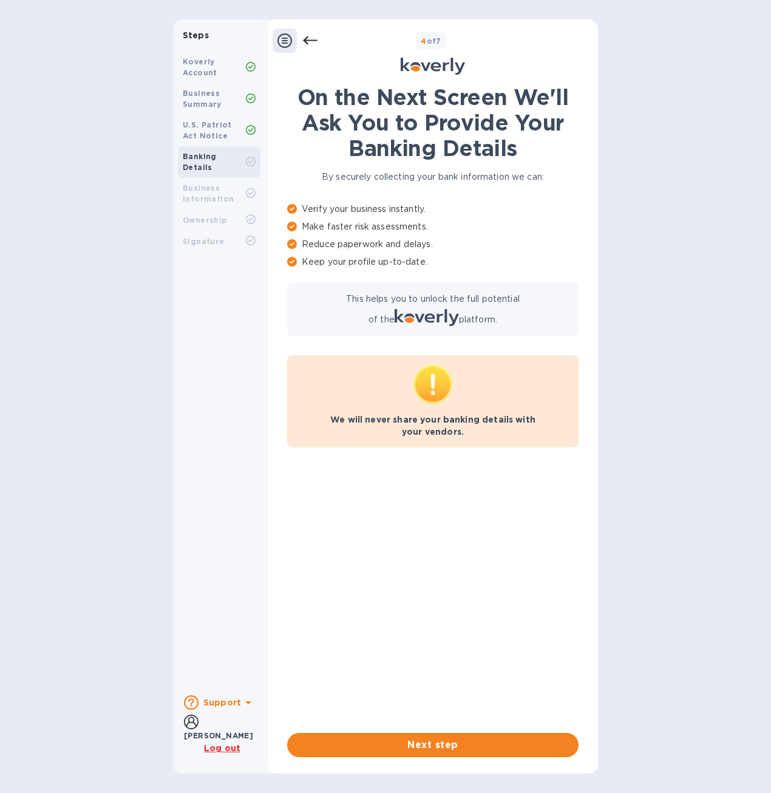
click at [620, 38] on div "Steps Koverly Account Business Summary U.S. Patriot Act Notice Banking Details …" at bounding box center [385, 396] width 771 height 754
click at [664, 213] on div "Steps Koverly Account Business Summary U.S. Patriot Act Notice Banking Details …" at bounding box center [385, 396] width 771 height 754
click at [678, 26] on div "Steps Koverly Account Business Summary U.S. Patriot Act Notice Banking Details …" at bounding box center [385, 396] width 771 height 754
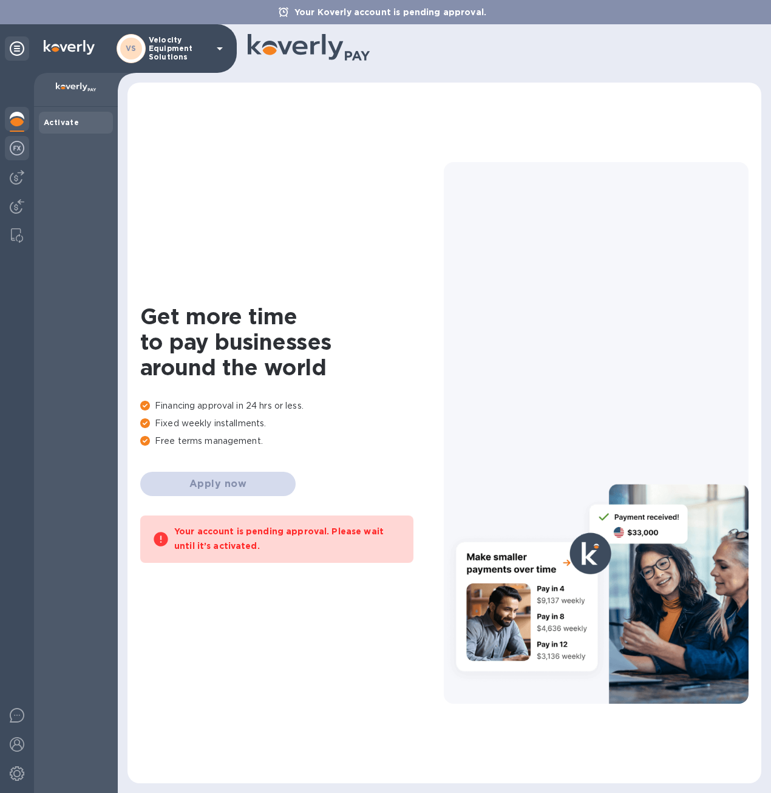
click at [12, 148] on img at bounding box center [17, 148] width 15 height 15
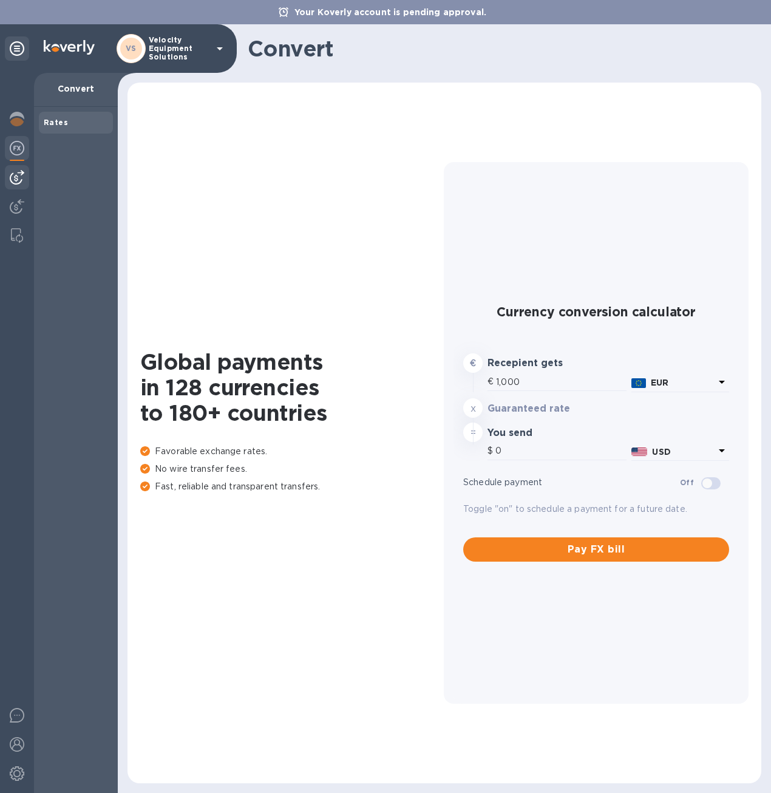
click at [9, 166] on div at bounding box center [17, 177] width 24 height 24
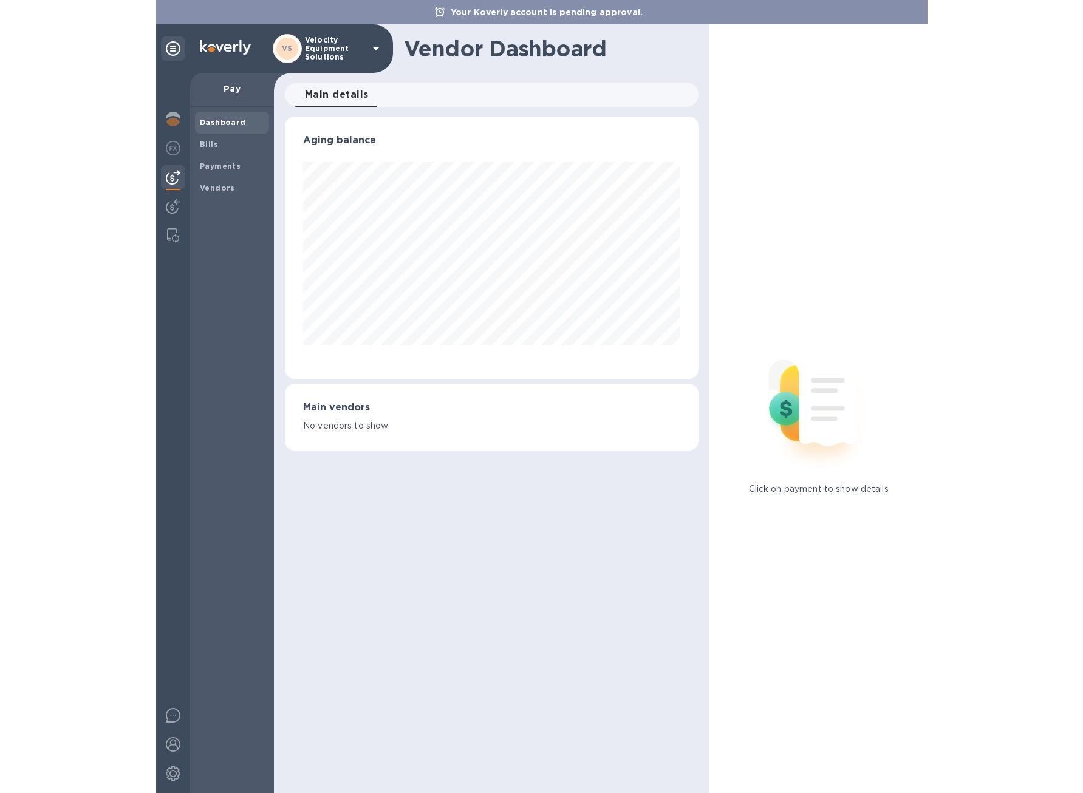
scroll to position [262, 414]
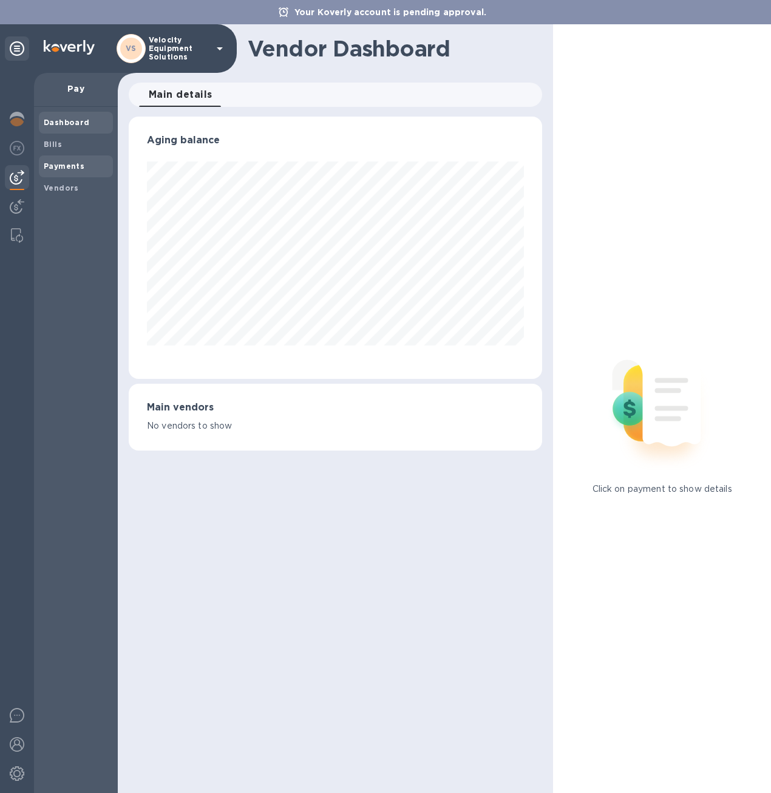
click at [53, 164] on b "Payments" at bounding box center [64, 165] width 41 height 9
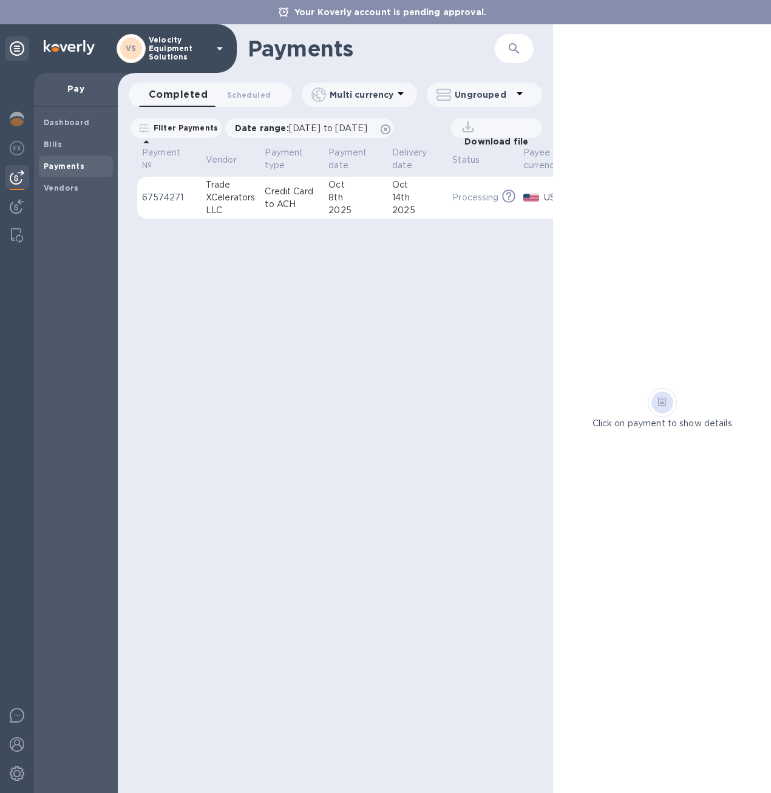
click at [299, 189] on p "Credit Card to ACH" at bounding box center [292, 197] width 54 height 25
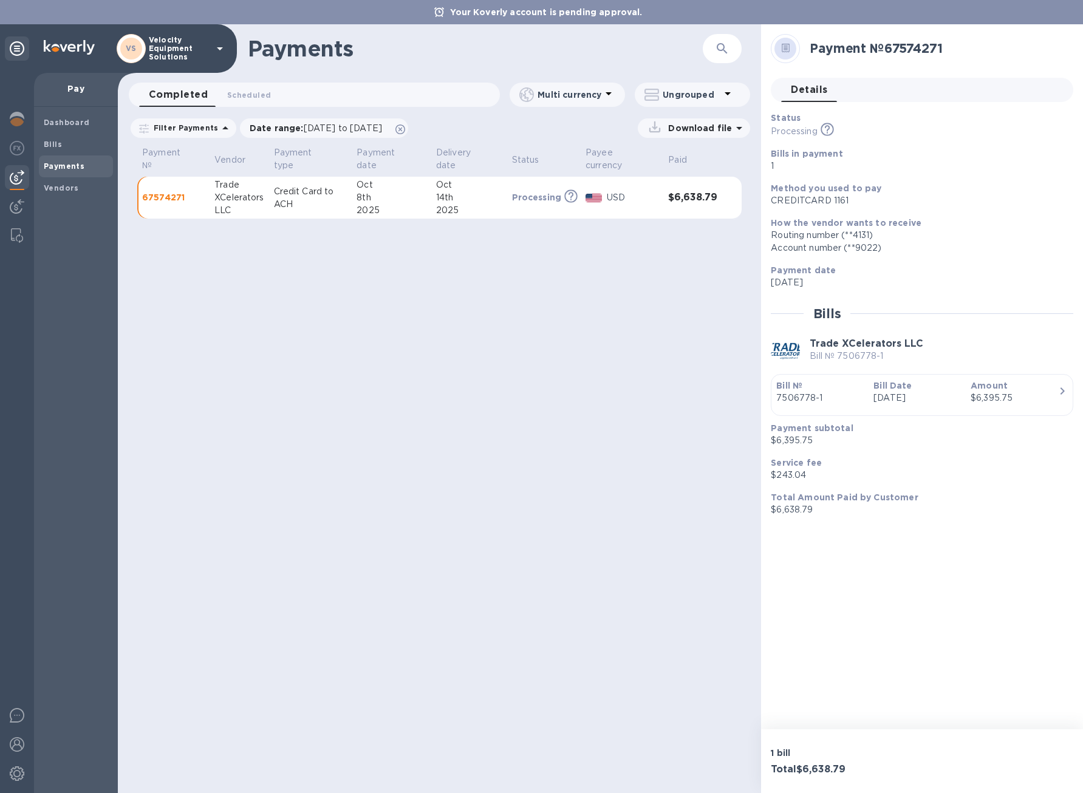
click at [425, 289] on div "Payments ​ Completed 0 Scheduled 0 Multi currency Ungrouped Filter Payments Dat…" at bounding box center [439, 408] width 643 height 769
click at [761, 391] on icon "button" at bounding box center [1062, 390] width 4 height 7
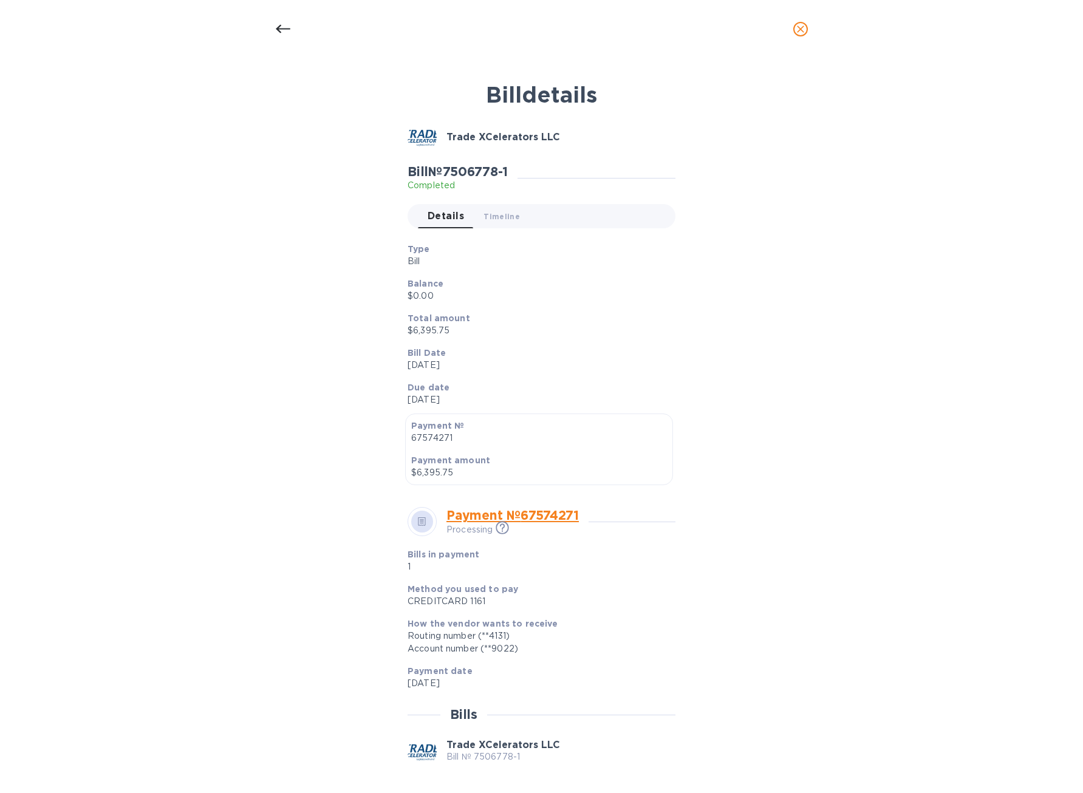
click at [274, 30] on div at bounding box center [282, 29] width 29 height 29
